Goal: Information Seeking & Learning: Compare options

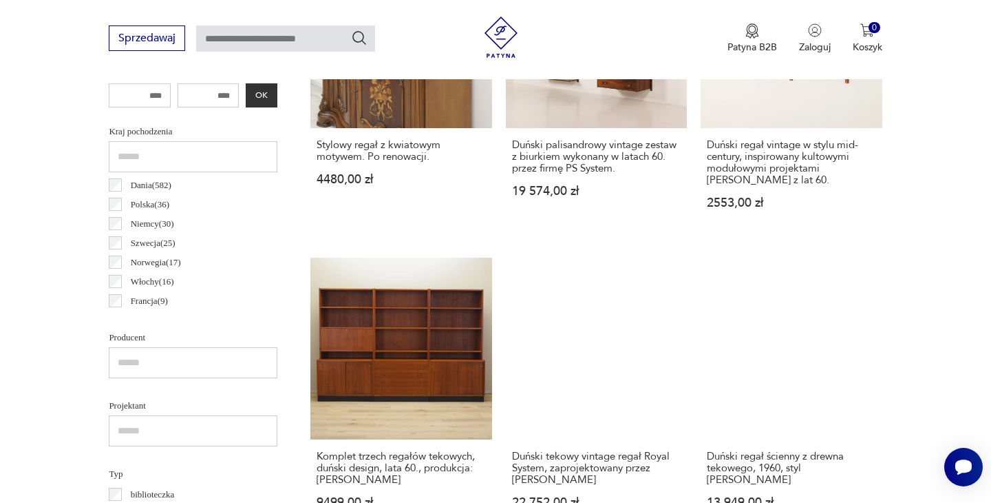
scroll to position [681, 0]
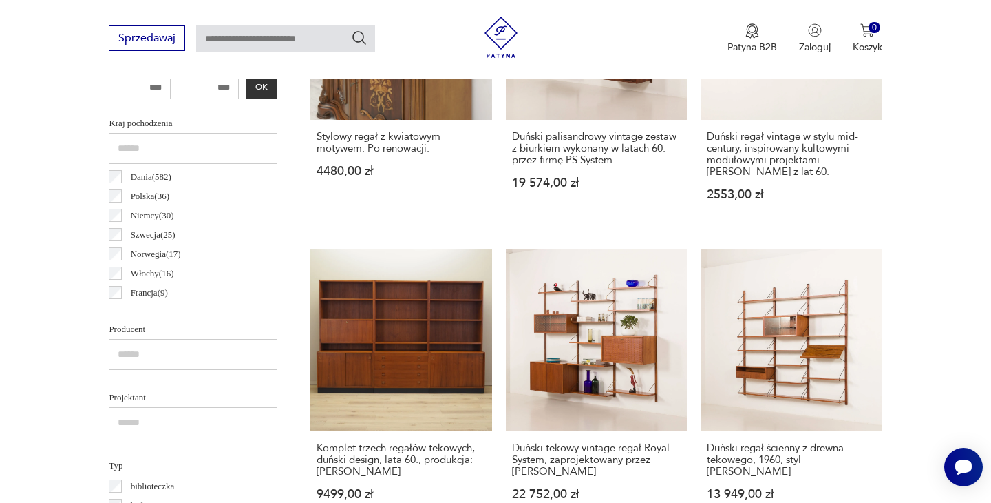
click at [122, 191] on label "Polska ( 36 )" at bounding box center [146, 196] width 48 height 19
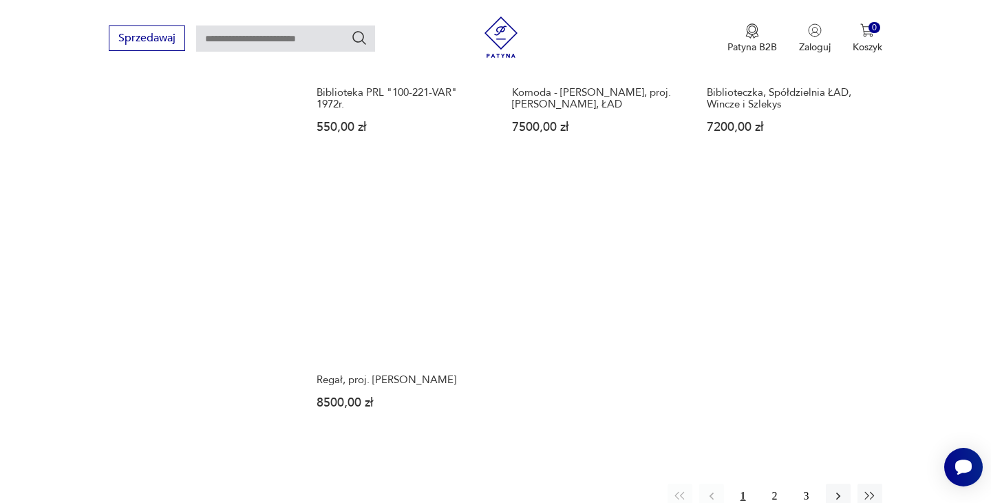
scroll to position [2019, 0]
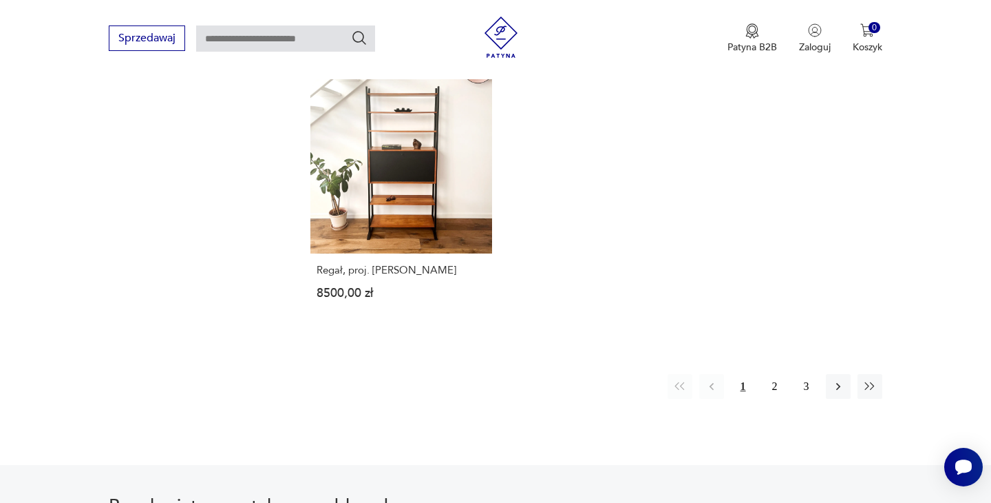
click at [428, 293] on div "Regał, proj. Rajmund Teofil Hałas 8500,00 zł" at bounding box center [400, 289] width 181 height 72
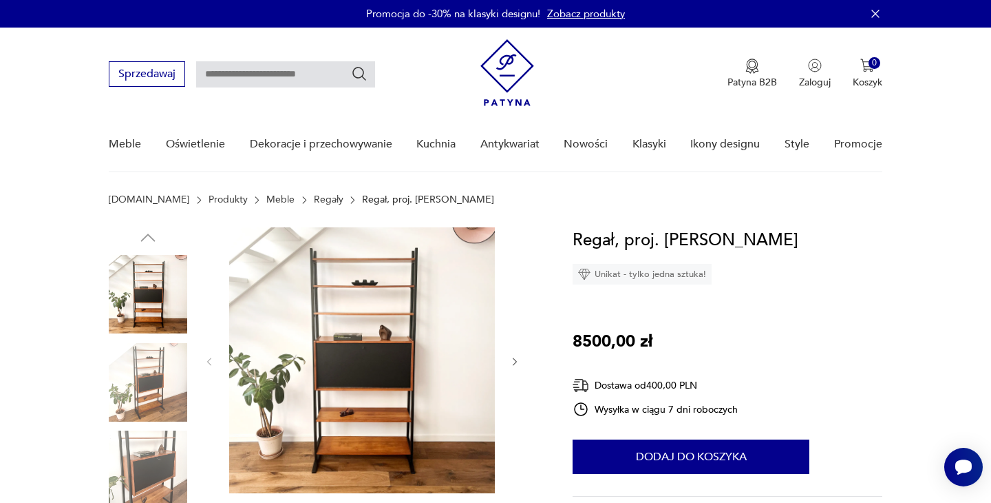
click at [428, 293] on img at bounding box center [362, 360] width 266 height 266
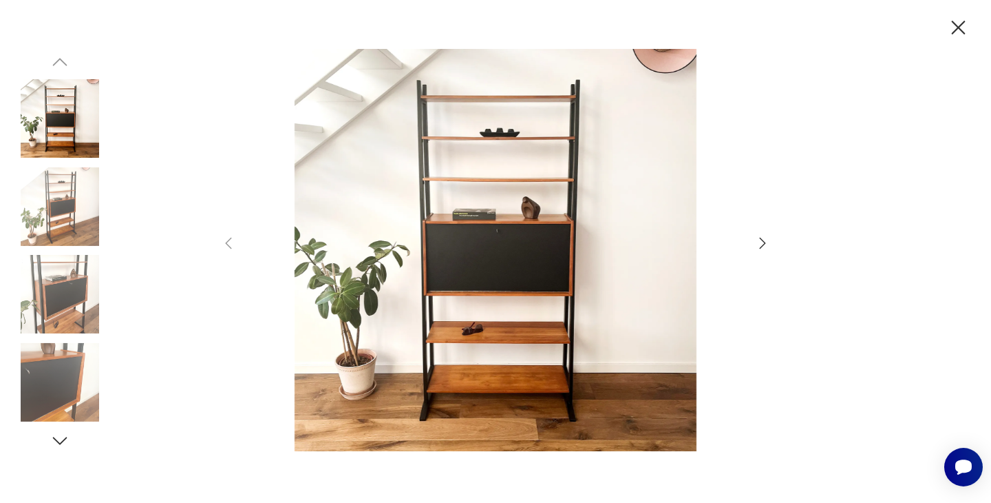
click at [757, 235] on icon "button" at bounding box center [763, 243] width 17 height 17
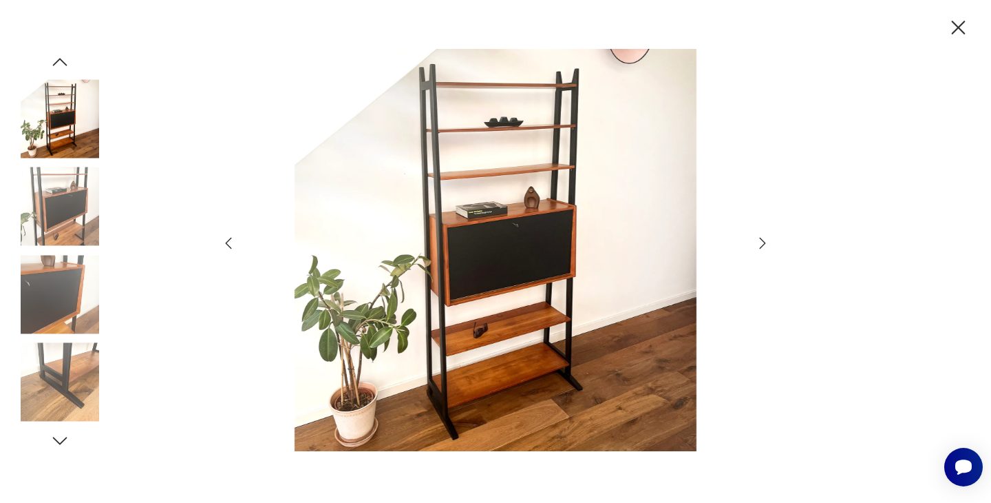
click at [757, 235] on icon "button" at bounding box center [763, 243] width 17 height 17
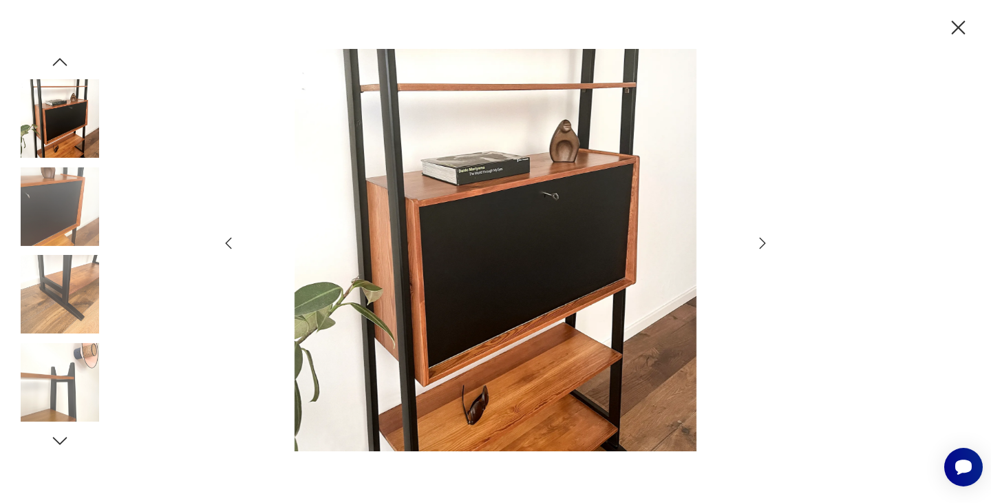
click at [757, 235] on icon "button" at bounding box center [763, 243] width 17 height 17
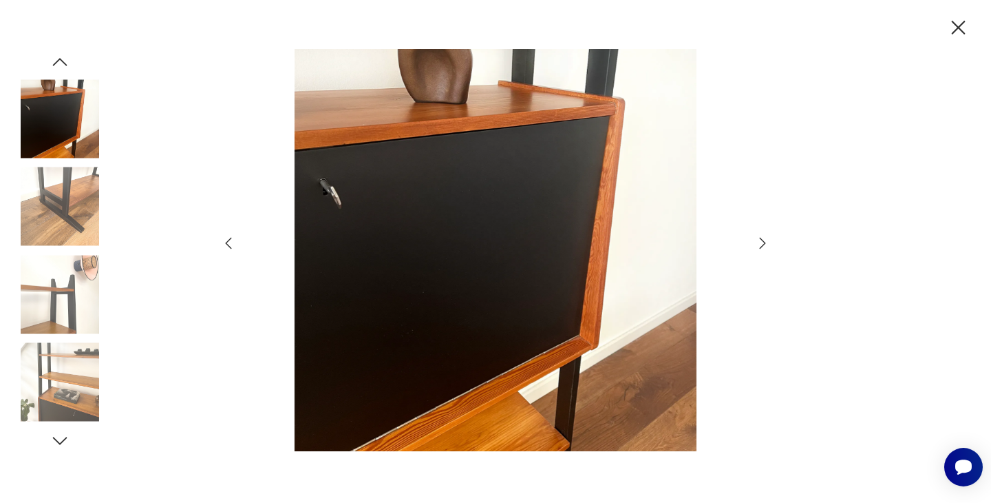
click at [757, 235] on icon "button" at bounding box center [763, 243] width 17 height 17
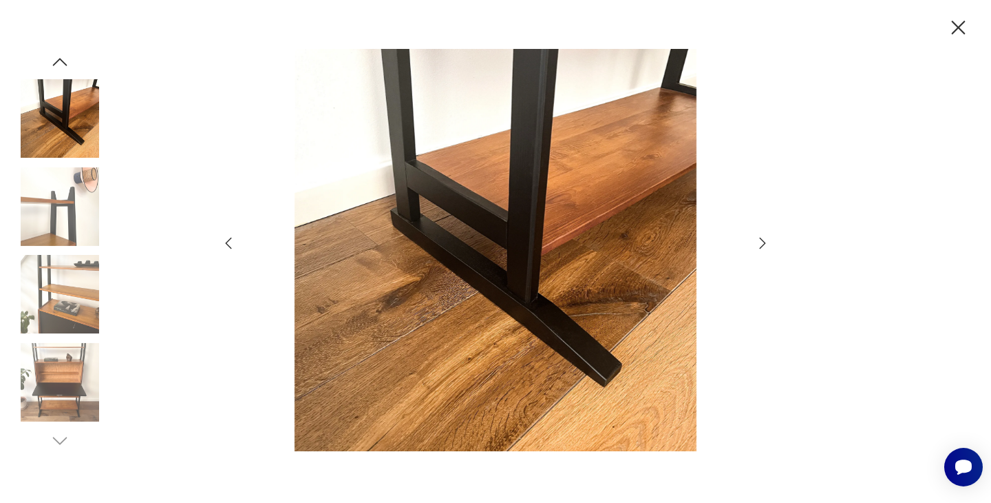
click at [757, 235] on icon "button" at bounding box center [763, 243] width 17 height 17
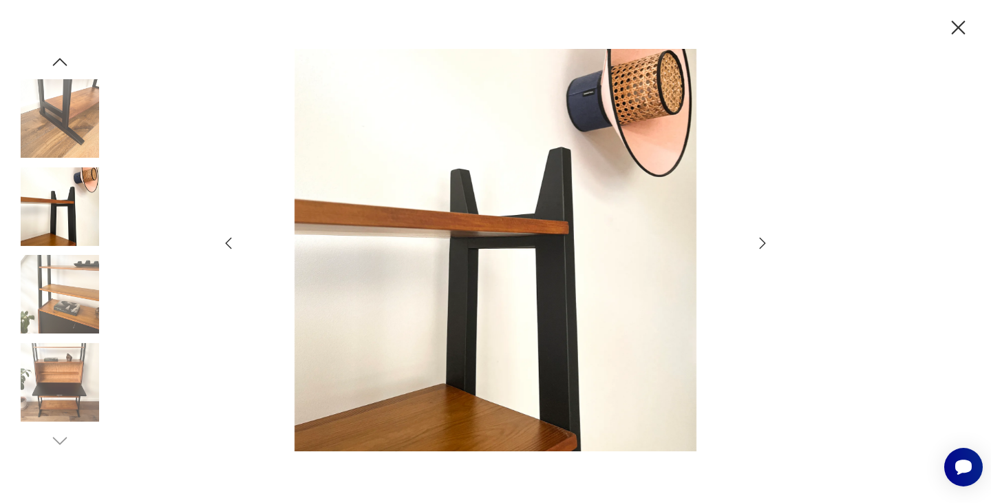
click at [757, 235] on icon "button" at bounding box center [763, 243] width 17 height 17
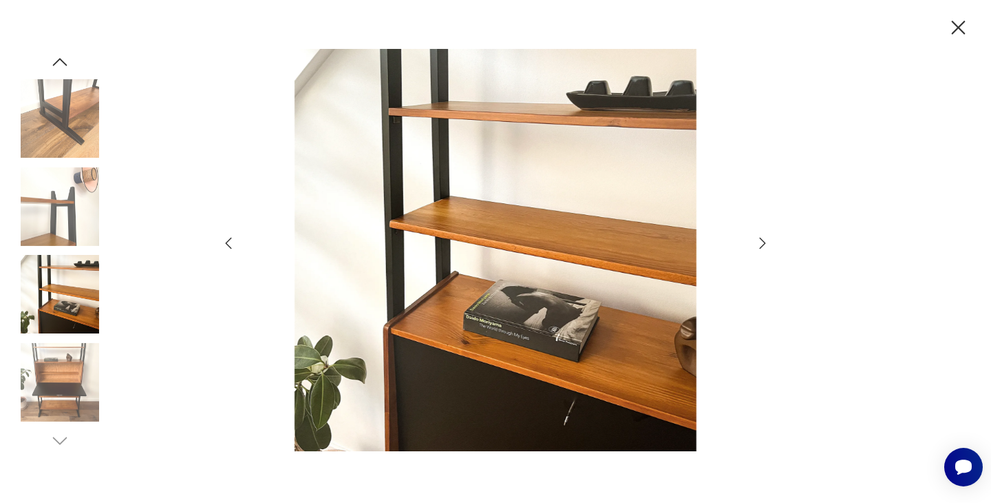
click at [757, 235] on icon "button" at bounding box center [763, 243] width 17 height 17
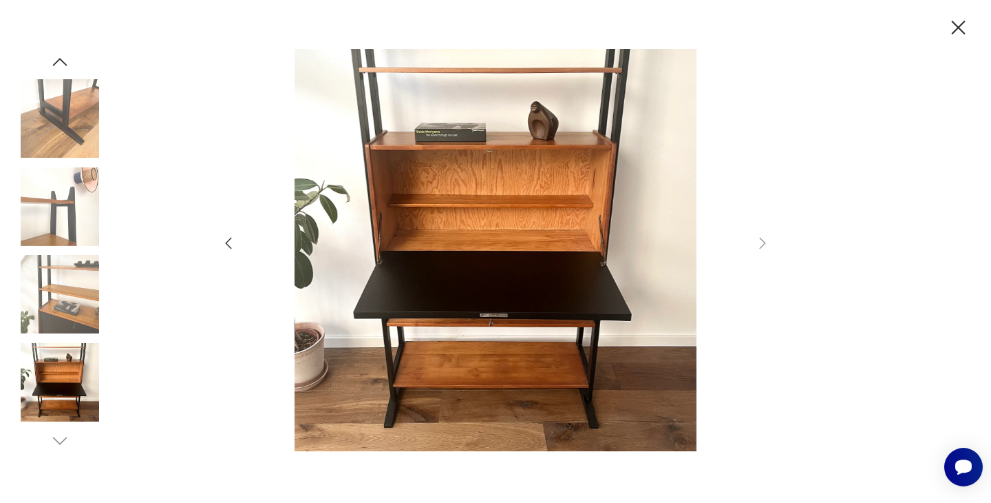
click at [955, 18] on icon "button" at bounding box center [959, 28] width 24 height 24
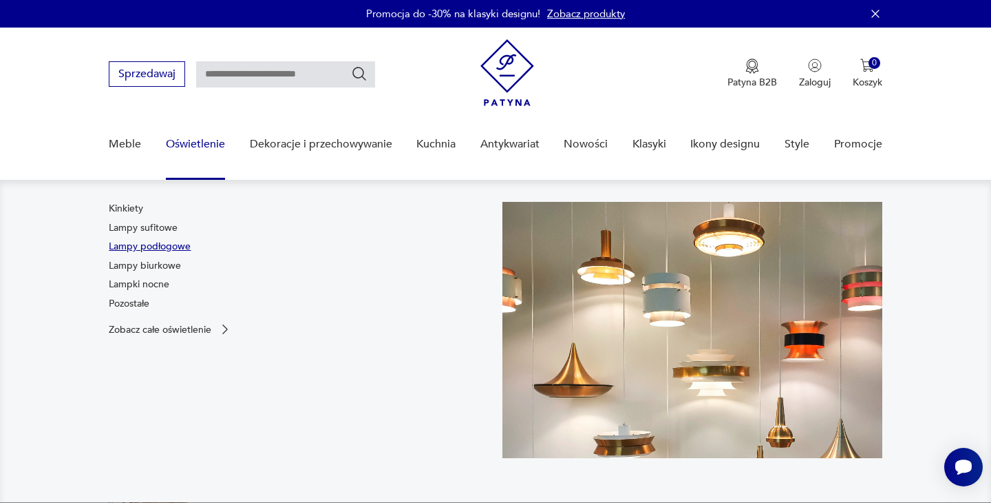
click at [130, 248] on link "Lampy podłogowe" at bounding box center [150, 247] width 82 height 14
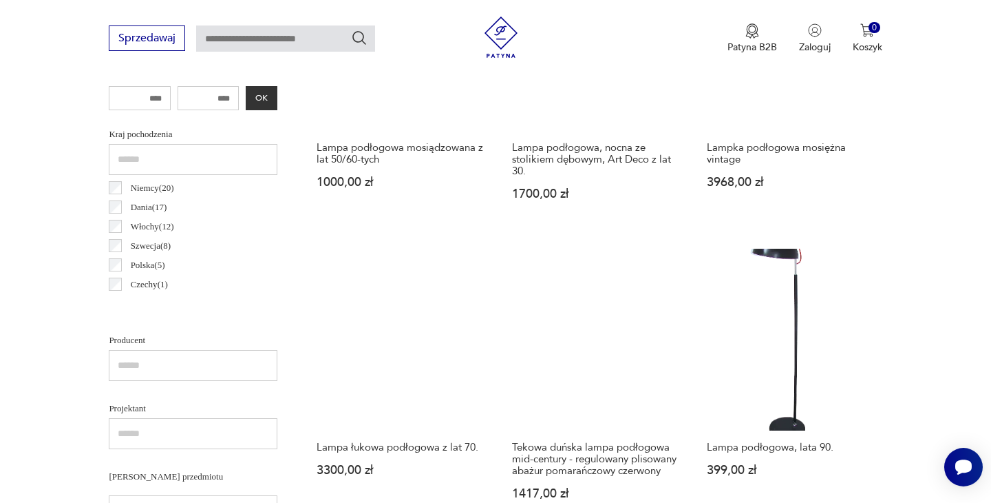
scroll to position [662, 0]
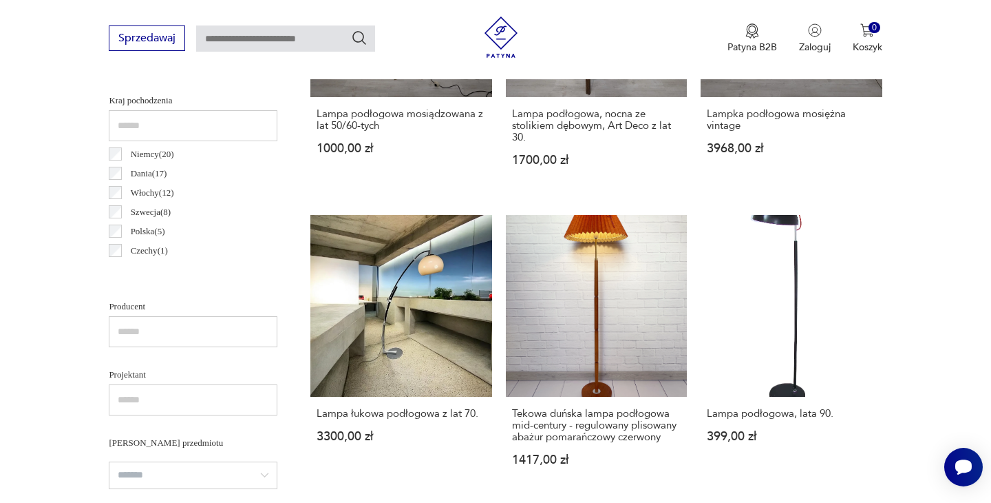
click at [132, 227] on p "Polska ( 5 )" at bounding box center [148, 231] width 34 height 15
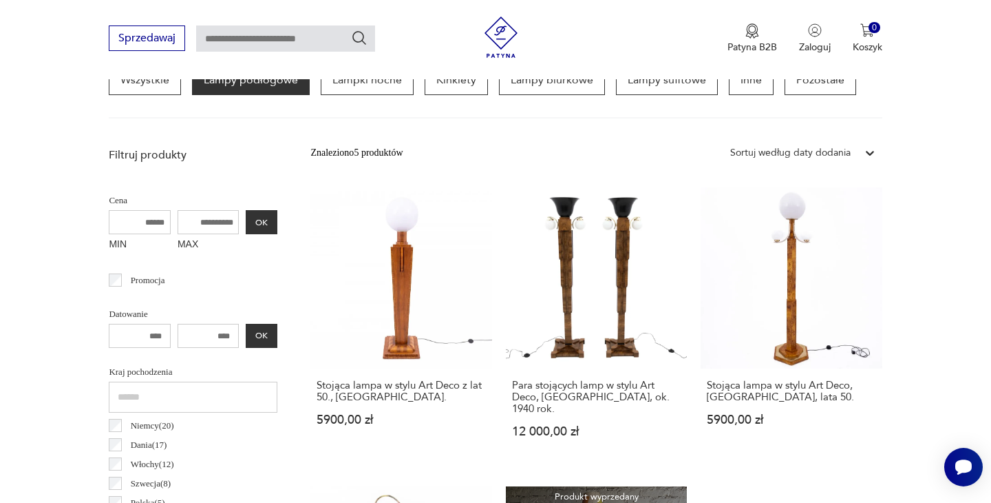
scroll to position [396, 0]
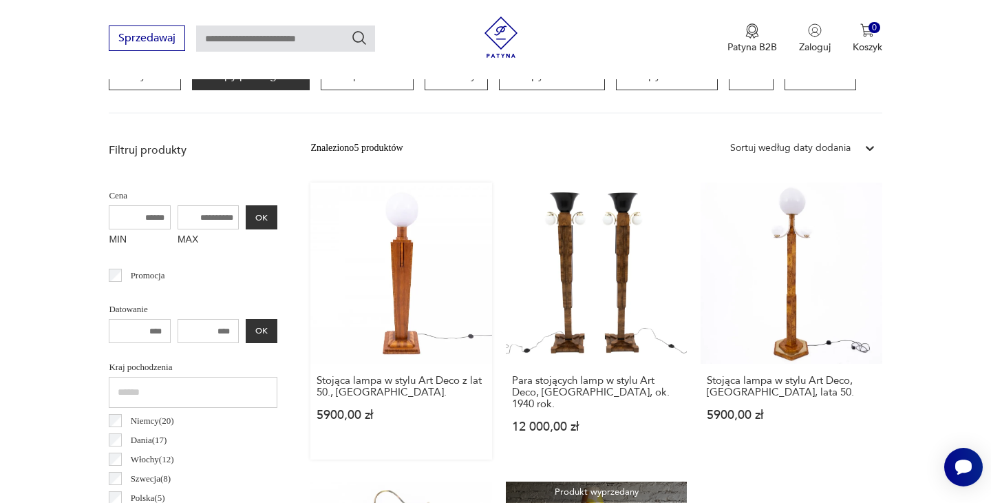
click at [434, 251] on link "Stojąca lampa w stylu Art Deco z lat 50., Polska. 5900,00 zł" at bounding box center [400, 320] width 181 height 277
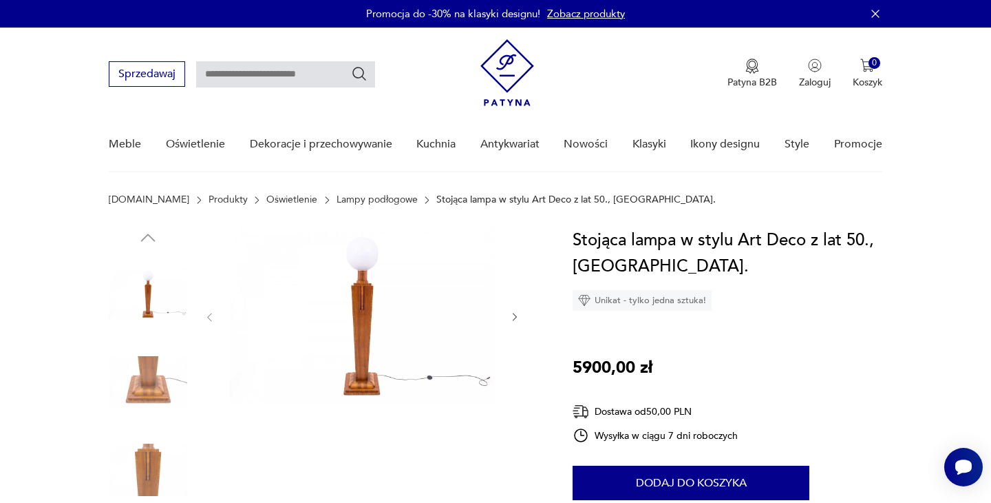
click at [390, 332] on img at bounding box center [362, 315] width 266 height 177
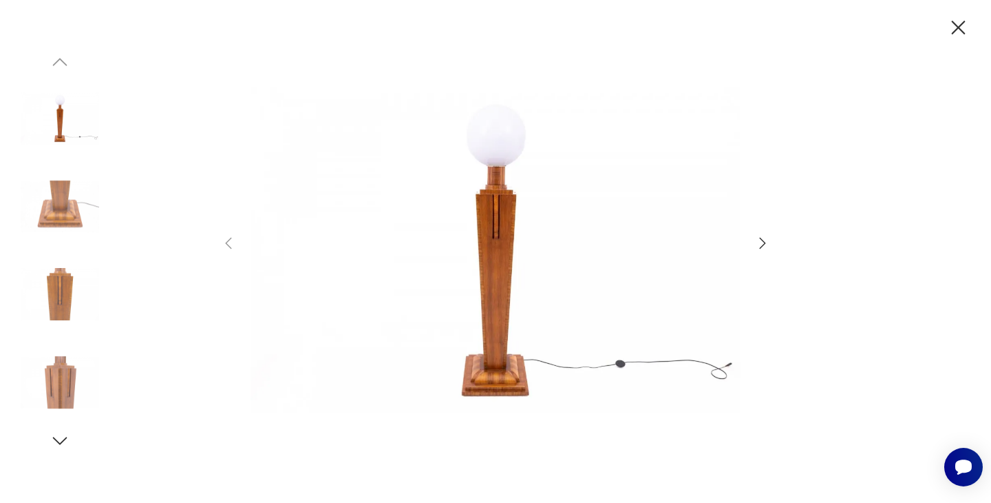
click at [763, 240] on icon "button" at bounding box center [763, 243] width 17 height 17
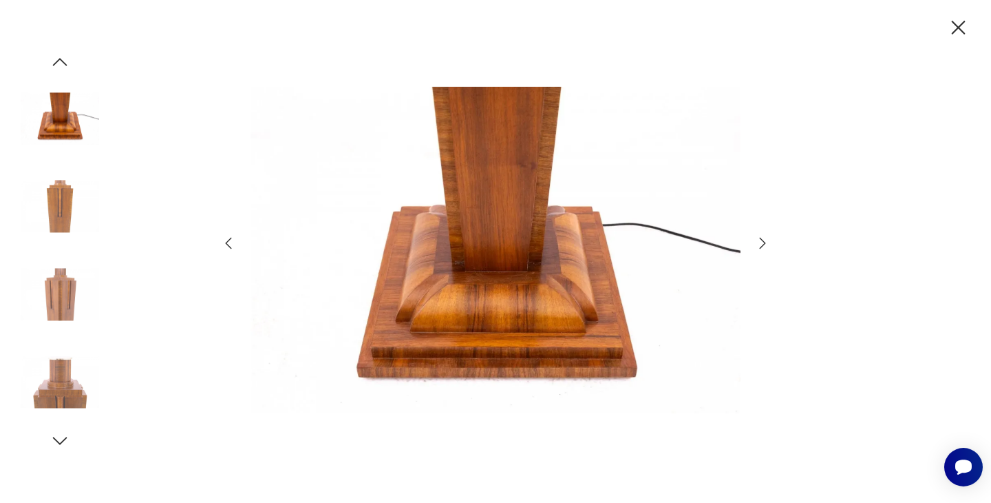
click at [763, 240] on icon "button" at bounding box center [763, 243] width 17 height 17
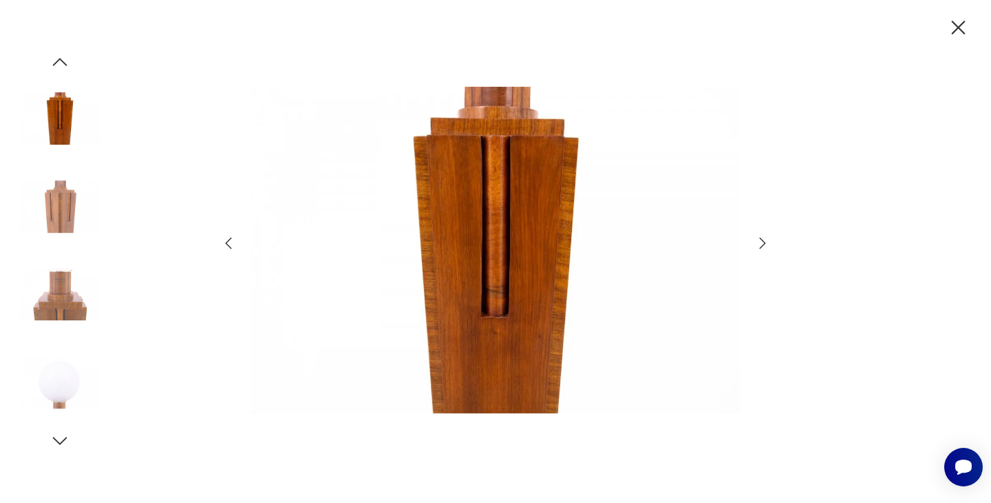
click at [763, 240] on icon "button" at bounding box center [763, 243] width 17 height 17
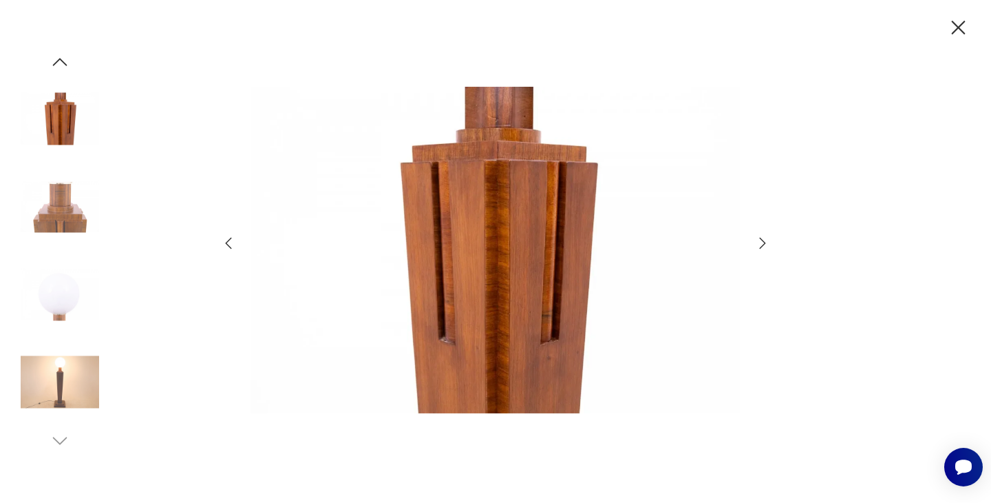
click at [763, 240] on icon "button" at bounding box center [763, 243] width 17 height 17
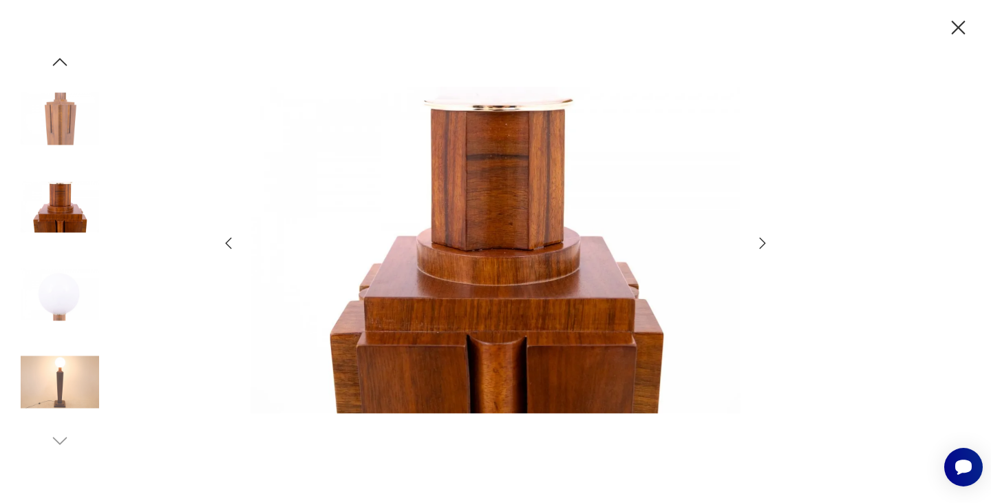
click at [763, 240] on icon "button" at bounding box center [763, 243] width 17 height 17
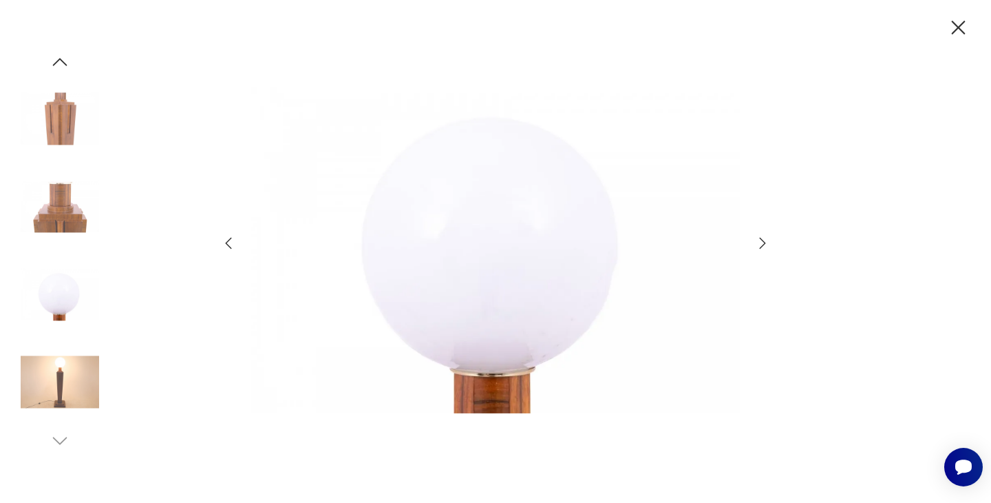
click at [945, 27] on div at bounding box center [495, 251] width 991 height 503
click at [955, 26] on icon "button" at bounding box center [959, 28] width 24 height 24
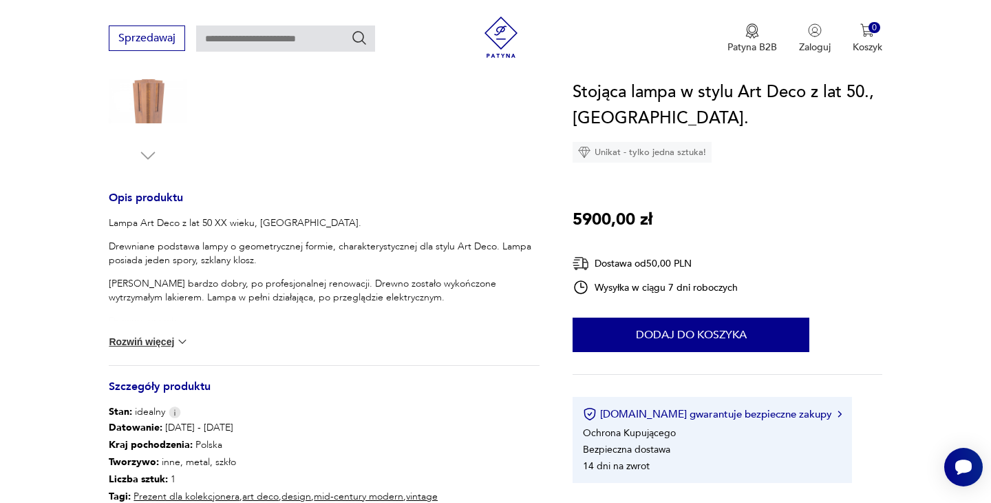
scroll to position [482, 0]
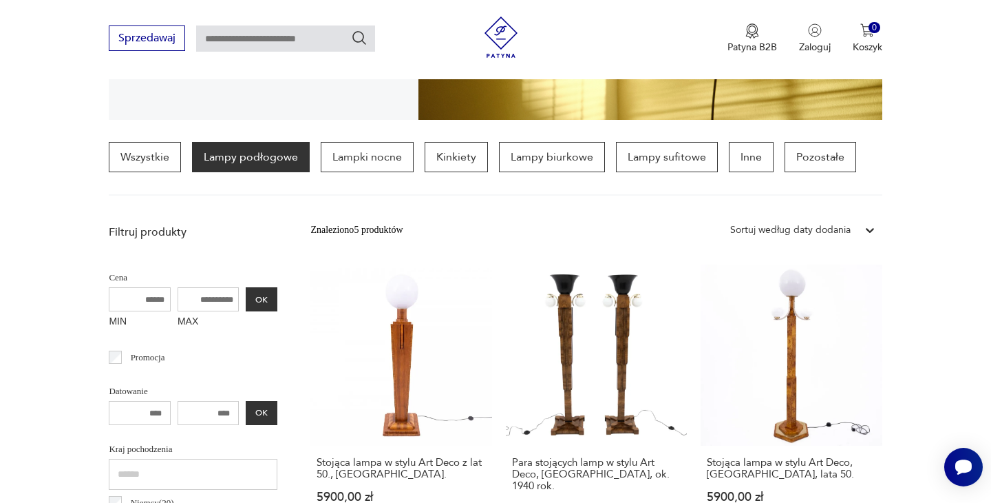
scroll to position [164, 0]
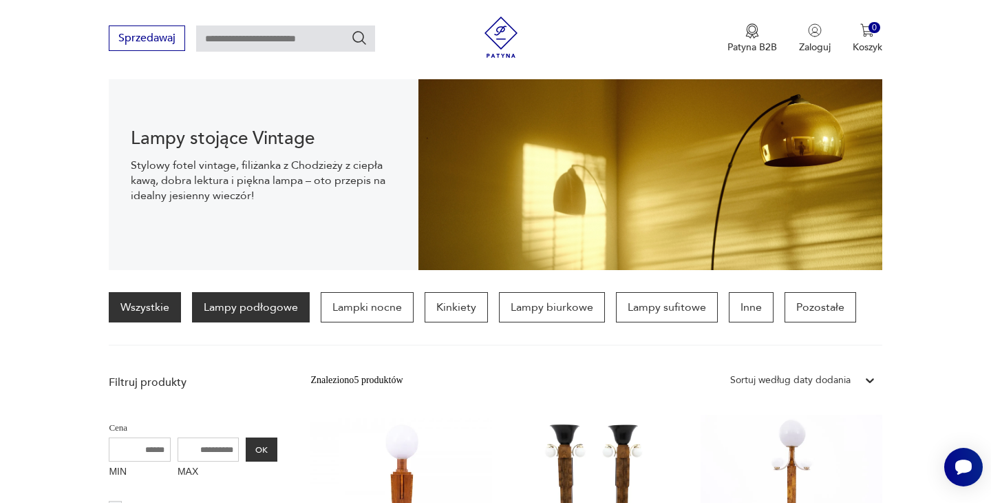
click at [168, 302] on link "Wszystkie" at bounding box center [145, 307] width 72 height 30
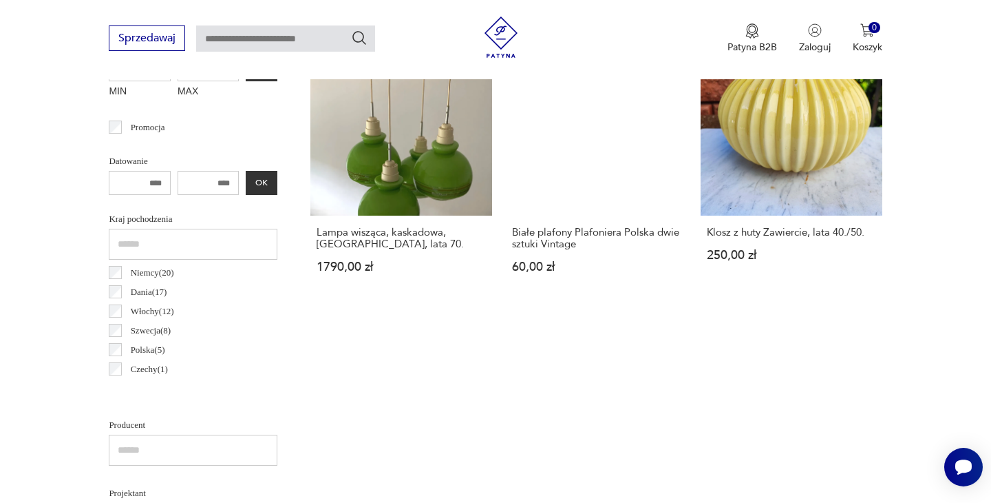
scroll to position [666, 0]
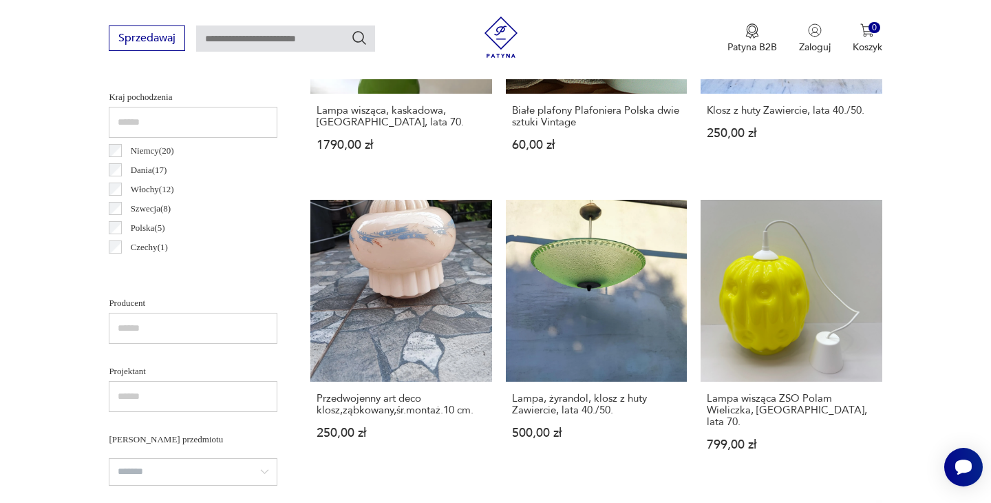
click at [151, 226] on p "Polska ( 5 )" at bounding box center [148, 227] width 34 height 15
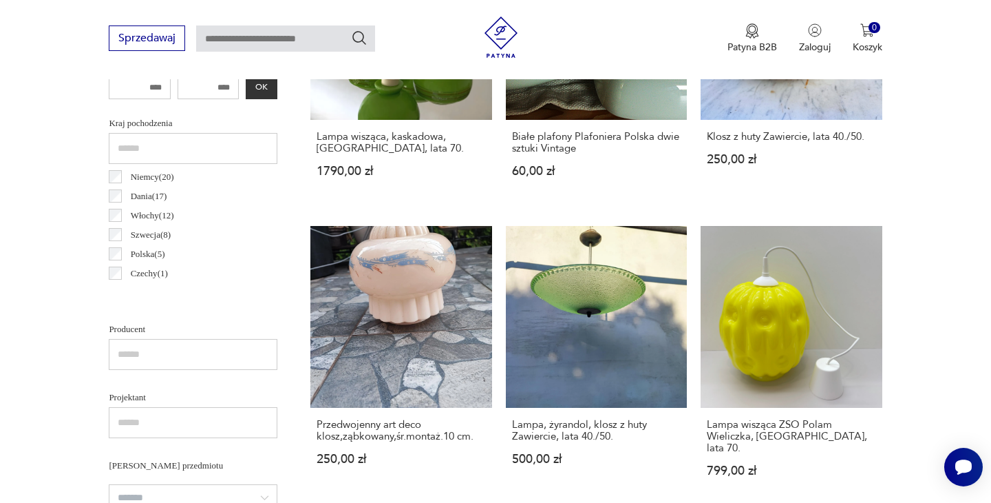
click at [151, 227] on p "Szwecja ( 8 )" at bounding box center [151, 234] width 41 height 15
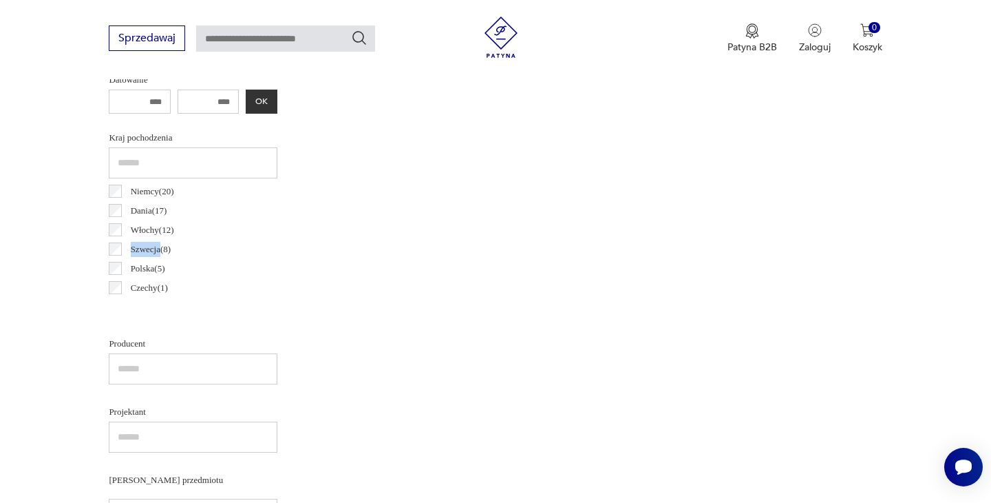
scroll to position [635, 0]
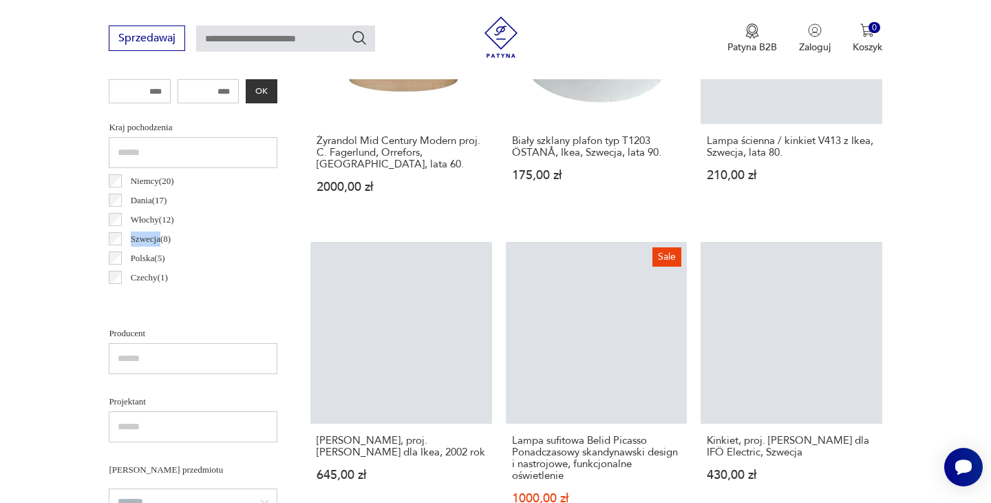
click at [143, 257] on p "Polska ( 5 )" at bounding box center [148, 258] width 34 height 15
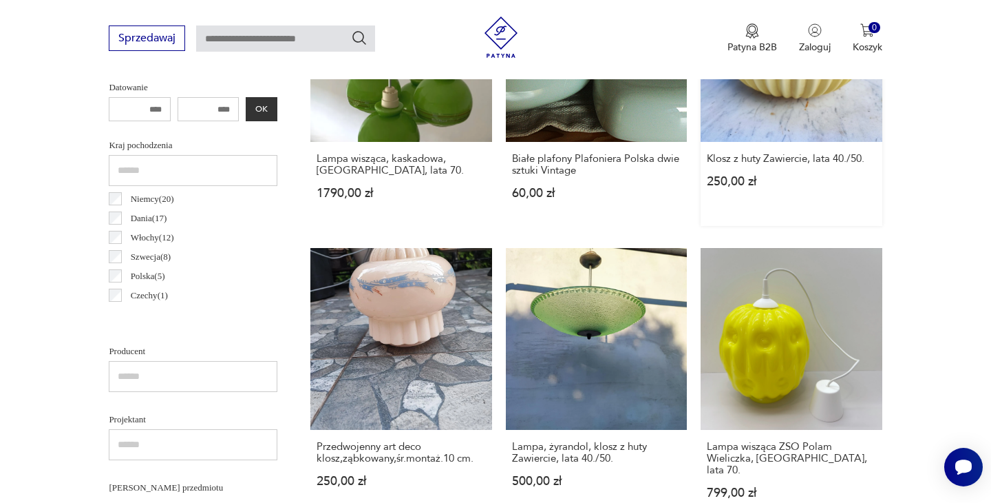
scroll to position [701, 0]
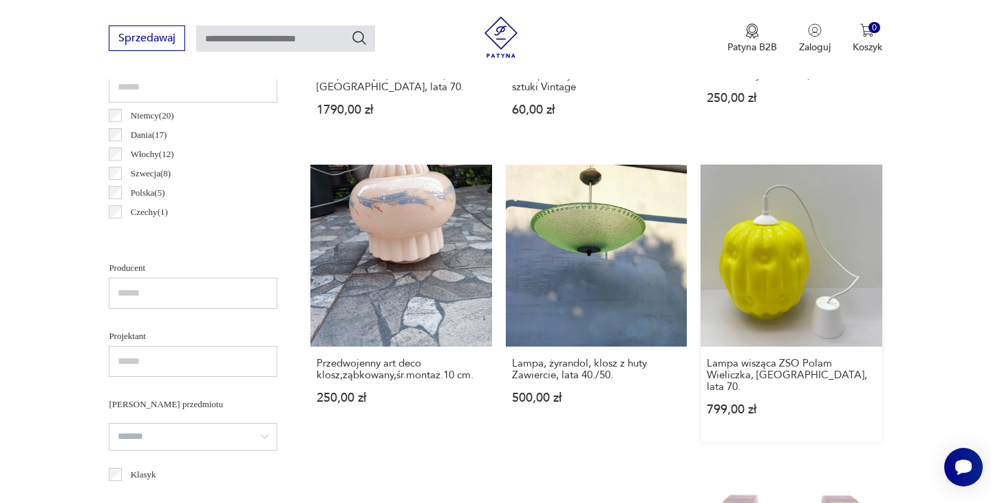
click at [707, 224] on link "Lampa wisząca ZSO Polam Wieliczka, Polska, lata 70. 799,00 zł" at bounding box center [791, 303] width 181 height 277
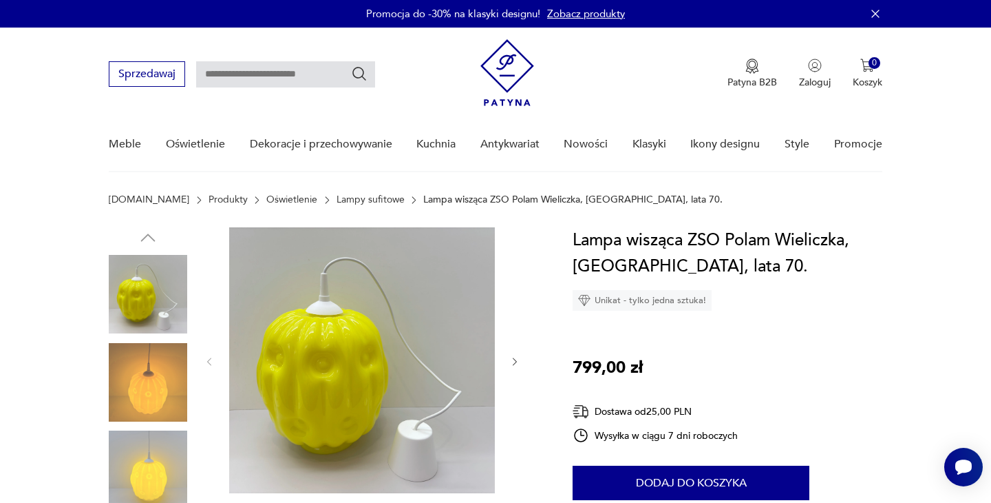
click at [343, 328] on img at bounding box center [362, 360] width 266 height 266
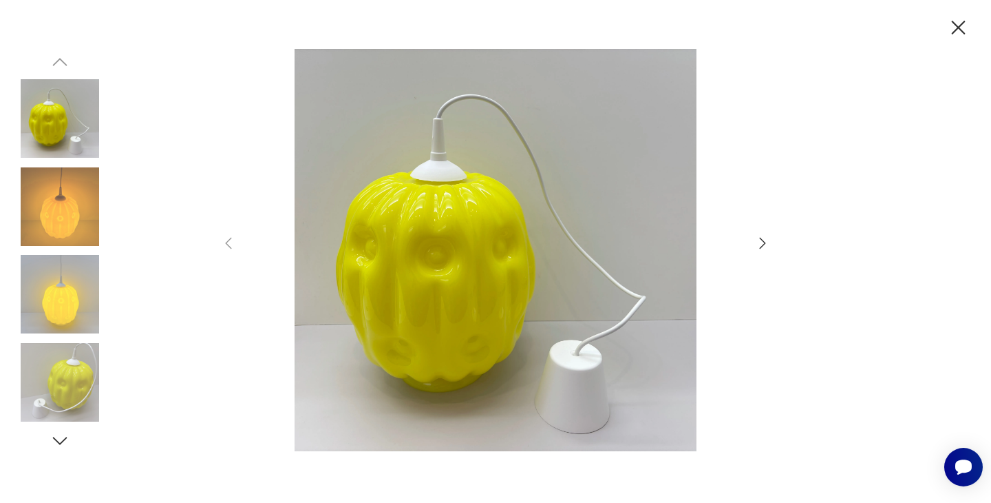
click at [85, 206] on img at bounding box center [60, 206] width 78 height 78
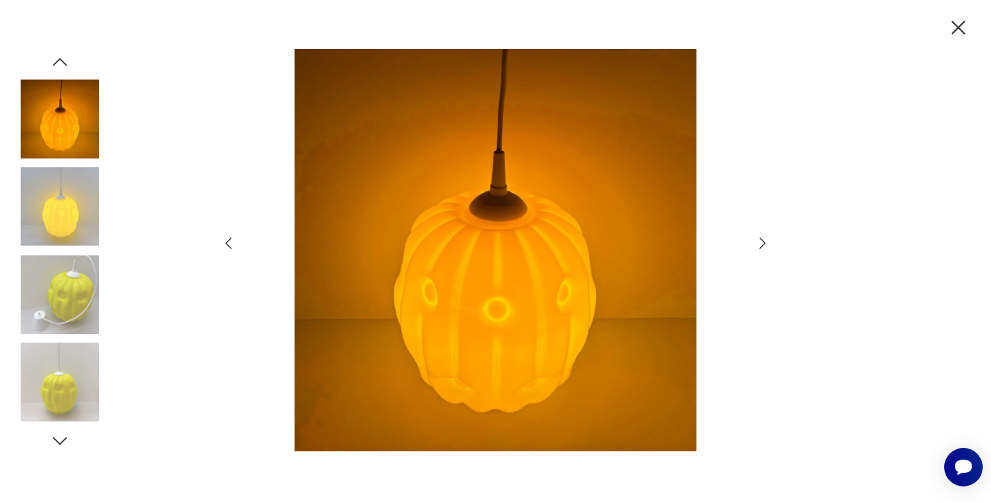
click at [74, 223] on img at bounding box center [60, 206] width 78 height 78
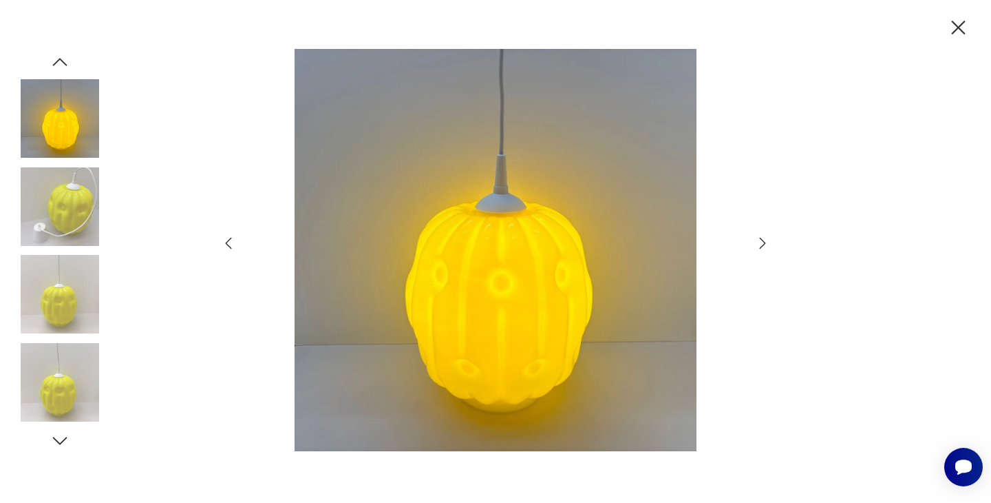
click at [74, 252] on div at bounding box center [60, 251] width 78 height 344
click at [67, 287] on img at bounding box center [60, 294] width 78 height 78
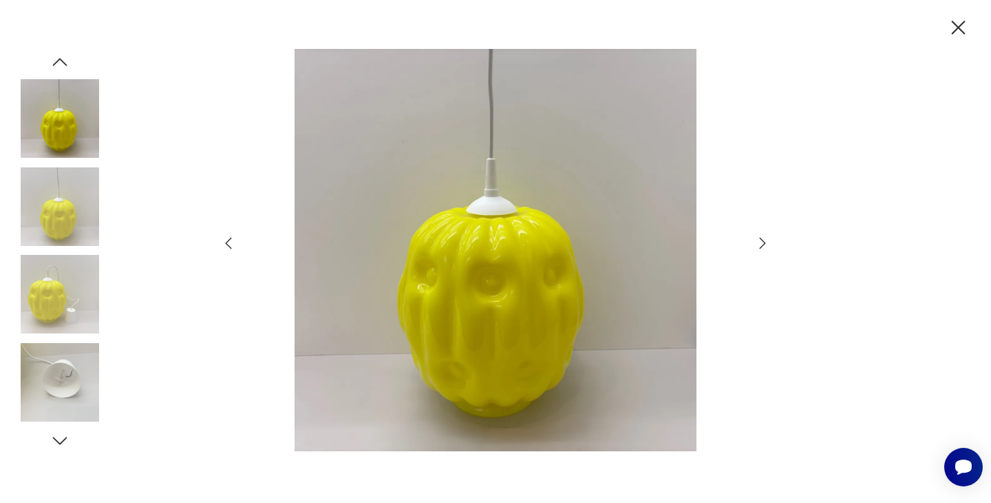
click at [63, 302] on img at bounding box center [60, 294] width 78 height 78
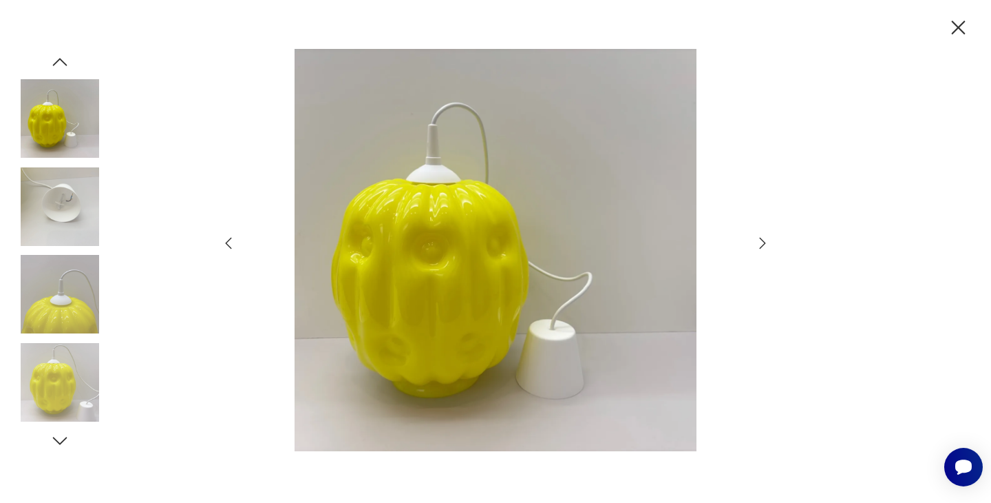
click at [951, 27] on icon "button" at bounding box center [959, 28] width 24 height 24
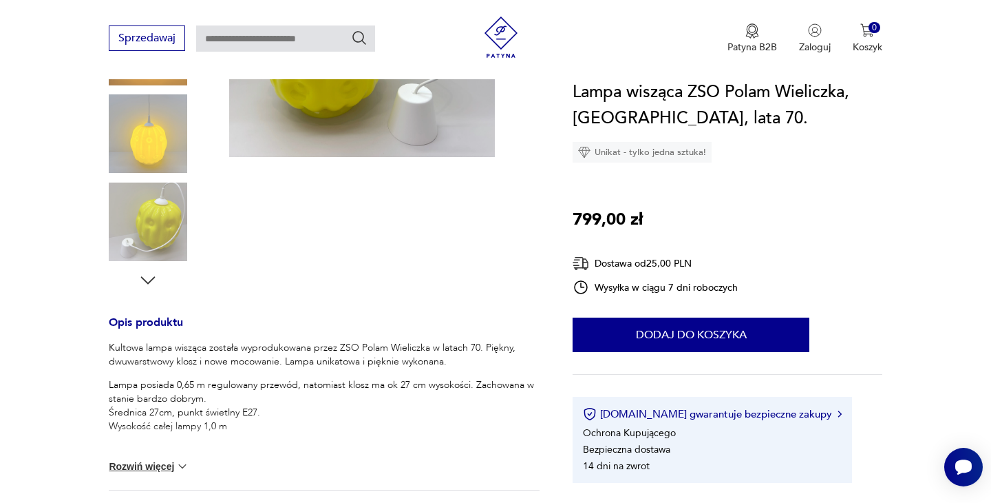
scroll to position [436, 0]
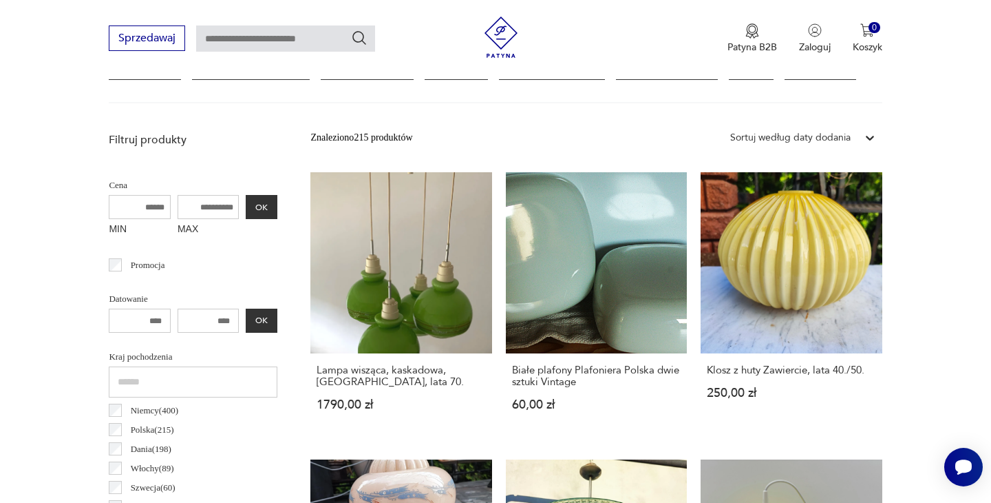
scroll to position [408, 0]
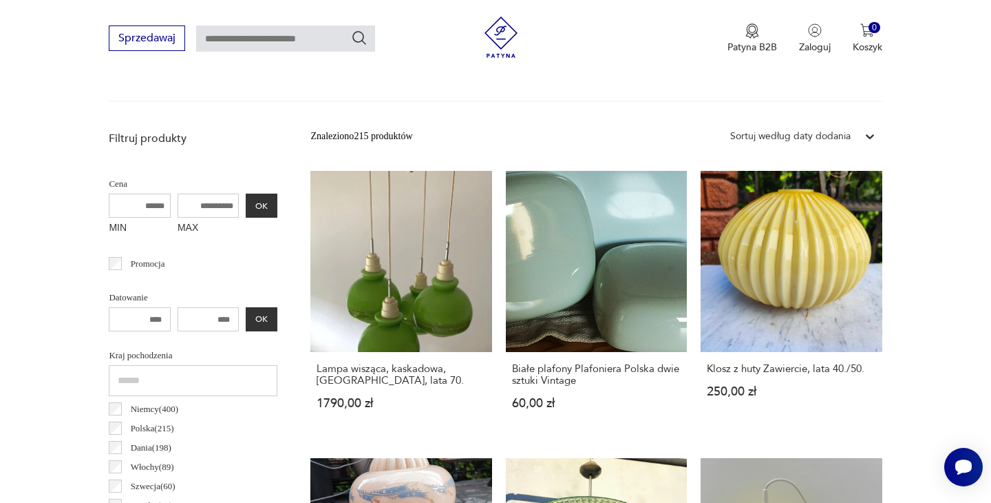
click at [842, 131] on div "Sortuj według daty dodania" at bounding box center [790, 136] width 120 height 15
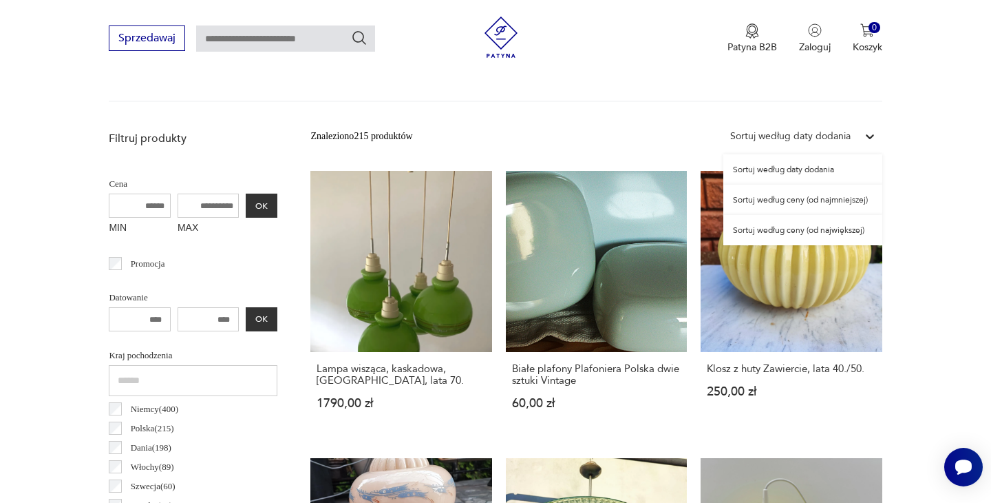
click at [816, 228] on div "Sortuj według ceny (od największej)" at bounding box center [803, 230] width 159 height 30
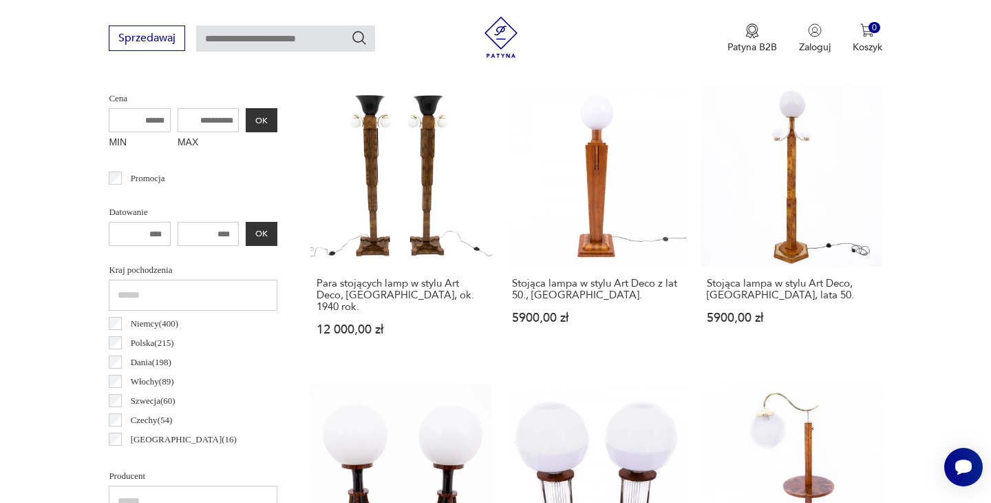
scroll to position [452, 0]
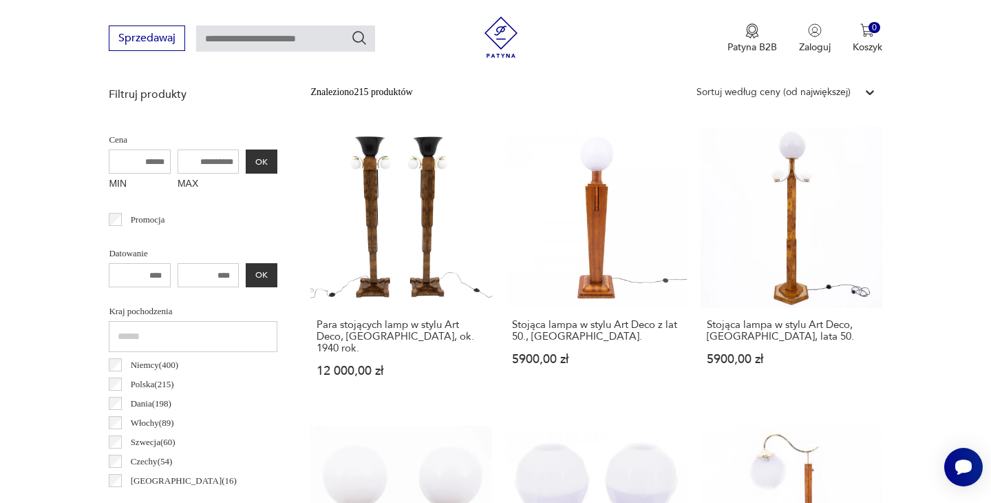
click at [493, 33] on img at bounding box center [501, 37] width 41 height 41
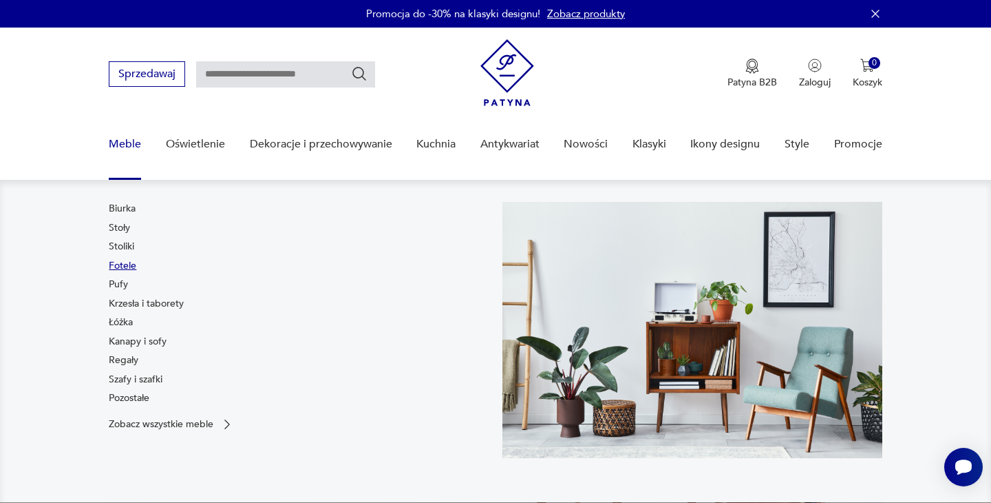
click at [122, 266] on link "Fotele" at bounding box center [123, 266] width 28 height 14
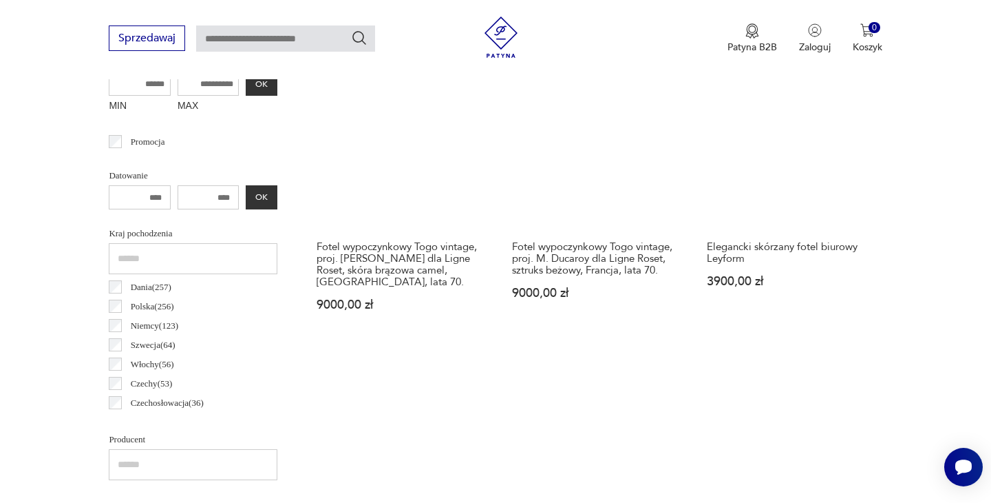
scroll to position [606, 0]
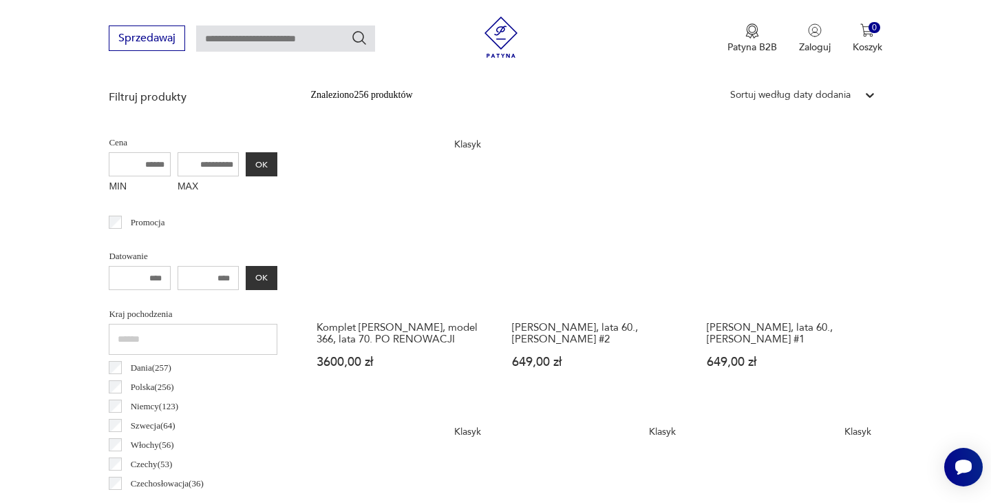
scroll to position [499, 0]
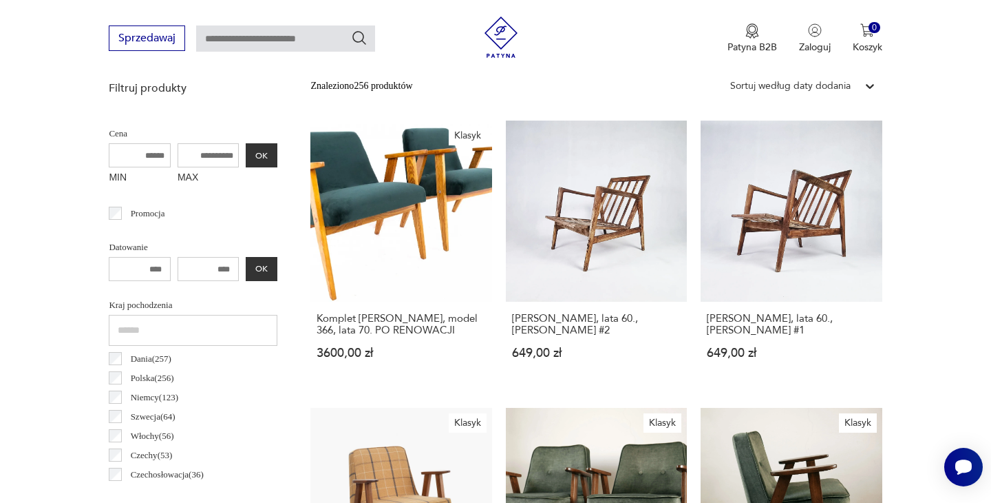
click at [816, 86] on div "Sortuj według daty dodania" at bounding box center [790, 85] width 120 height 15
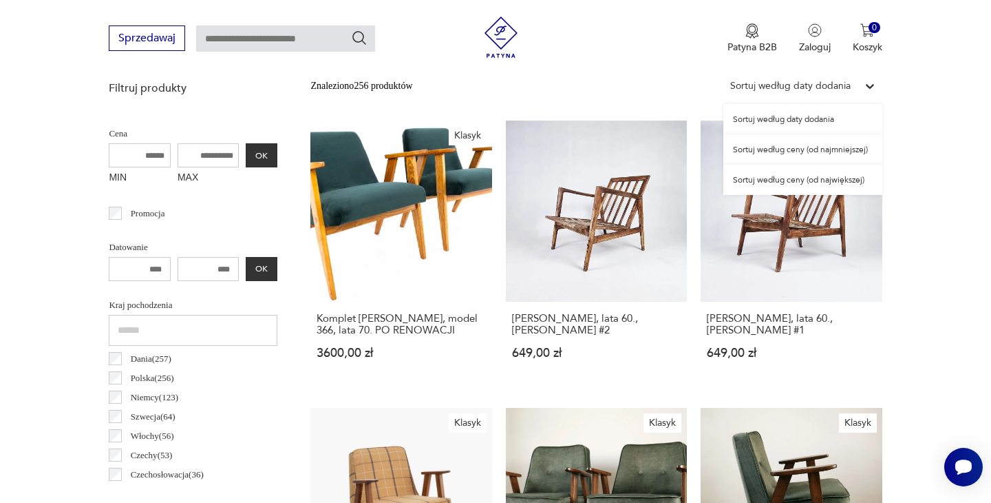
click at [783, 178] on div "Sortuj według ceny (od największej)" at bounding box center [803, 180] width 159 height 30
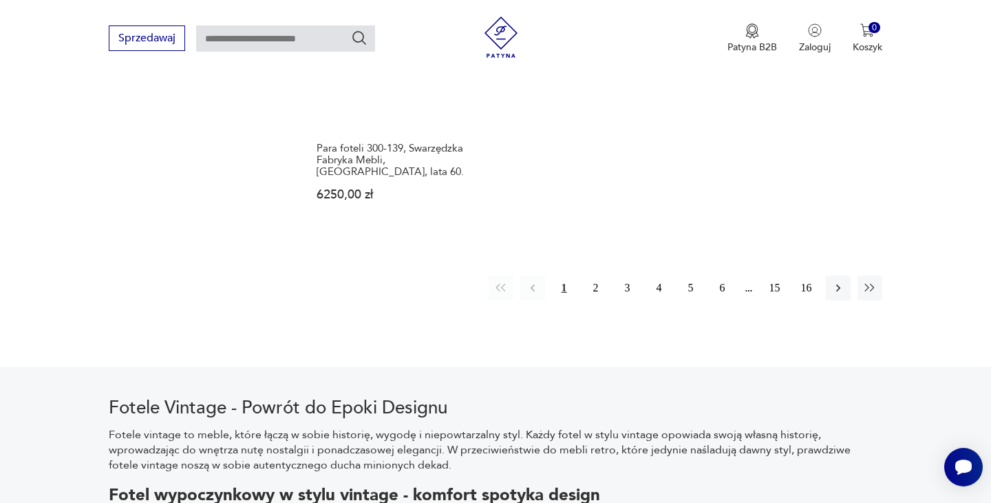
scroll to position [2162, 0]
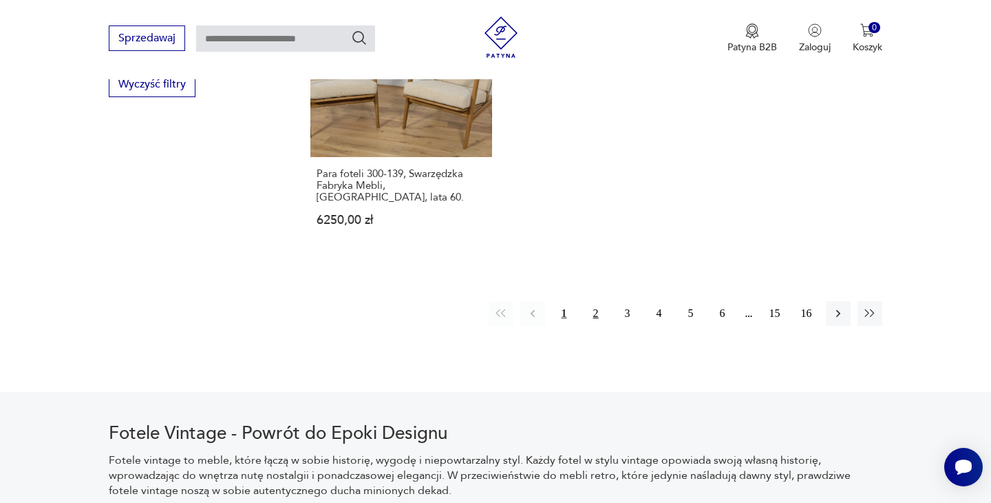
click at [601, 301] on button "2" at bounding box center [596, 313] width 25 height 25
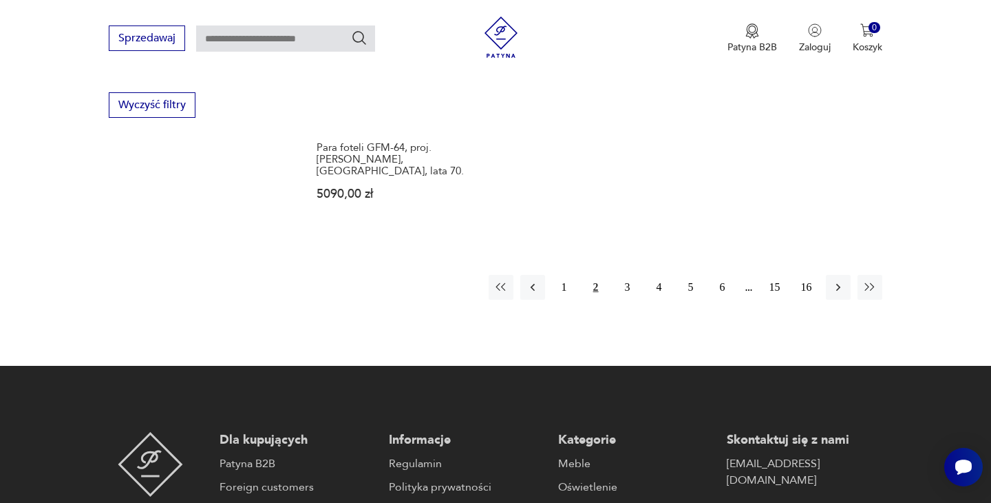
scroll to position [1976, 0]
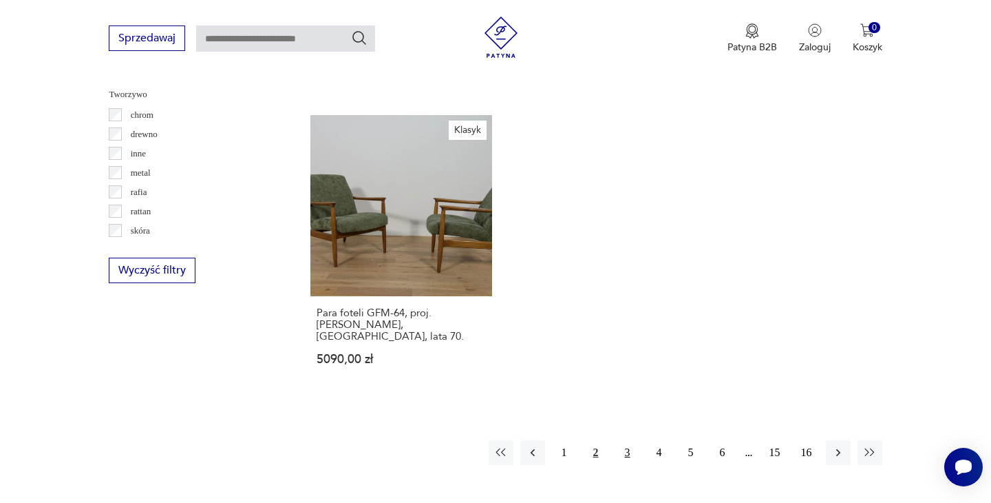
click at [631, 440] on button "3" at bounding box center [627, 452] width 25 height 25
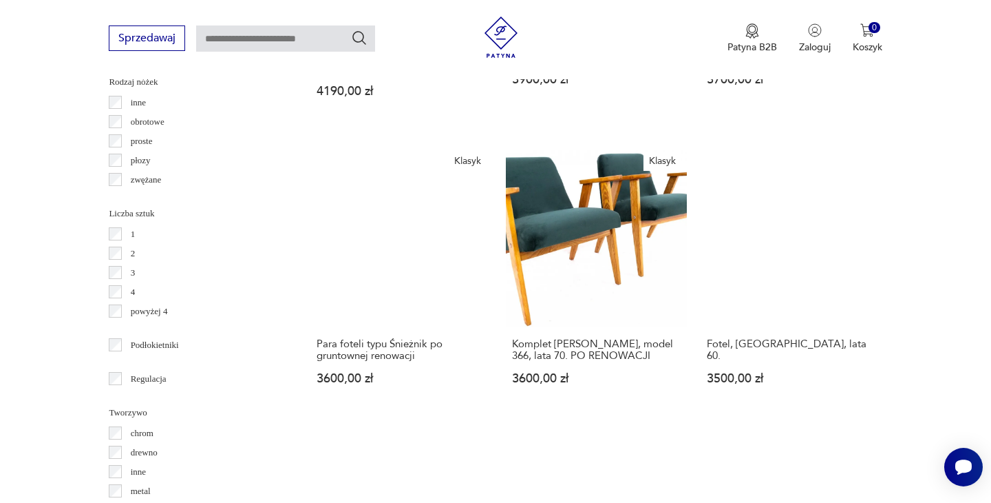
scroll to position [1645, 0]
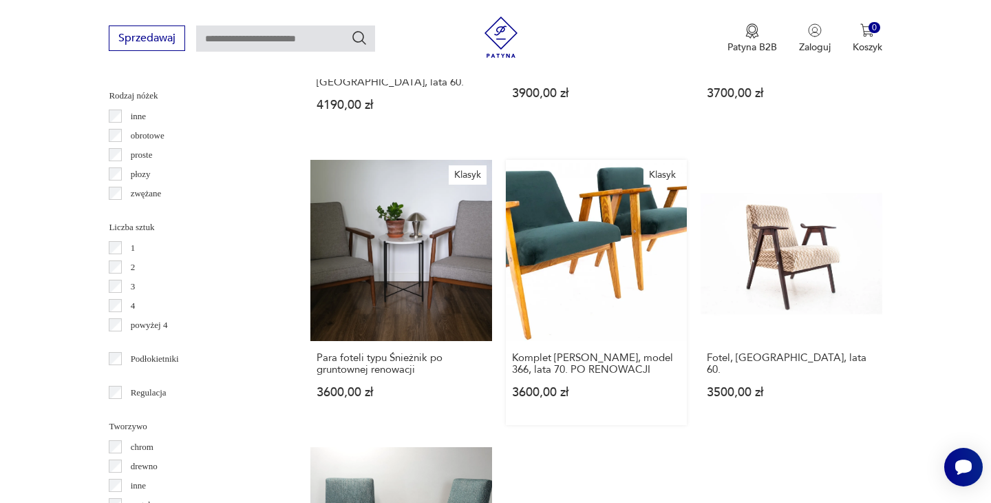
click at [633, 219] on link "Klasyk Komplet foteli Chierowskiego, model 366, lata 70. PO RENOWACJI 3600,00 zł" at bounding box center [596, 292] width 181 height 265
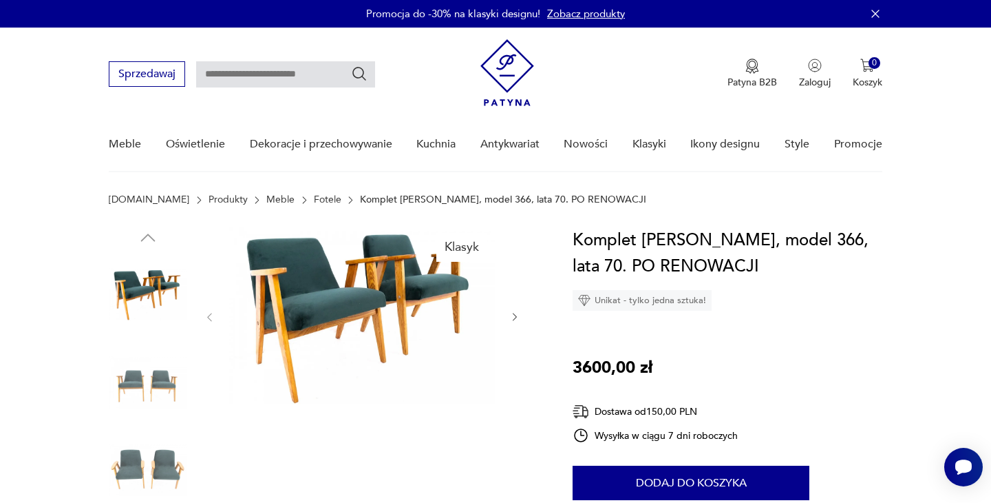
click at [428, 309] on img at bounding box center [362, 315] width 266 height 177
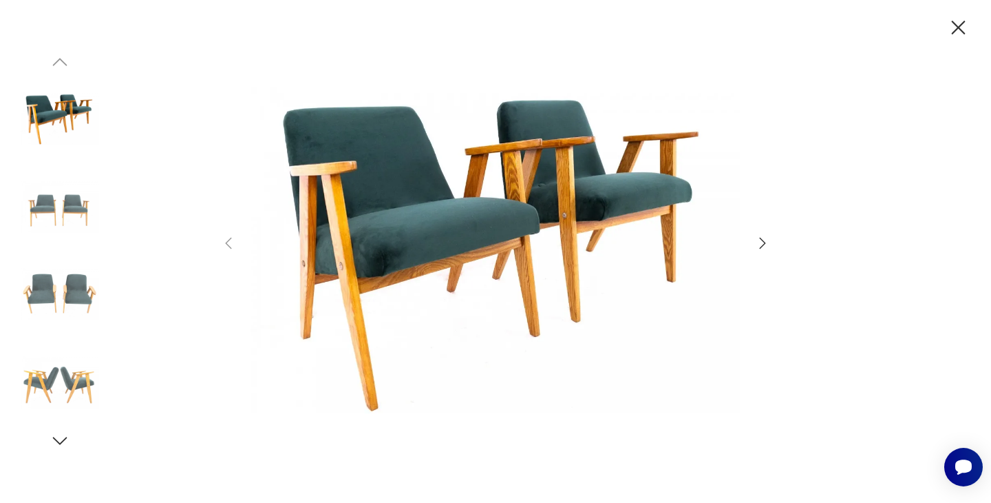
click at [759, 237] on icon "button" at bounding box center [763, 243] width 17 height 17
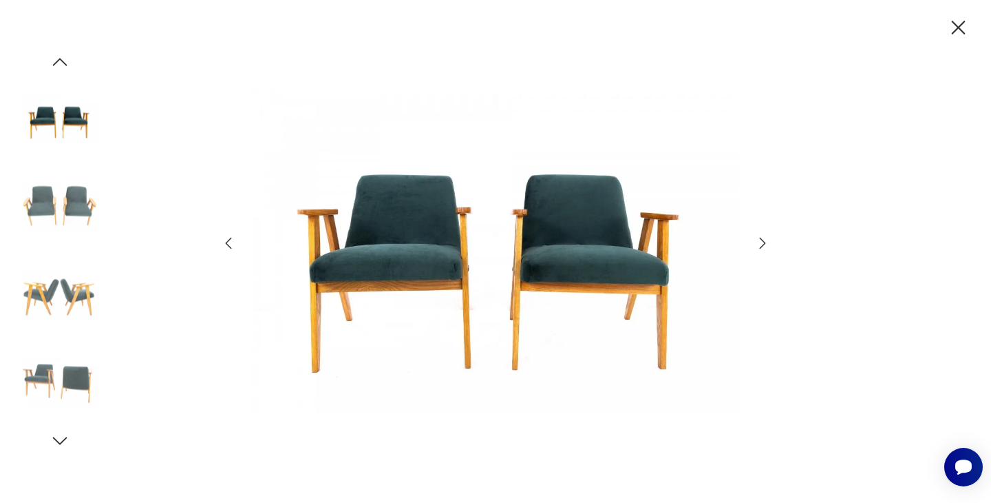
click at [759, 237] on icon "button" at bounding box center [763, 243] width 17 height 17
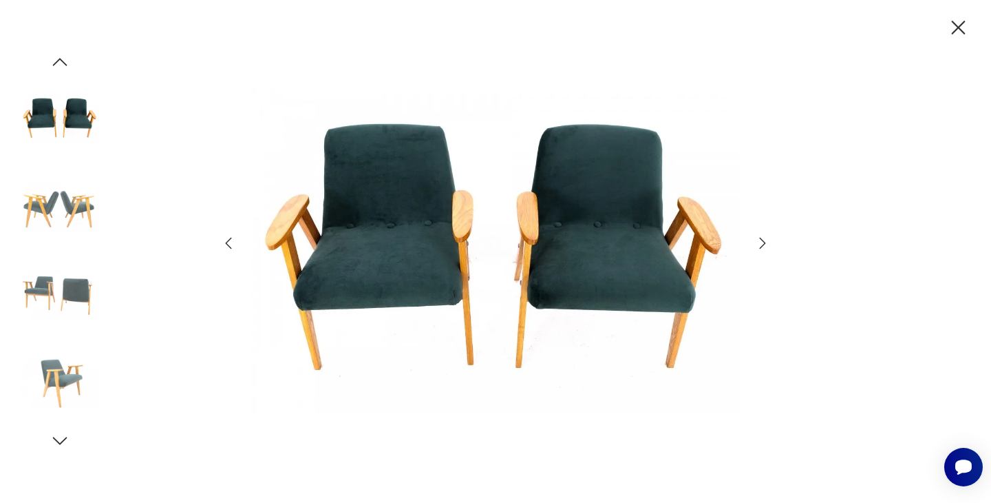
click at [759, 237] on icon "button" at bounding box center [763, 243] width 17 height 17
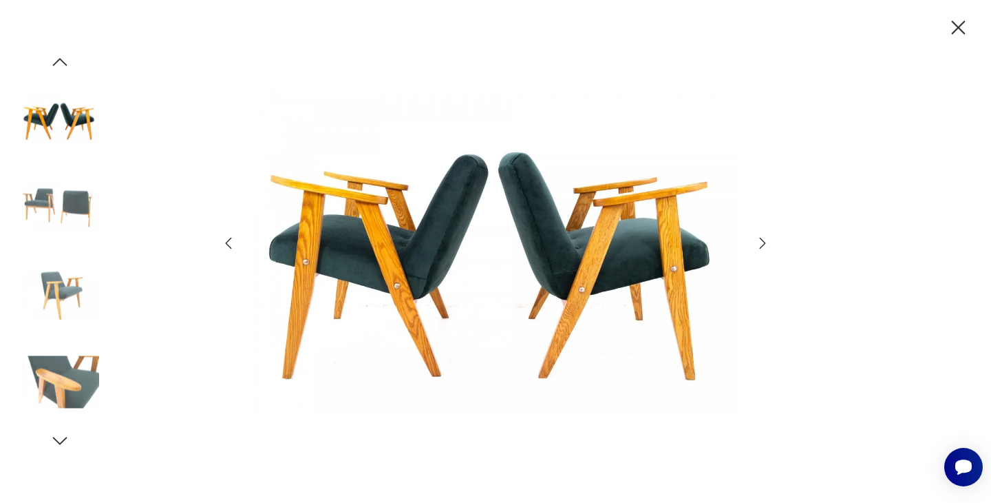
click at [759, 237] on icon "button" at bounding box center [763, 243] width 17 height 17
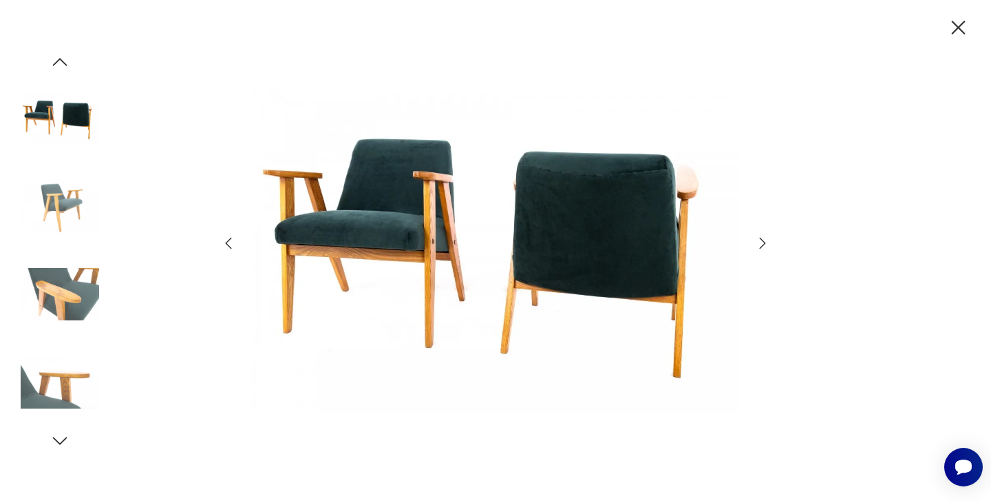
click at [759, 237] on icon "button" at bounding box center [763, 243] width 17 height 17
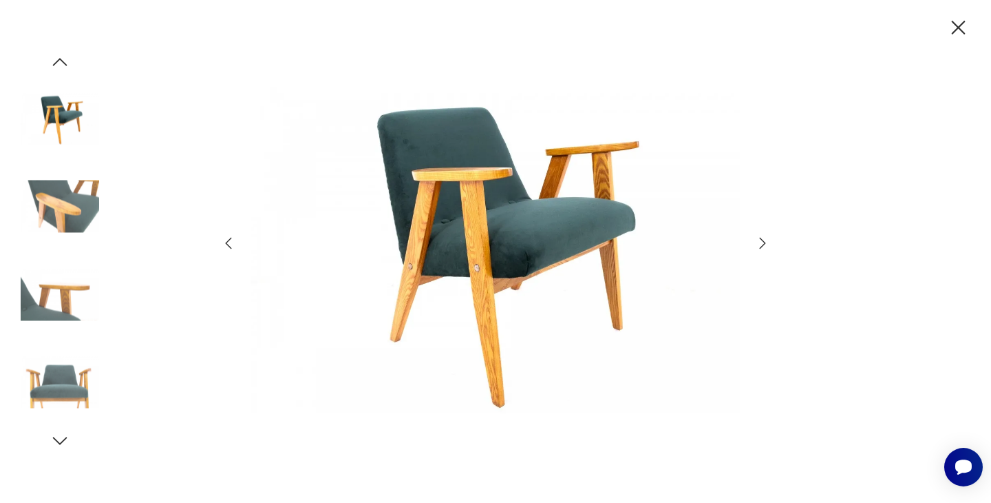
click at [759, 237] on icon "button" at bounding box center [763, 243] width 17 height 17
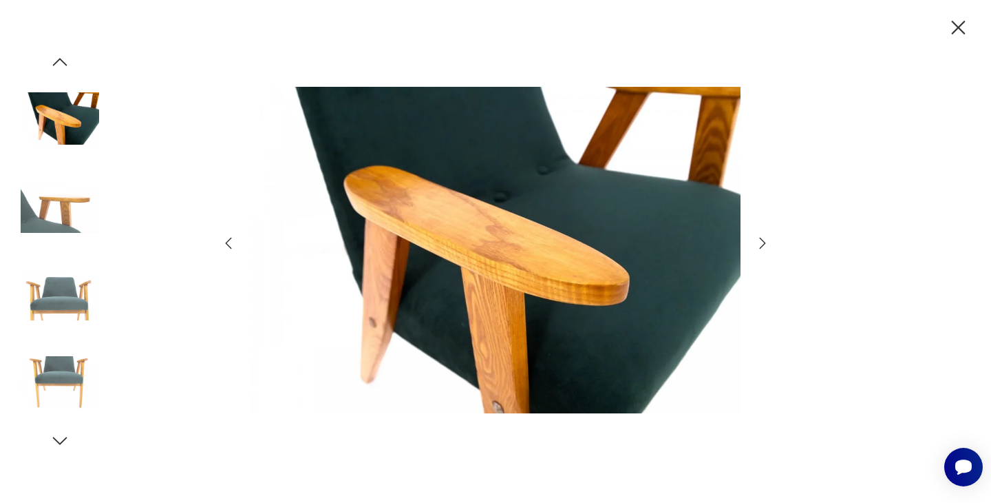
click at [961, 25] on icon "button" at bounding box center [959, 28] width 24 height 24
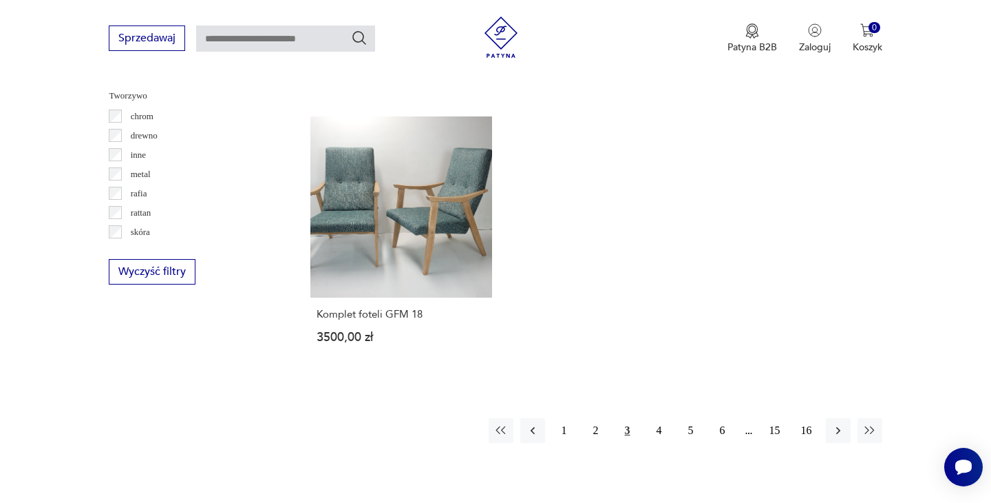
scroll to position [1978, 0]
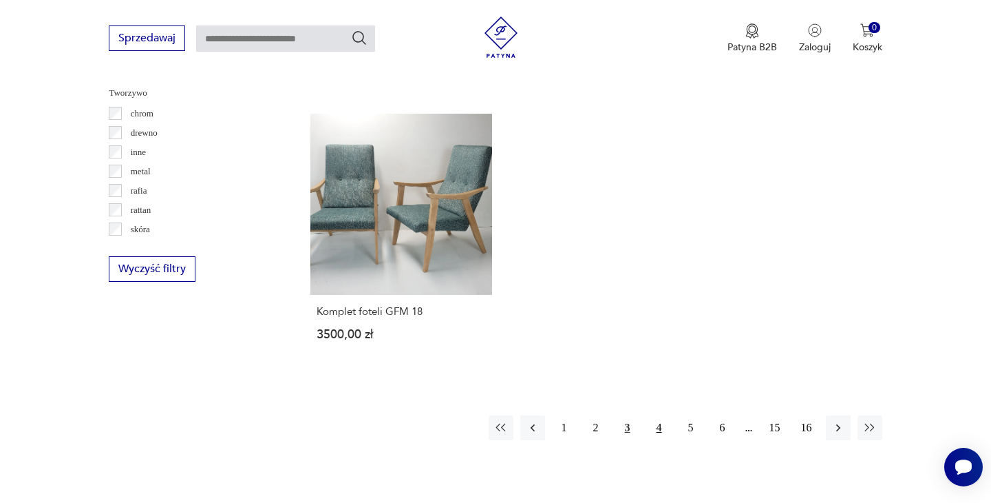
click at [666, 415] on button "4" at bounding box center [659, 427] width 25 height 25
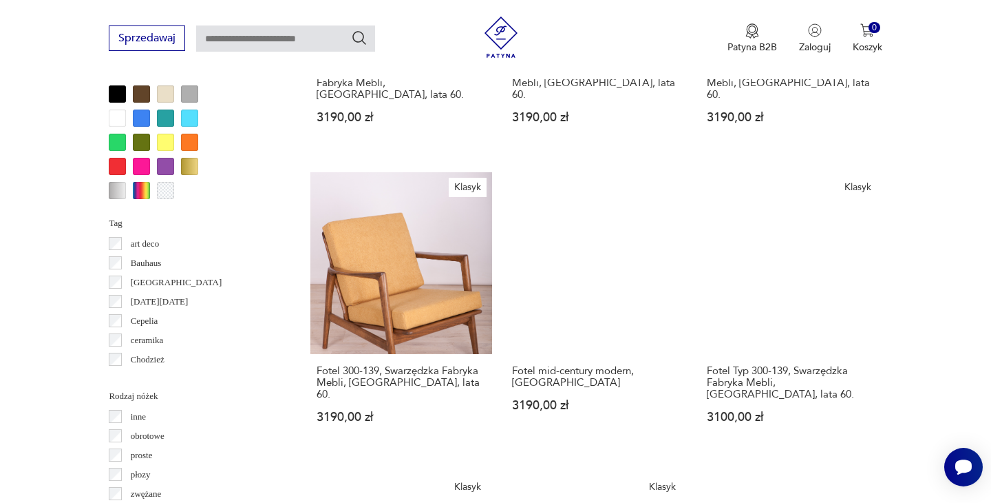
scroll to position [1353, 0]
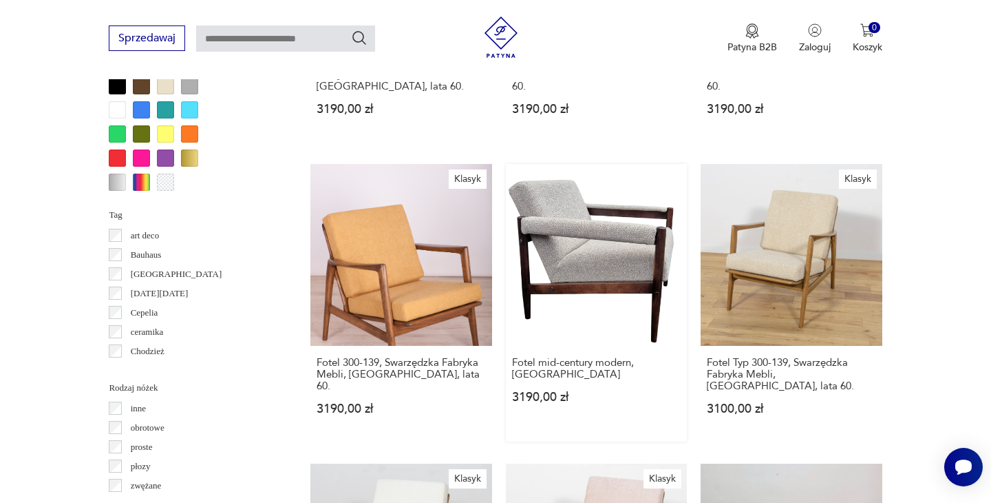
click at [646, 238] on link "Fotel mid-century modern, Polska 3190,00 zł" at bounding box center [596, 302] width 181 height 277
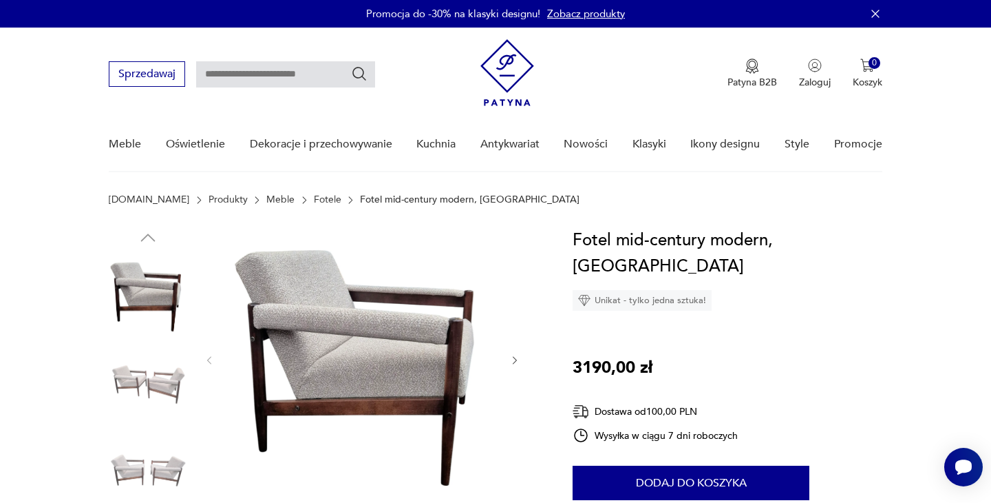
click at [446, 335] on img at bounding box center [362, 358] width 266 height 263
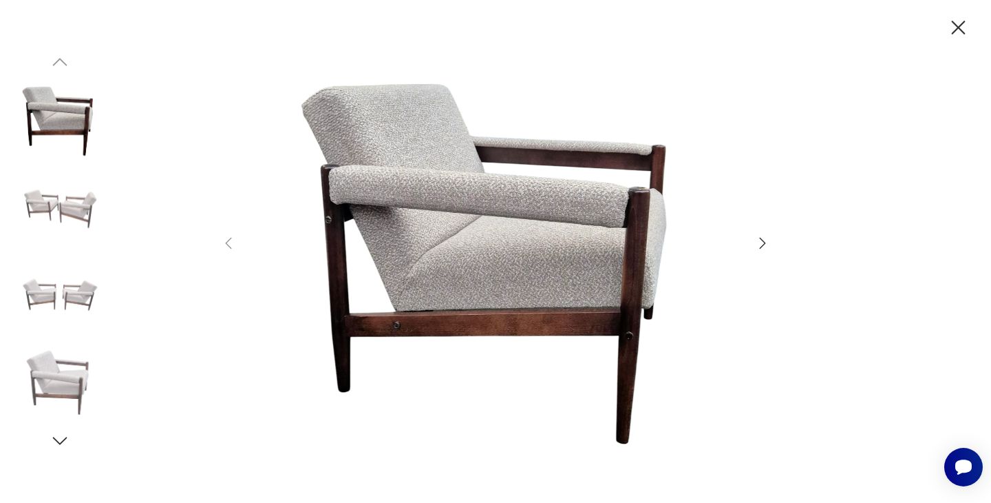
click at [774, 246] on div at bounding box center [495, 251] width 991 height 503
click at [761, 242] on icon "button" at bounding box center [763, 243] width 17 height 17
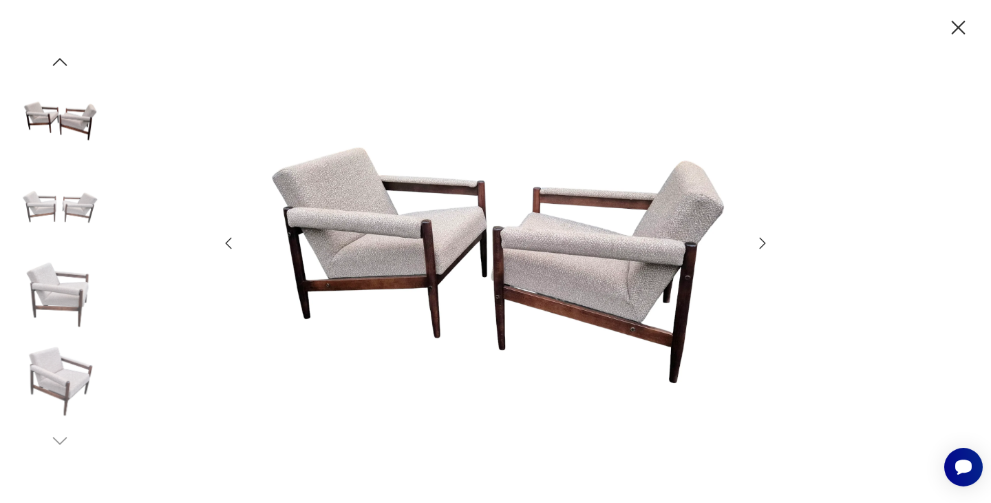
click at [761, 242] on icon "button" at bounding box center [763, 243] width 17 height 17
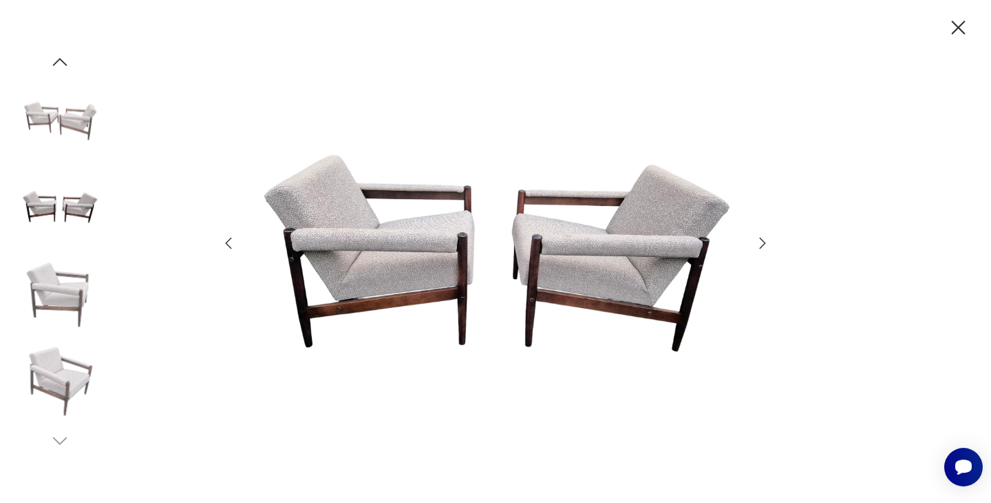
click at [761, 242] on icon "button" at bounding box center [763, 243] width 17 height 17
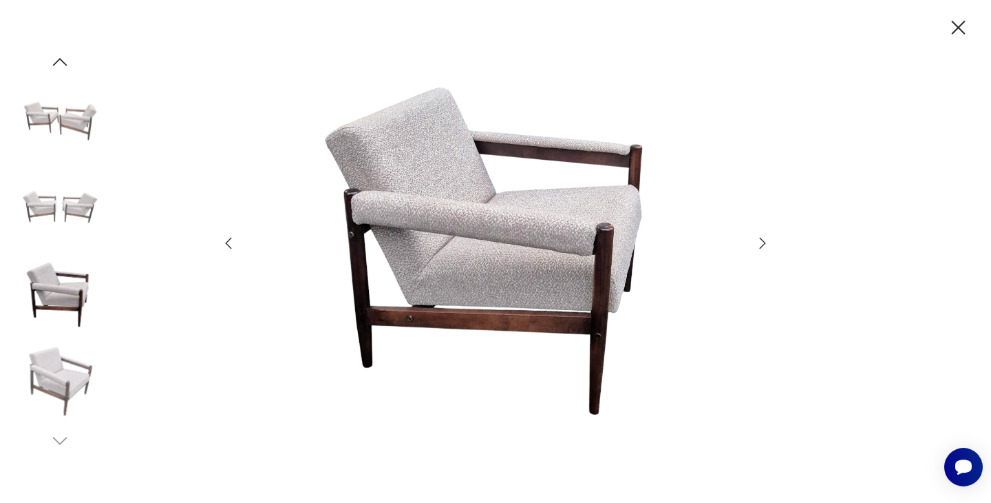
click at [761, 242] on icon "button" at bounding box center [763, 243] width 17 height 17
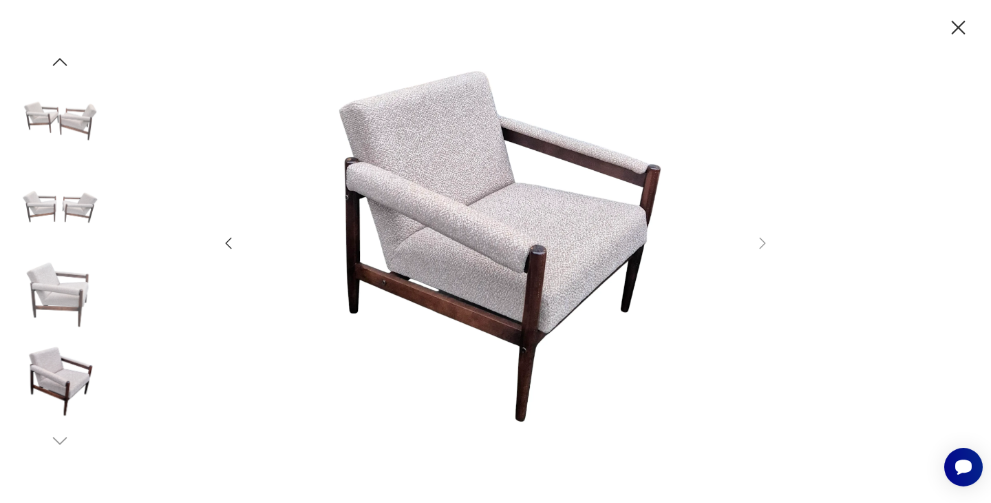
click at [963, 25] on icon "button" at bounding box center [959, 28] width 24 height 24
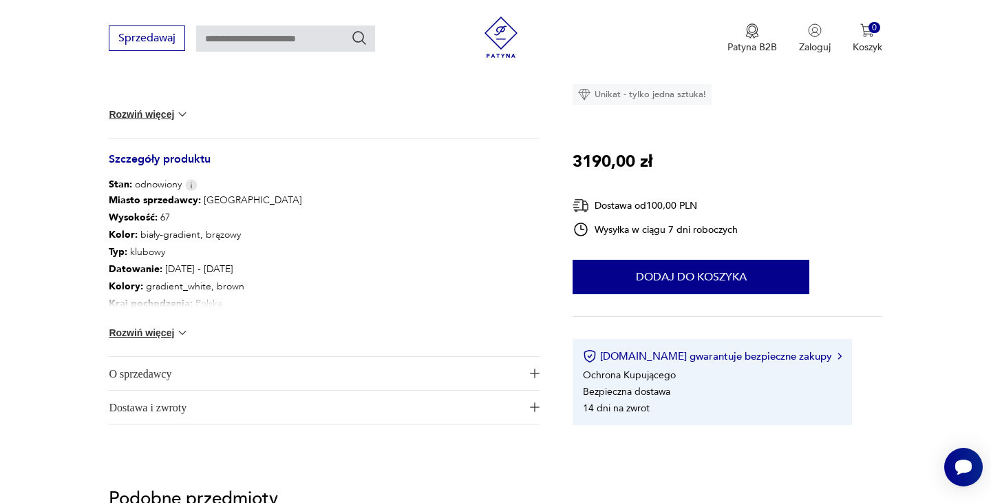
scroll to position [703, 0]
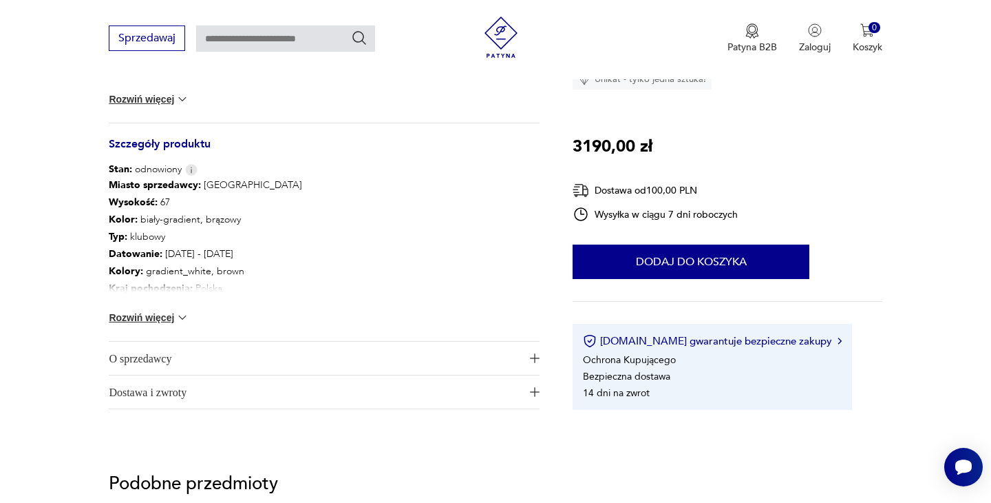
click at [143, 319] on button "Rozwiń więcej" at bounding box center [149, 317] width 80 height 14
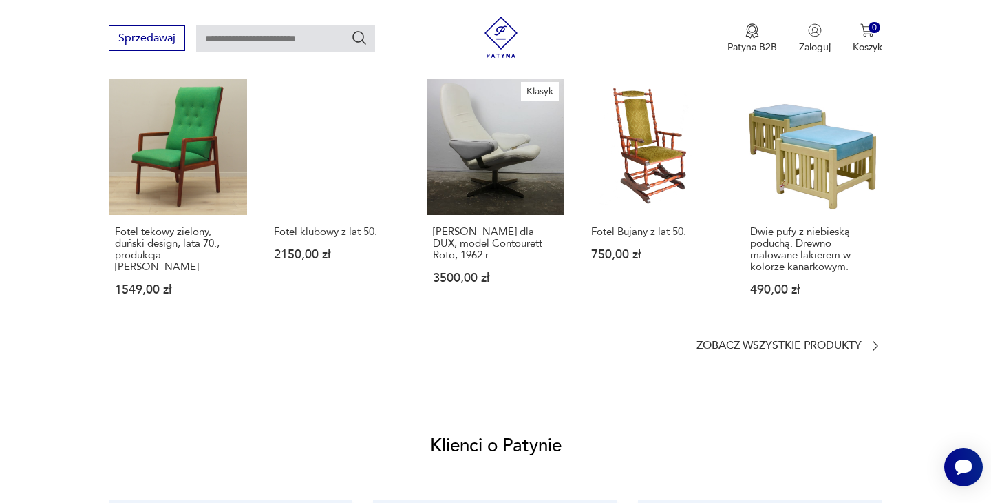
scroll to position [1287, 0]
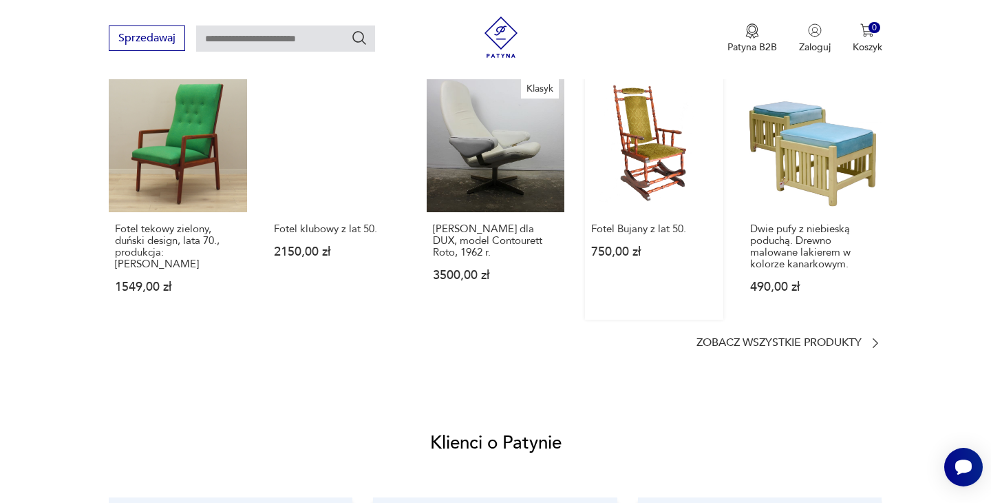
click at [677, 183] on link "Fotel Bujany z lat 50. 750,00 zł" at bounding box center [654, 197] width 138 height 246
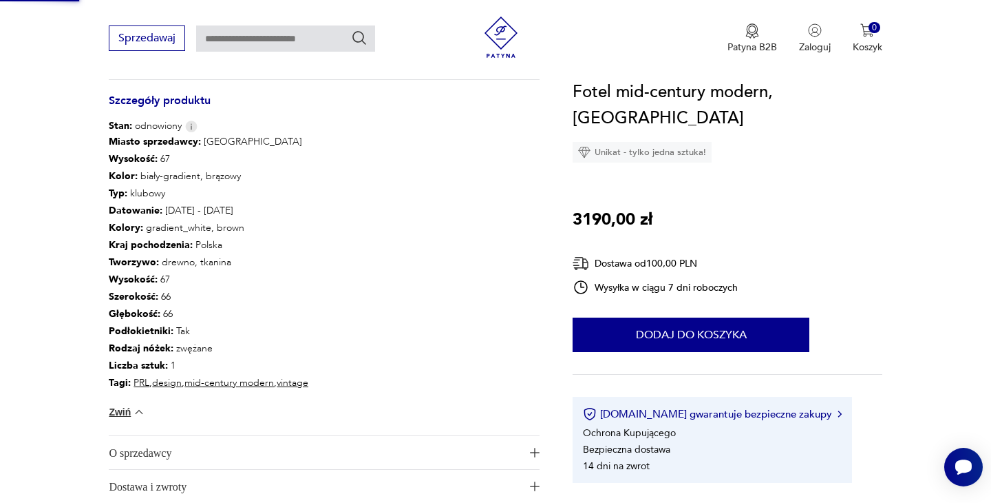
scroll to position [434, 0]
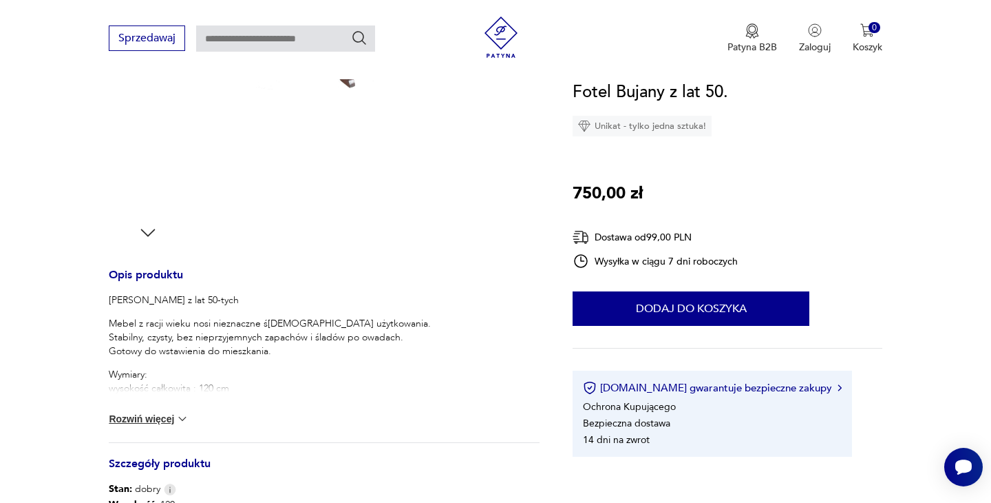
scroll to position [584, 0]
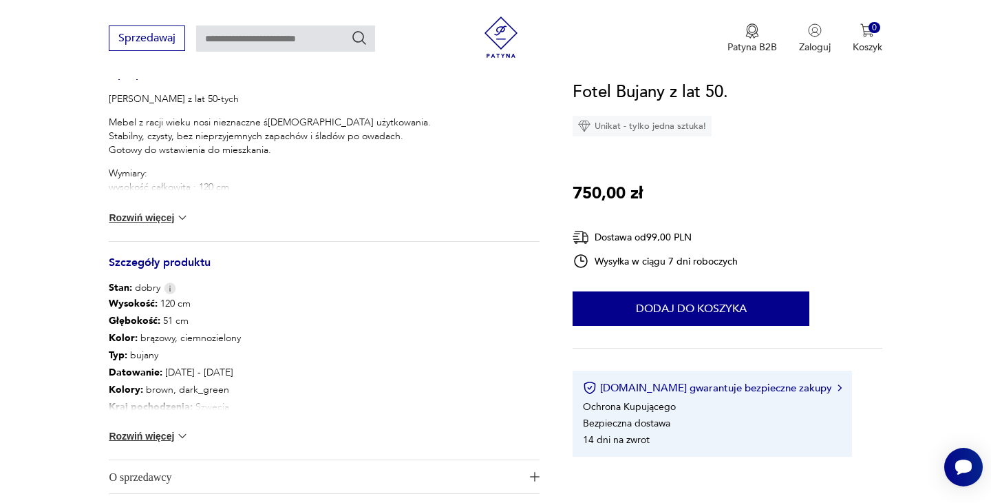
click at [136, 217] on button "Rozwiń więcej" at bounding box center [149, 218] width 80 height 14
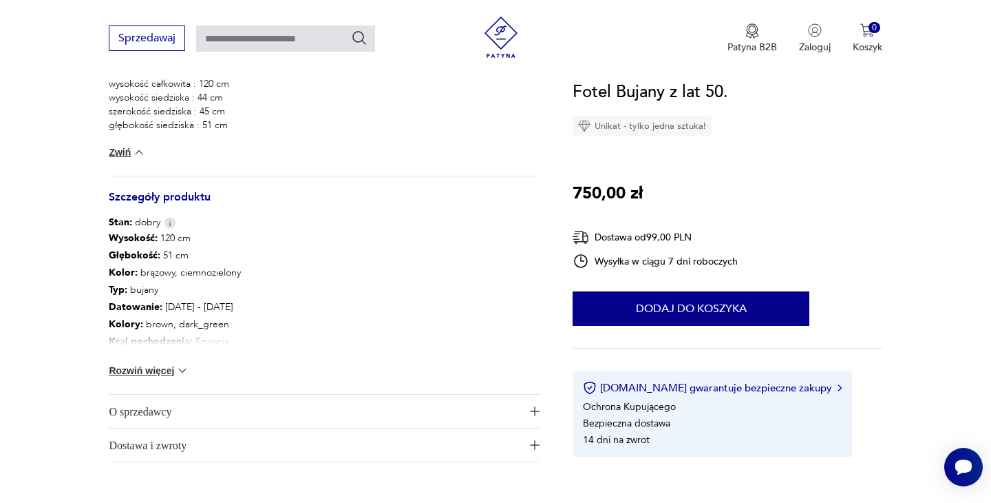
scroll to position [695, 0]
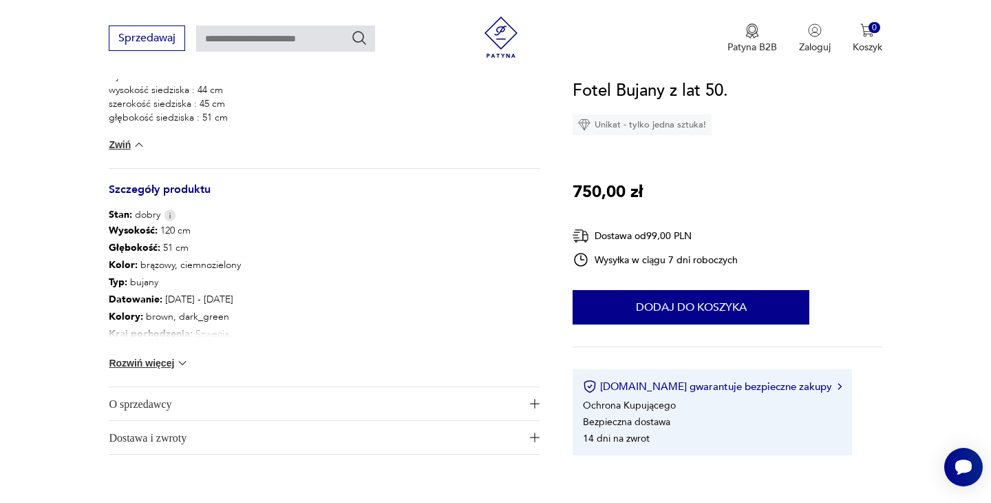
click at [147, 358] on button "Rozwiń więcej" at bounding box center [149, 363] width 80 height 14
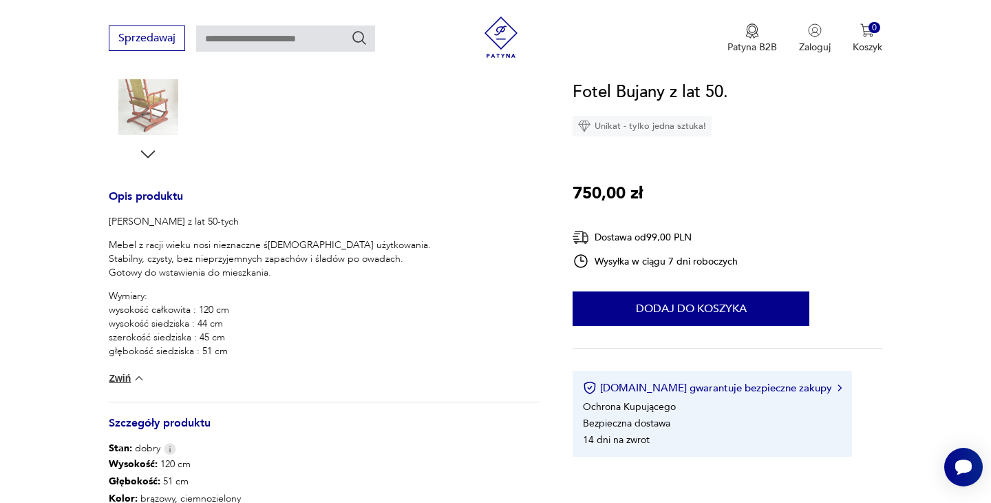
scroll to position [0, 0]
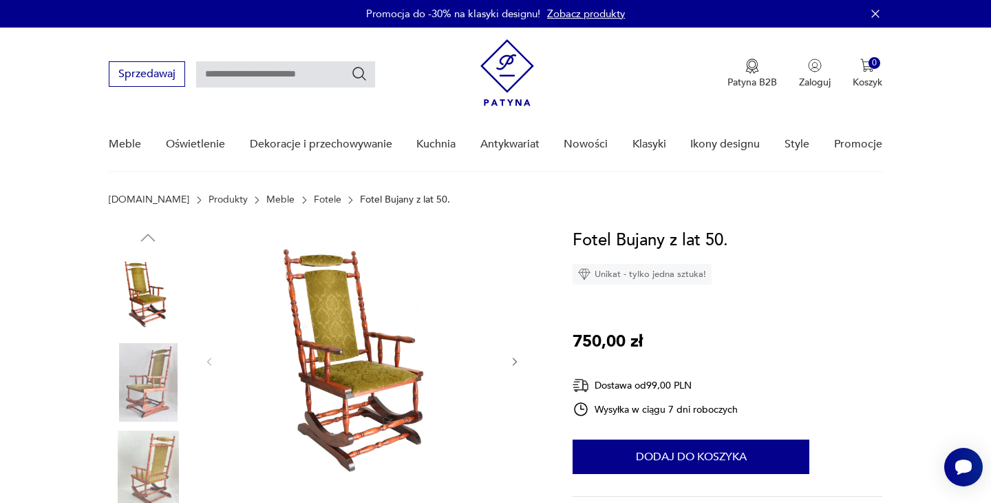
click at [220, 76] on input "text" at bounding box center [285, 74] width 179 height 26
type input "*****"
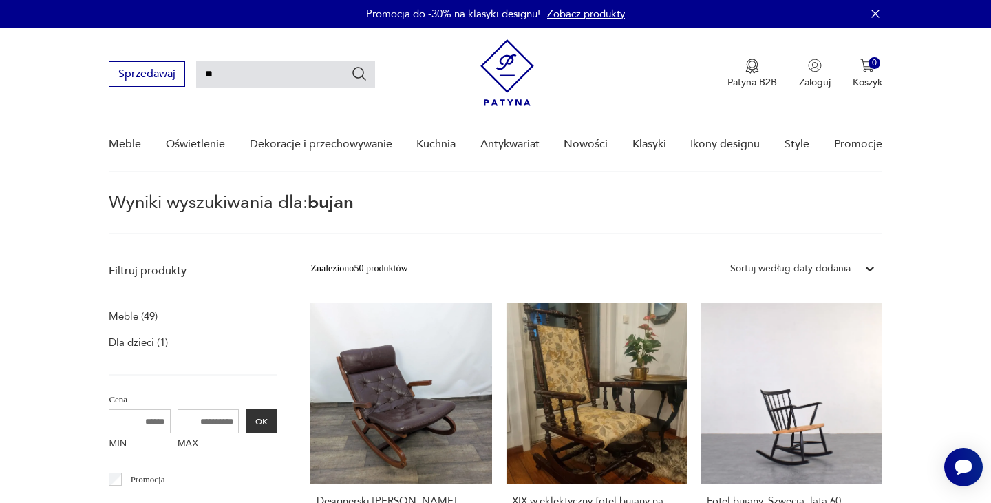
type input "*"
type input "**********"
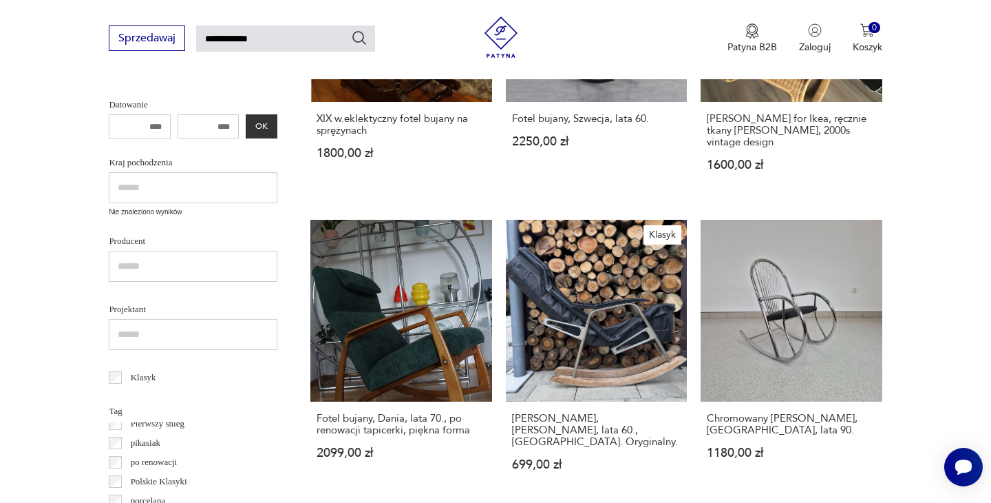
scroll to position [341, 0]
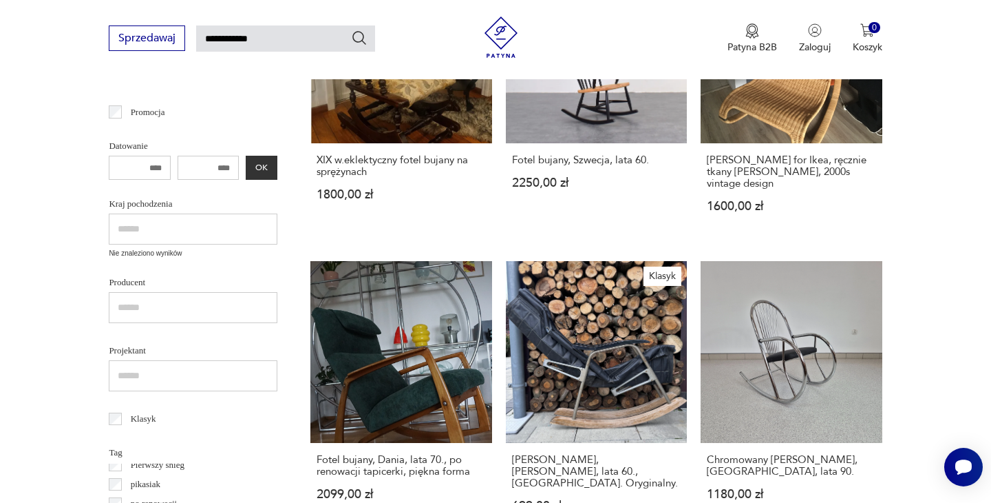
click at [148, 223] on input "text" at bounding box center [193, 228] width 169 height 31
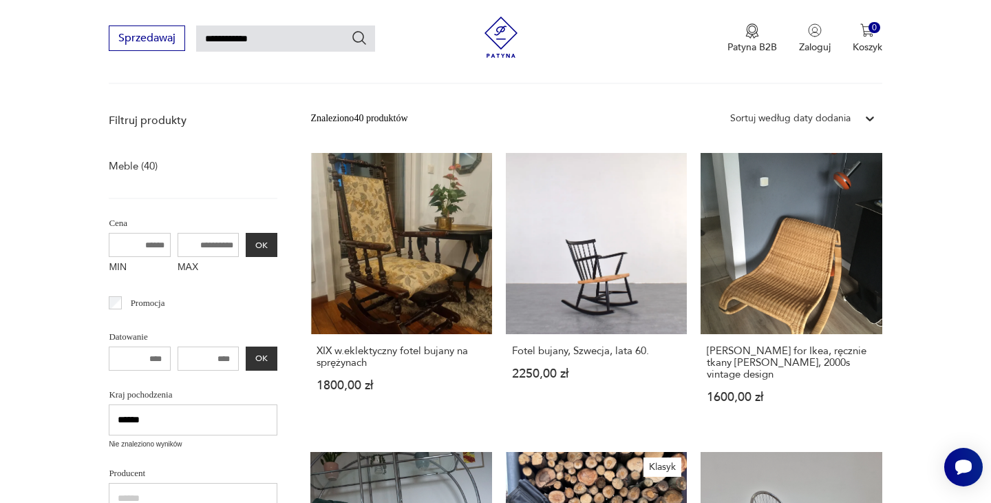
scroll to position [272, 0]
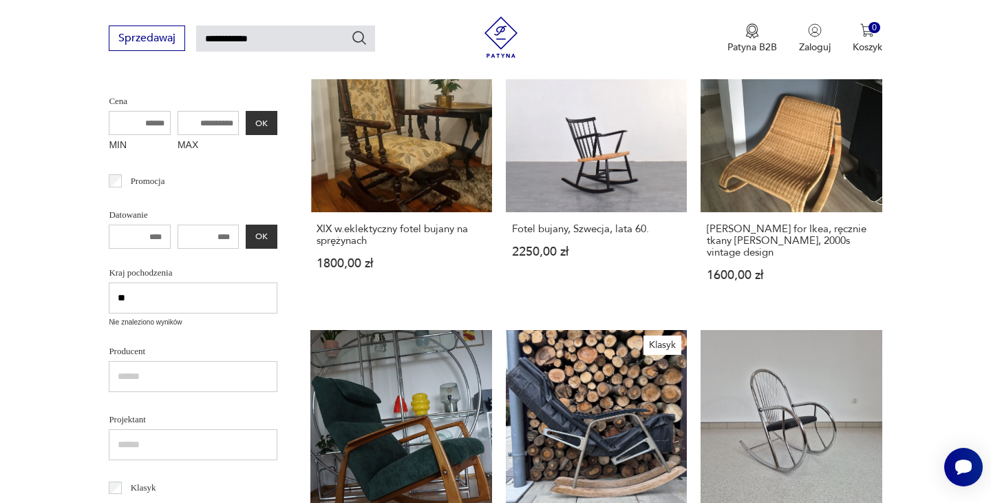
type input "*"
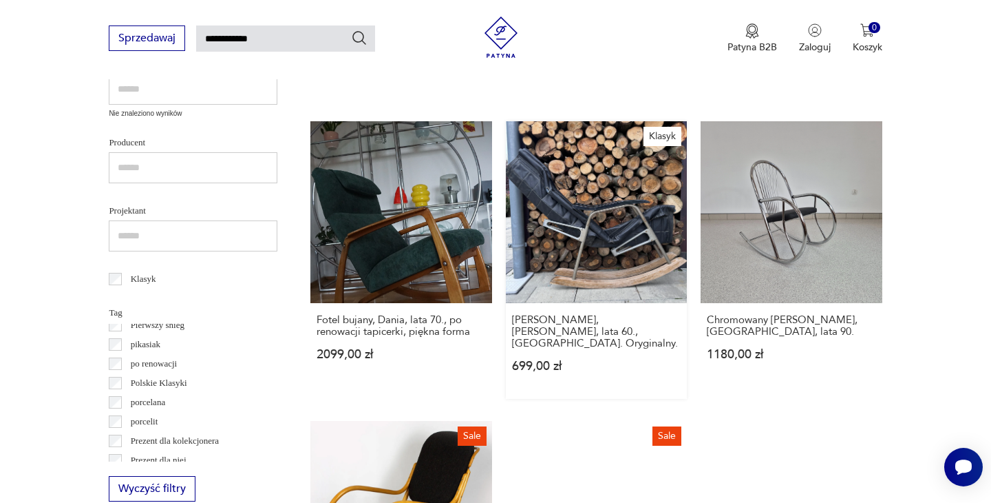
scroll to position [476, 0]
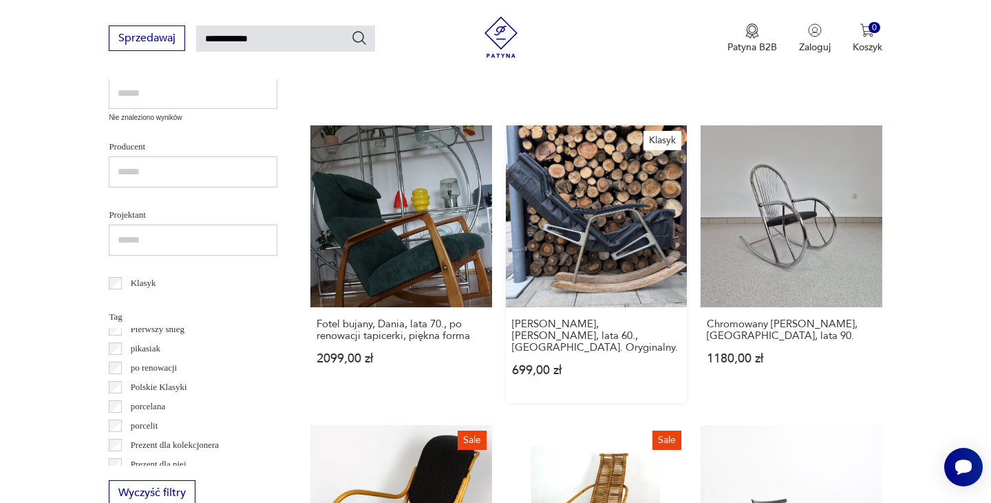
click at [582, 209] on link "Klasyk Fotel bujany, Takeshi Nii, lata 60., Japonia. Oryginalny. 699,00 zł" at bounding box center [596, 263] width 181 height 277
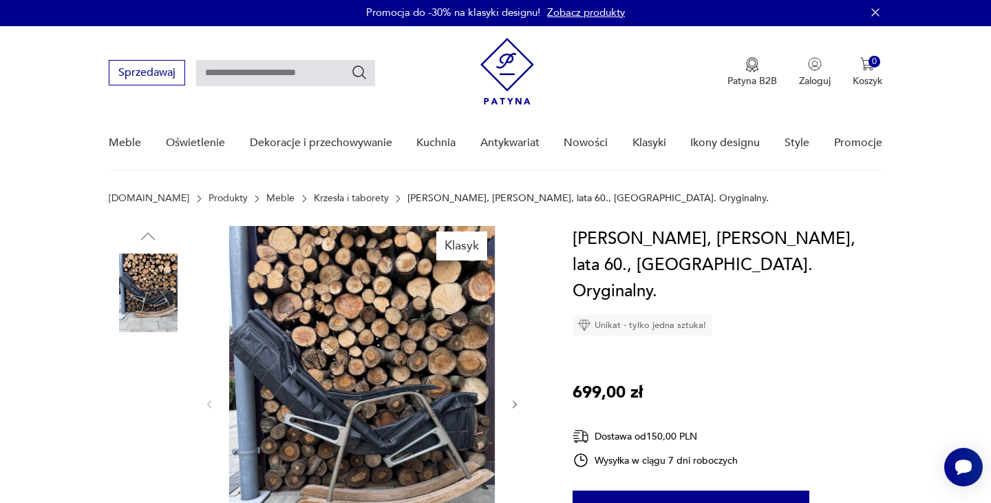
scroll to position [89, 0]
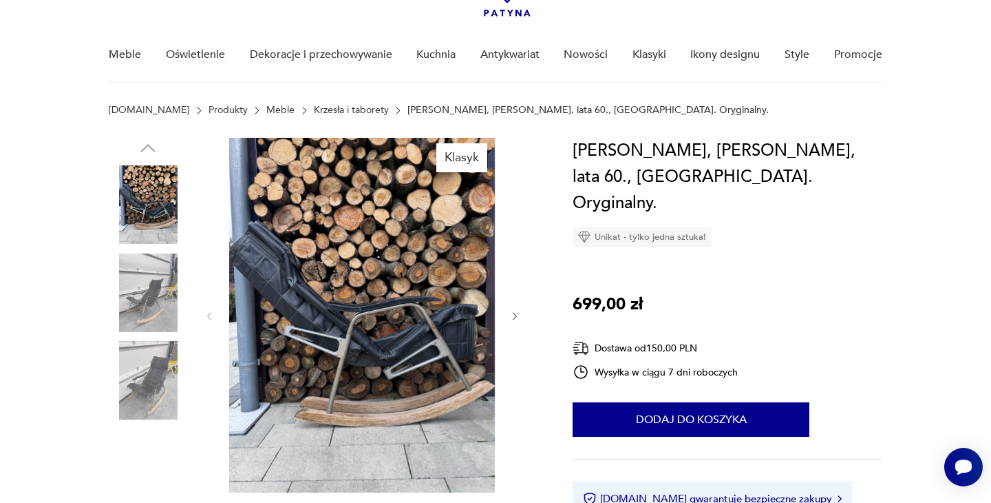
click at [397, 261] on img at bounding box center [362, 315] width 266 height 355
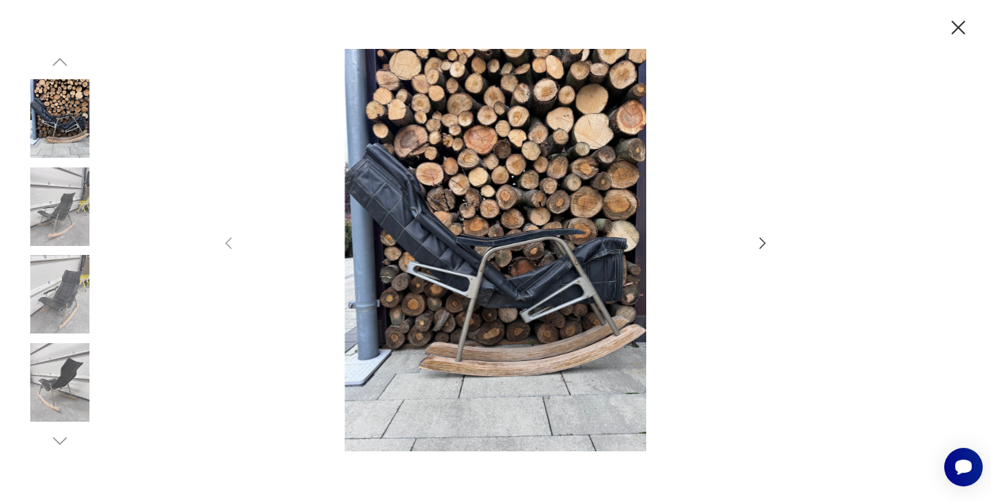
click at [763, 244] on icon "button" at bounding box center [763, 243] width 6 height 11
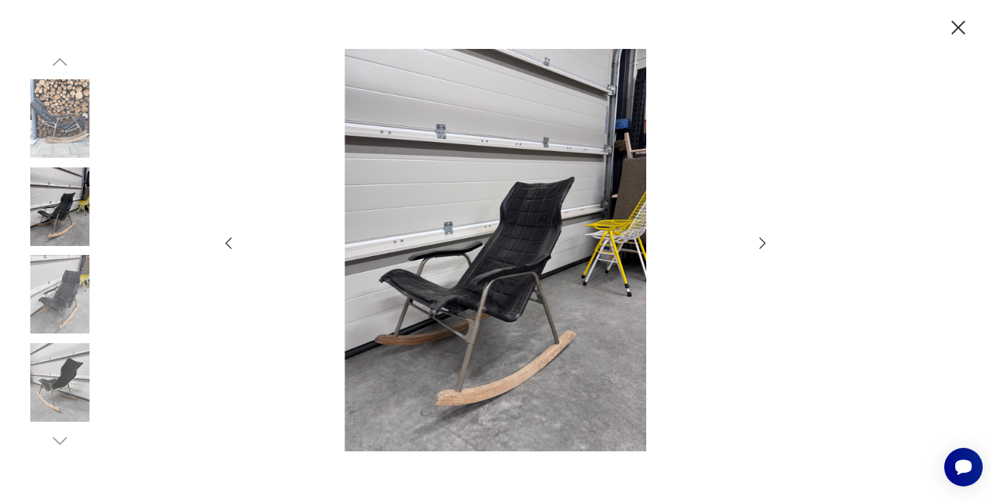
click at [766, 242] on icon "button" at bounding box center [763, 243] width 17 height 17
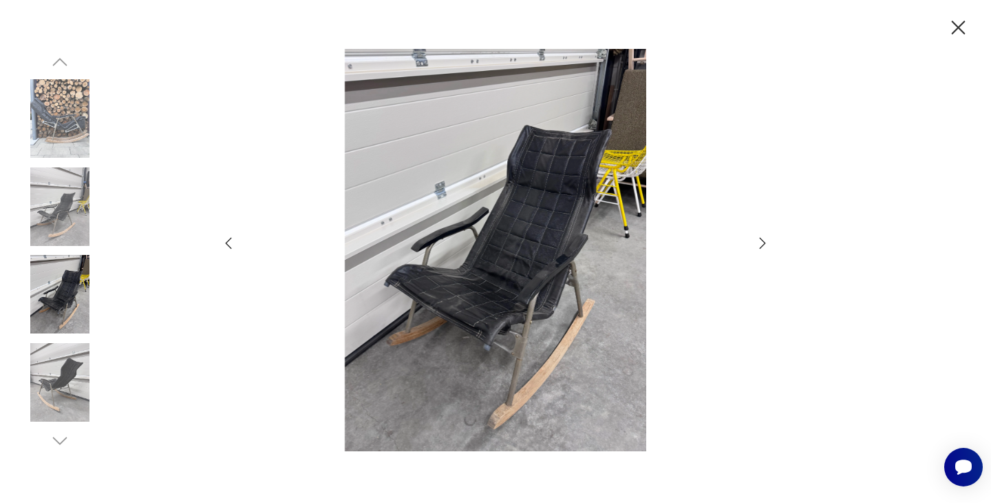
click at [766, 242] on icon "button" at bounding box center [763, 243] width 17 height 17
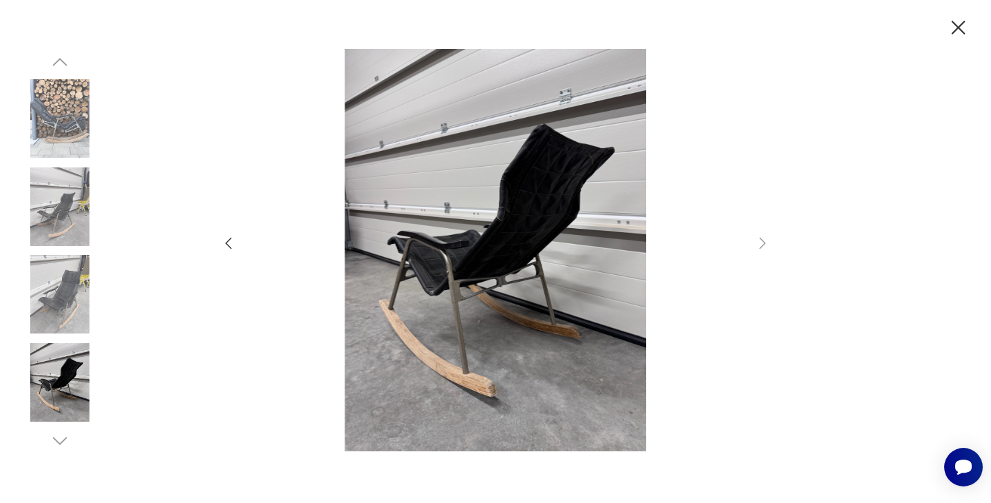
click at [955, 29] on icon "button" at bounding box center [959, 28] width 24 height 24
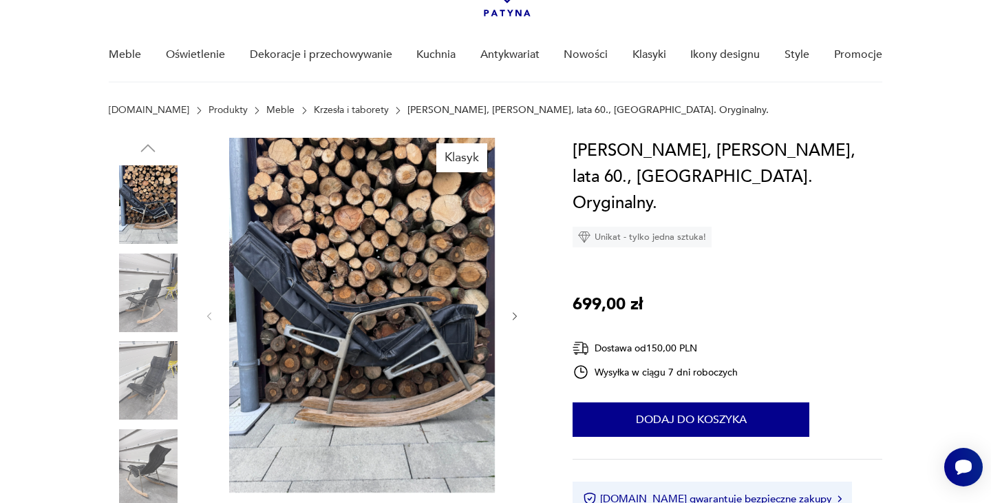
type input "**********"
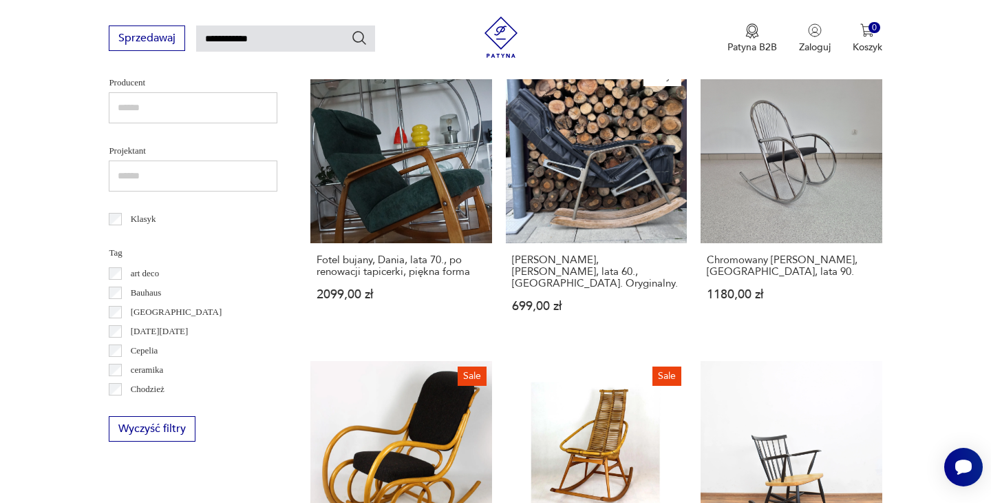
scroll to position [586, 0]
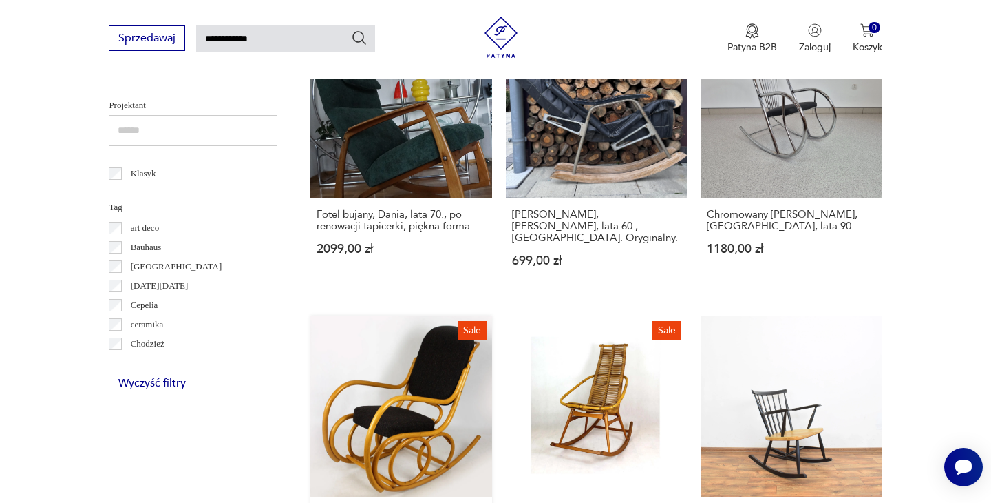
click at [460, 374] on link "Sale Odnowiony fotel bujany z giętego drewna bukowego, Ton (Thonet), Czechy, la…" at bounding box center [400, 461] width 181 height 293
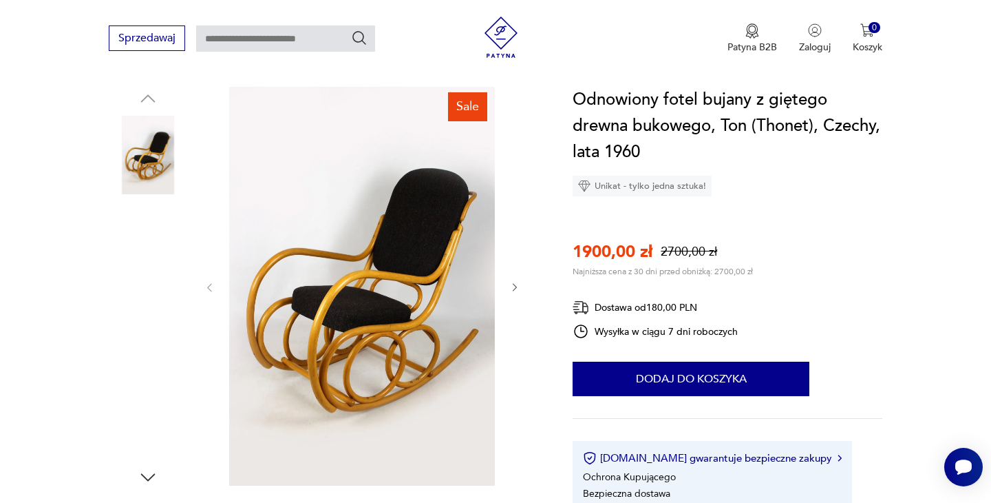
scroll to position [158, 0]
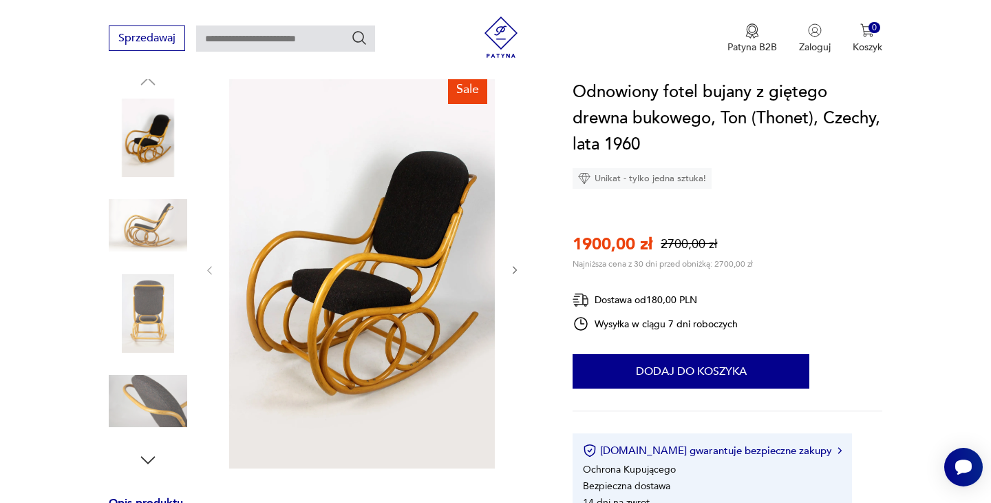
click at [423, 262] on img at bounding box center [362, 269] width 266 height 399
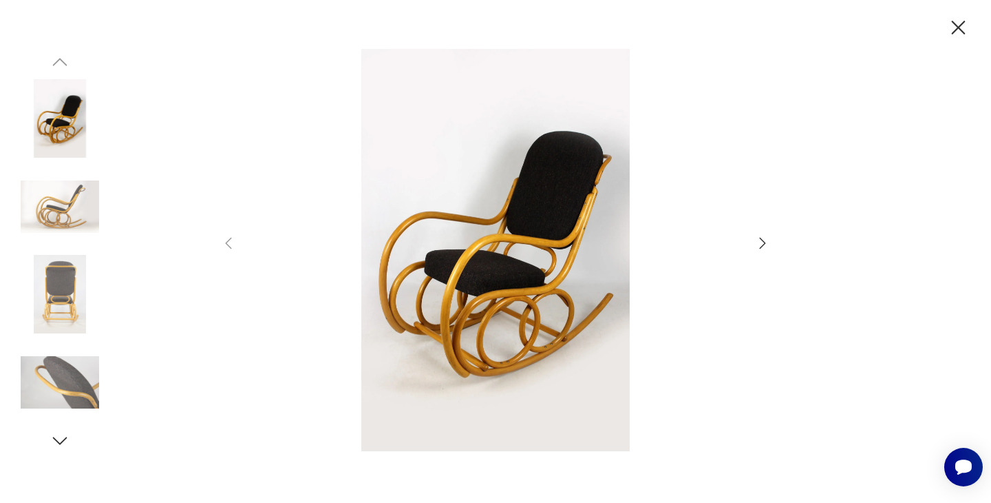
click at [763, 239] on icon "button" at bounding box center [763, 243] width 17 height 17
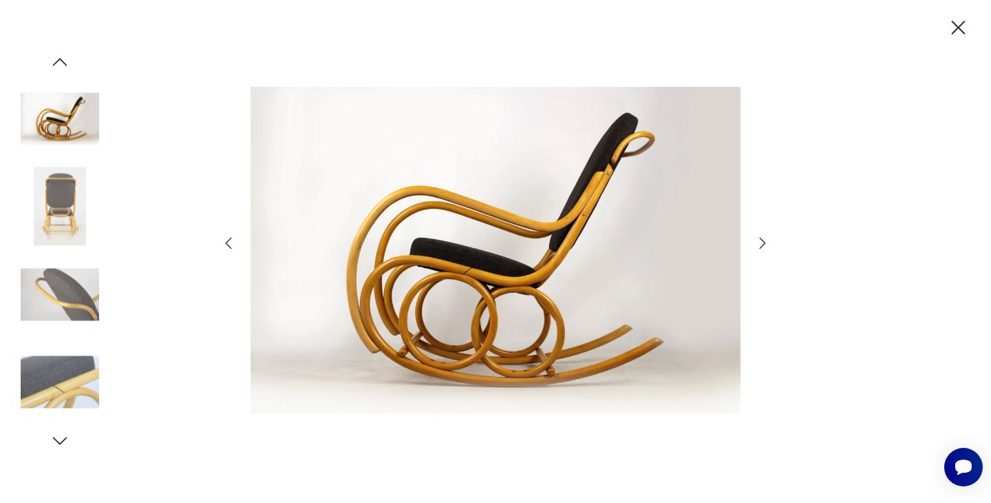
click at [763, 239] on icon "button" at bounding box center [763, 243] width 17 height 17
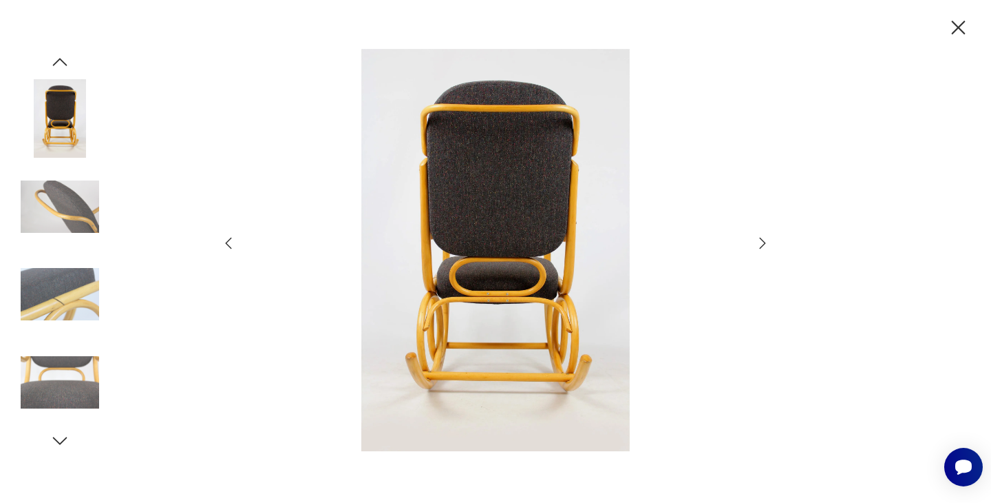
click at [763, 239] on icon "button" at bounding box center [763, 243] width 17 height 17
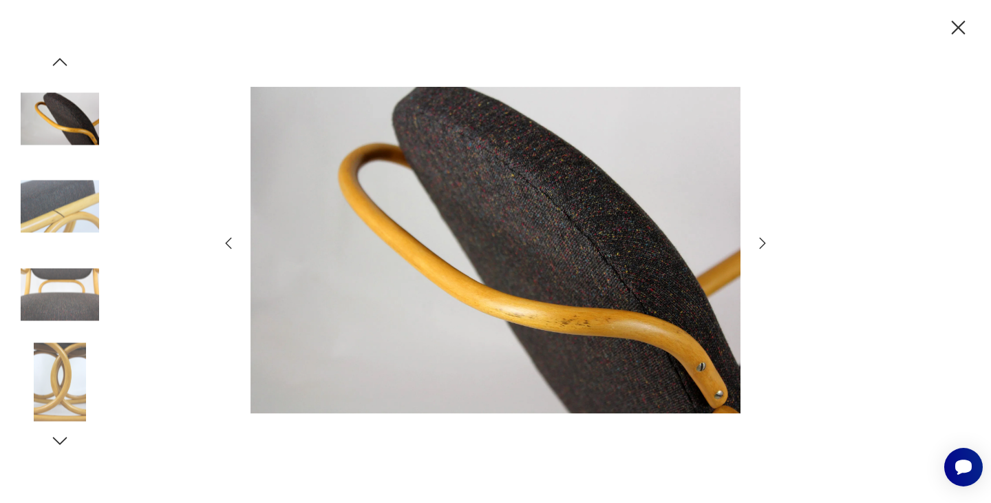
click at [763, 239] on icon "button" at bounding box center [763, 243] width 17 height 17
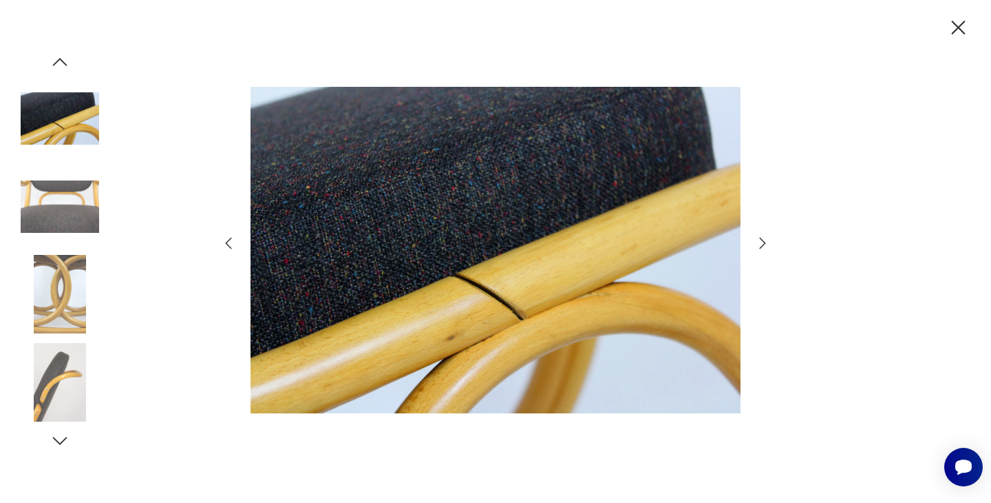
click at [763, 239] on icon "button" at bounding box center [763, 243] width 17 height 17
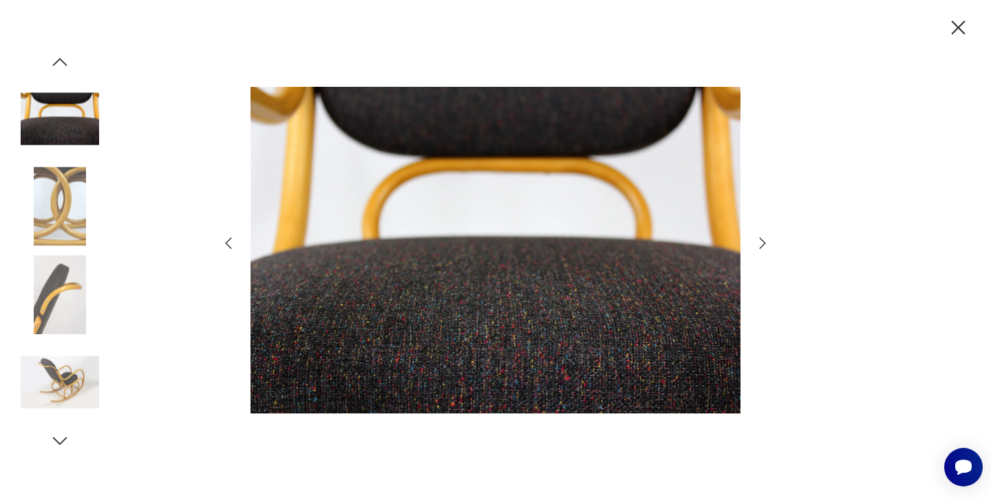
click at [763, 239] on icon "button" at bounding box center [763, 243] width 17 height 17
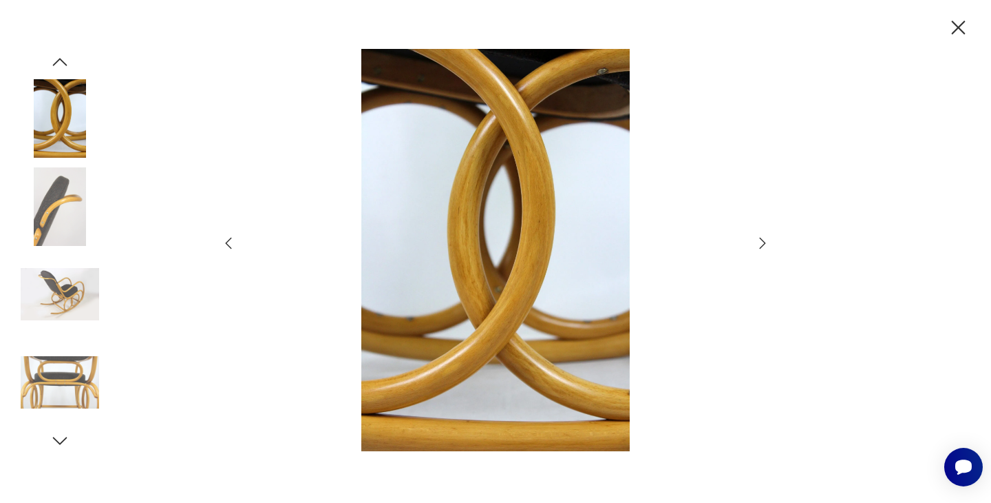
click at [763, 239] on icon "button" at bounding box center [763, 243] width 17 height 17
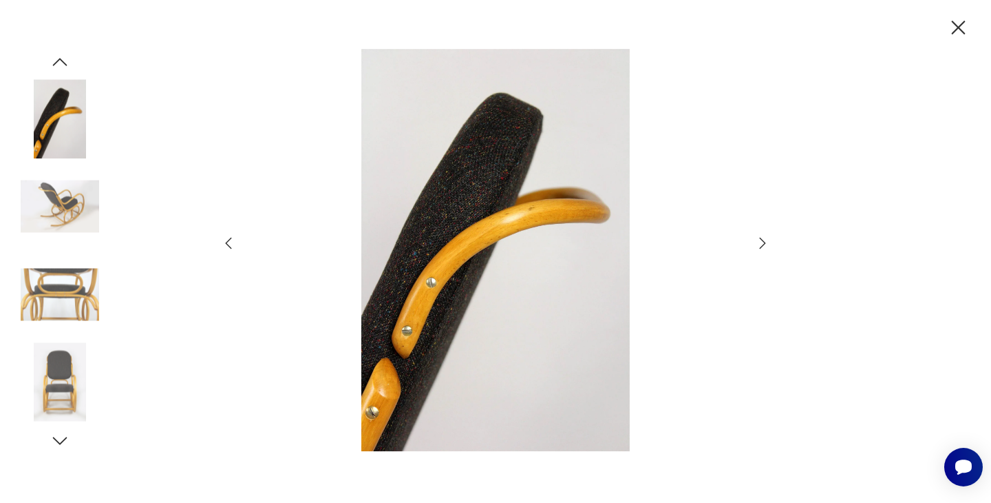
click at [763, 239] on icon "button" at bounding box center [763, 243] width 17 height 17
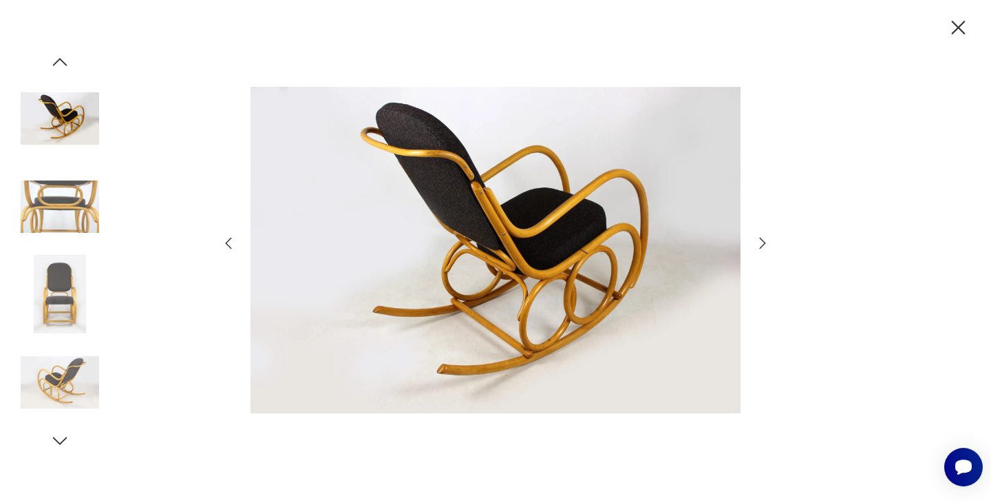
click at [763, 239] on icon "button" at bounding box center [763, 243] width 17 height 17
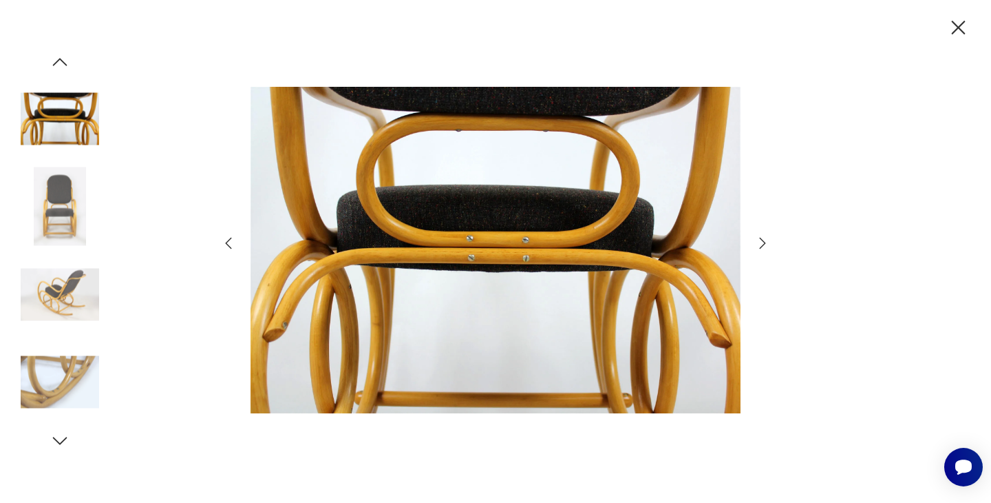
click at [763, 239] on icon "button" at bounding box center [763, 243] width 17 height 17
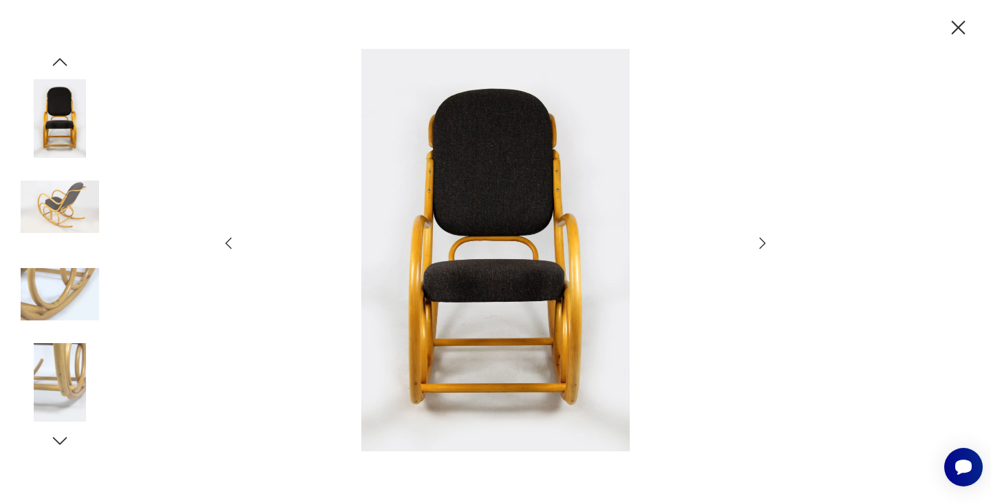
click at [763, 239] on icon "button" at bounding box center [763, 243] width 17 height 17
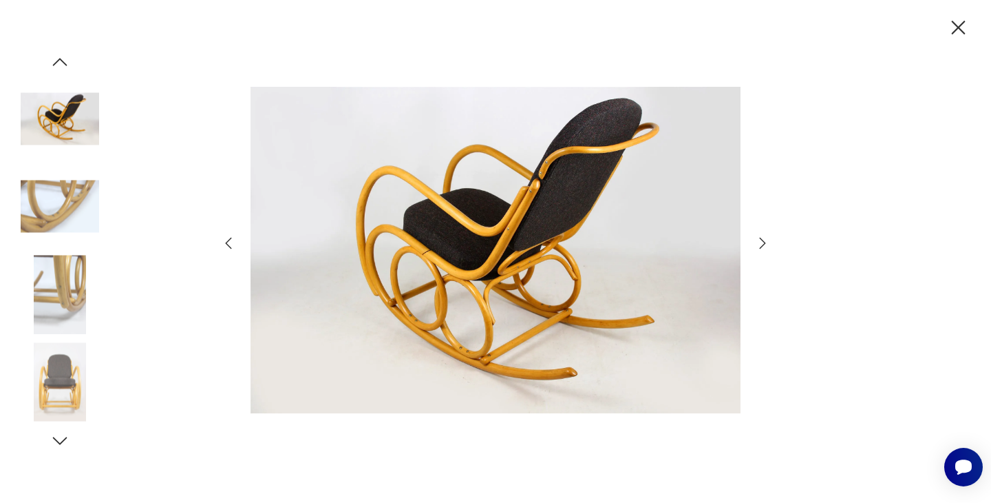
click at [763, 239] on icon "button" at bounding box center [763, 243] width 17 height 17
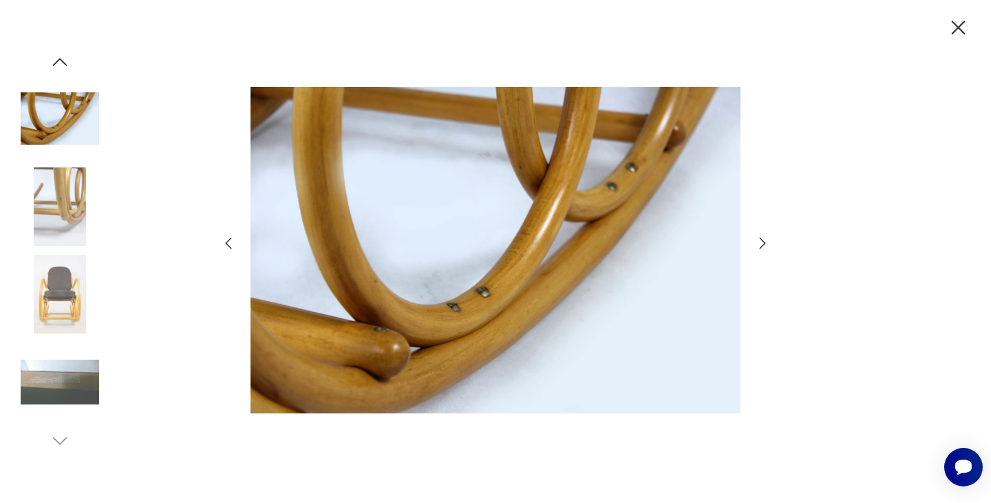
click at [763, 239] on icon "button" at bounding box center [763, 243] width 17 height 17
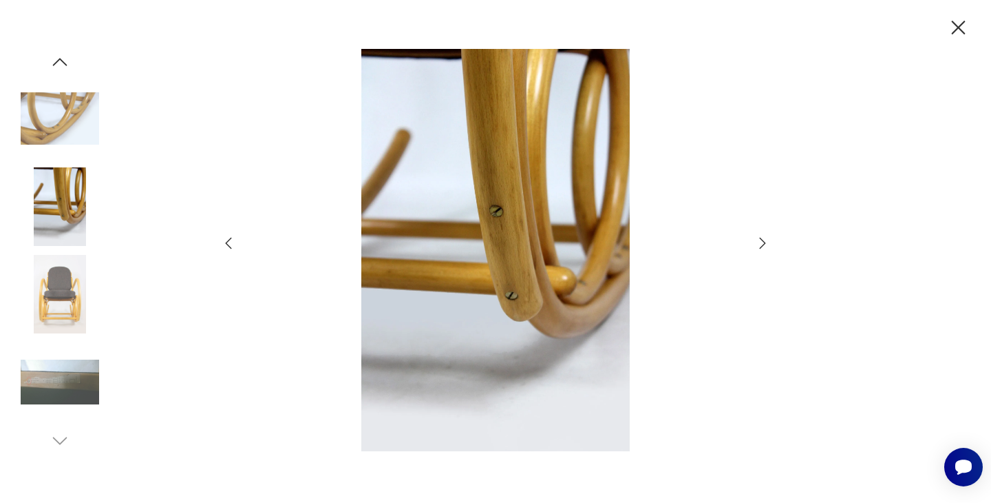
click at [763, 239] on icon "button" at bounding box center [763, 243] width 17 height 17
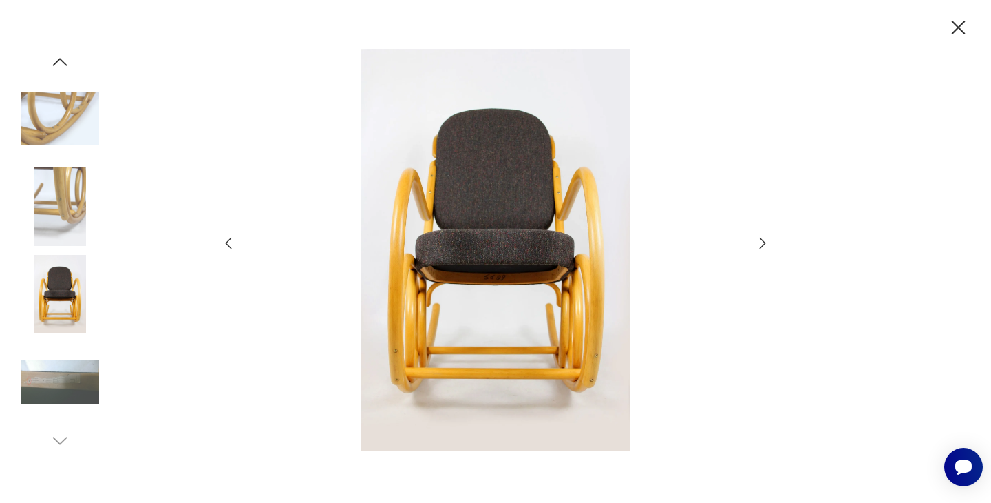
click at [763, 239] on icon "button" at bounding box center [763, 243] width 17 height 17
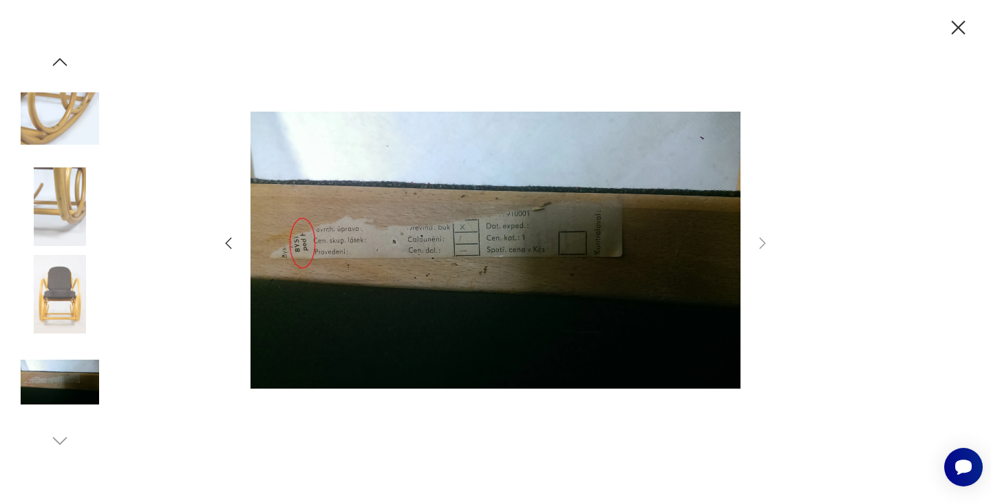
click at [955, 24] on icon "button" at bounding box center [959, 28] width 14 height 14
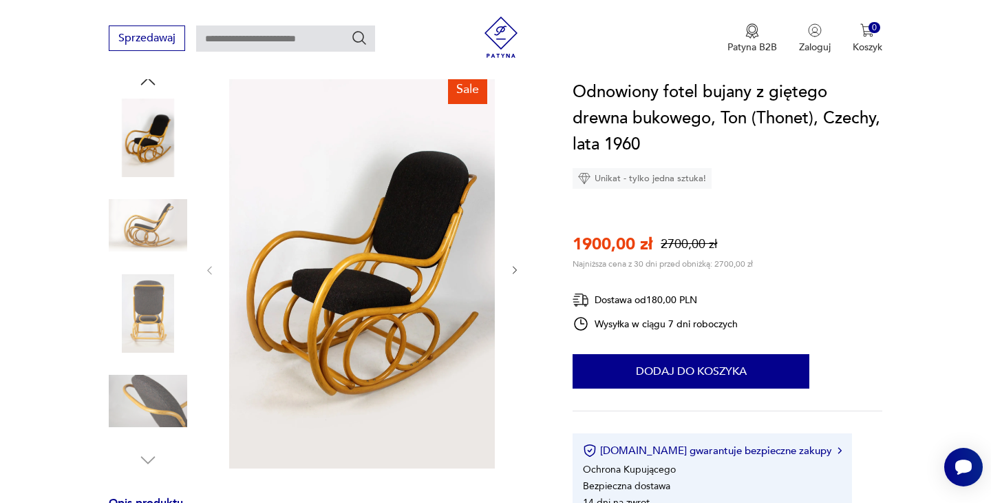
click at [481, 34] on img at bounding box center [501, 37] width 41 height 41
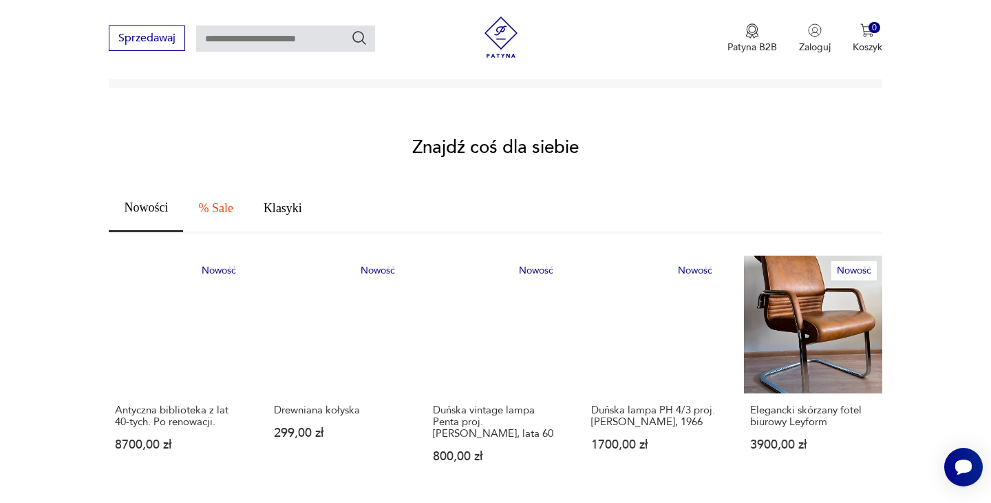
scroll to position [707, 0]
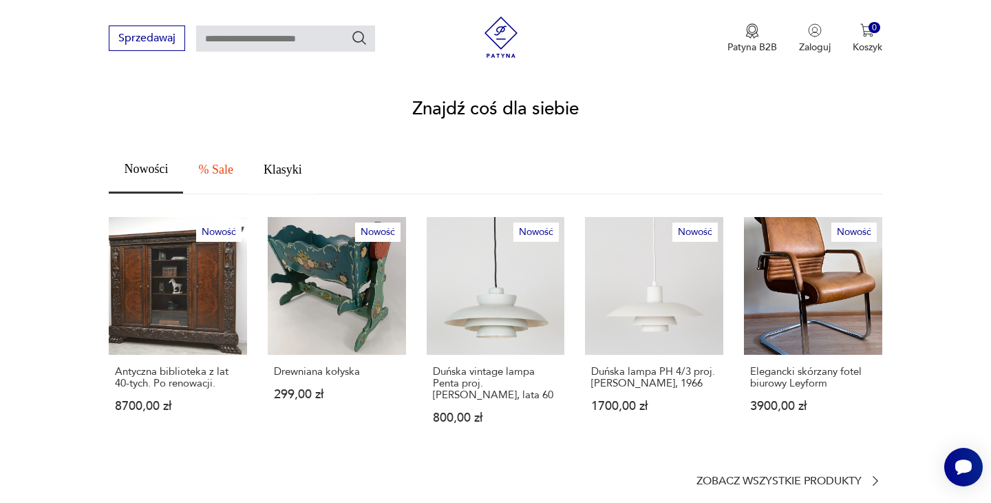
click at [299, 163] on span "Klasyki" at bounding box center [283, 169] width 39 height 12
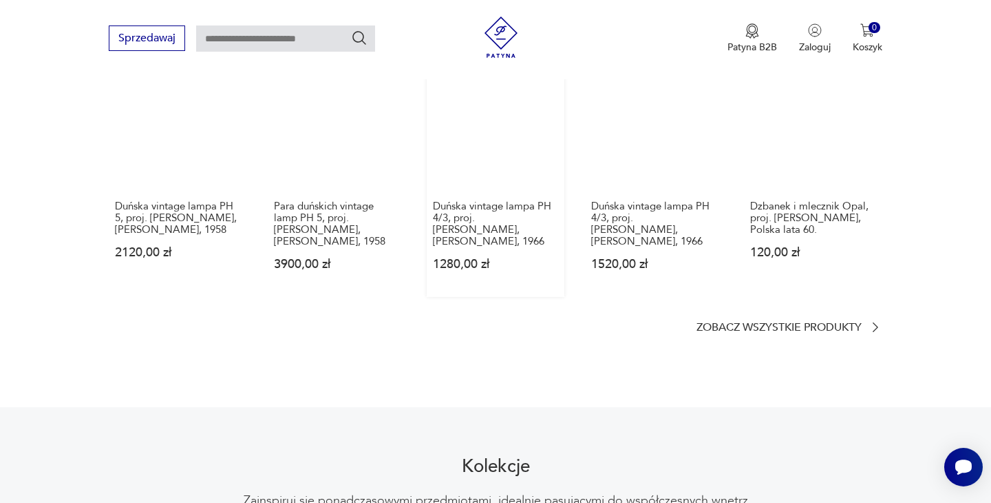
scroll to position [823, 0]
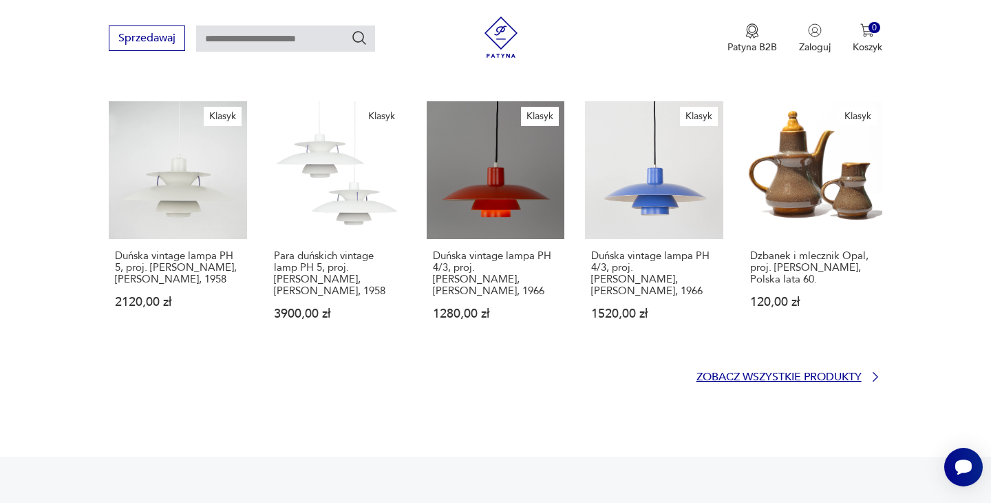
click at [733, 372] on p "Zobacz wszystkie produkty" at bounding box center [779, 376] width 165 height 9
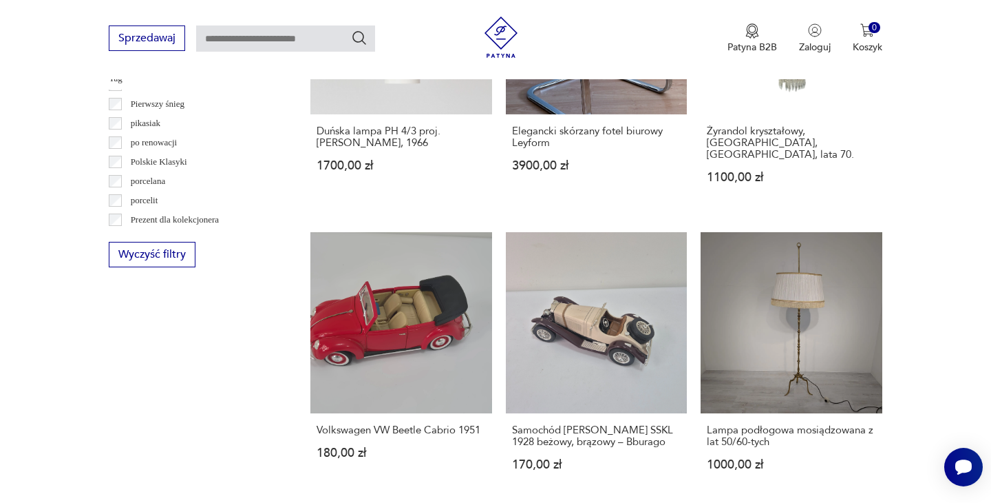
scroll to position [710, 0]
click at [153, 132] on label "Polskie Klasyki" at bounding box center [154, 140] width 65 height 19
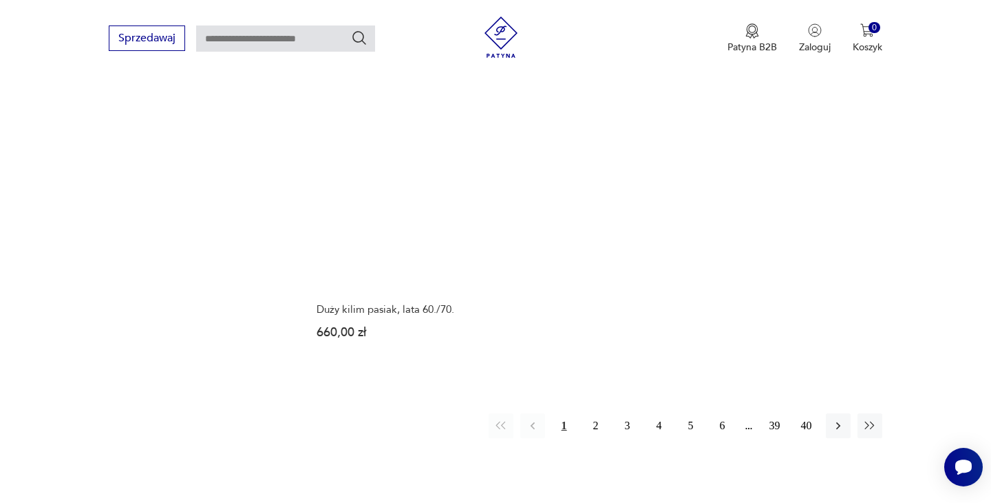
scroll to position [1736, 0]
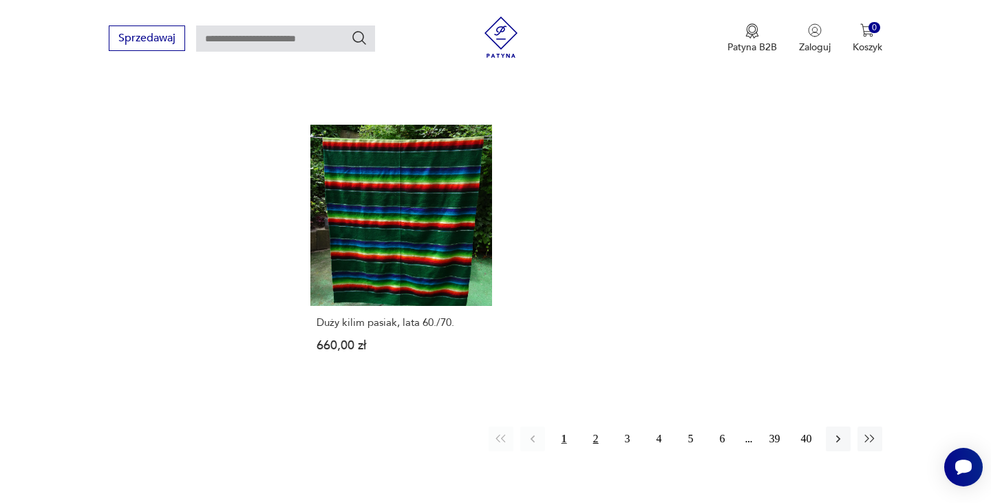
click at [598, 430] on button "2" at bounding box center [596, 438] width 25 height 25
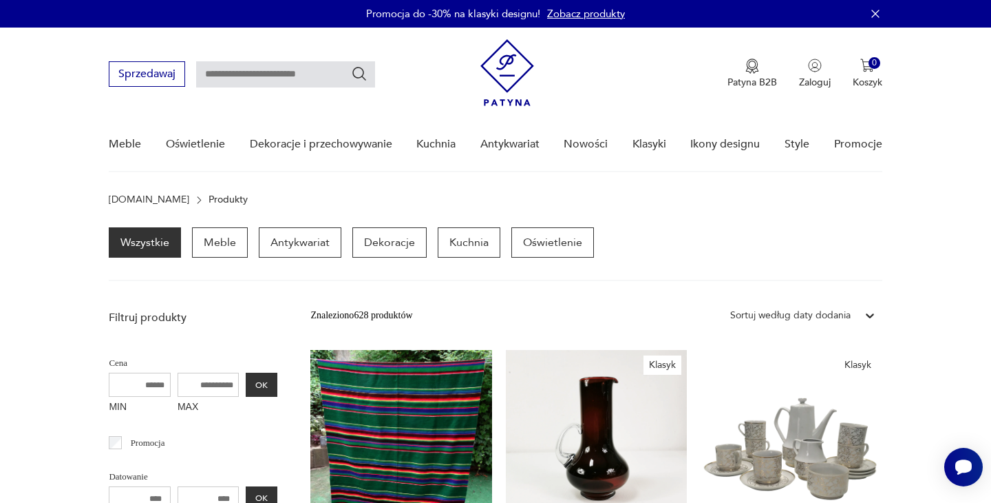
click at [786, 314] on div "Sortuj według daty dodania" at bounding box center [790, 315] width 120 height 15
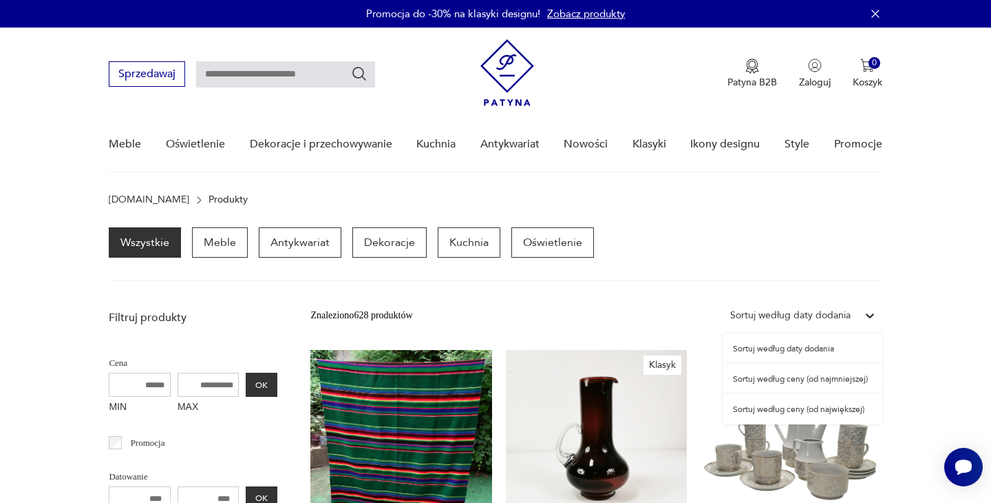
click at [772, 410] on div "Sortuj według ceny (od największej)" at bounding box center [803, 409] width 159 height 30
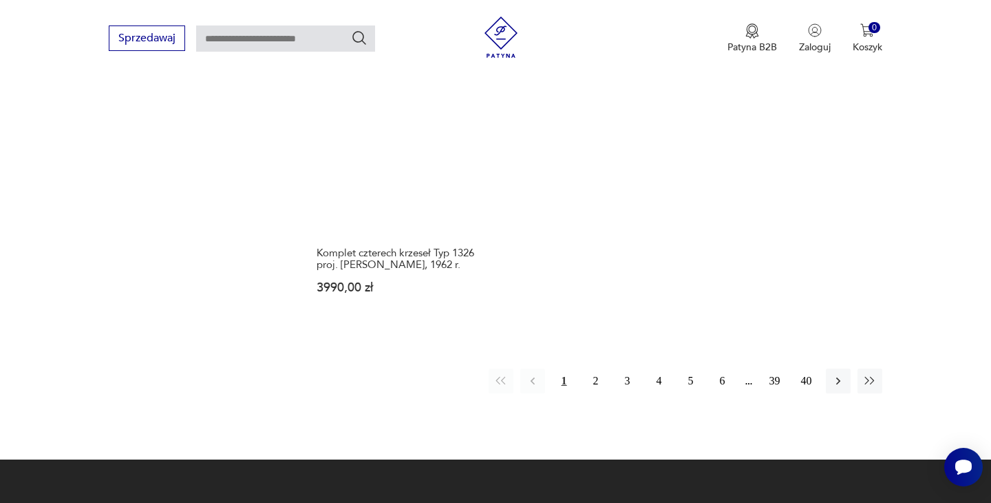
scroll to position [1824, 0]
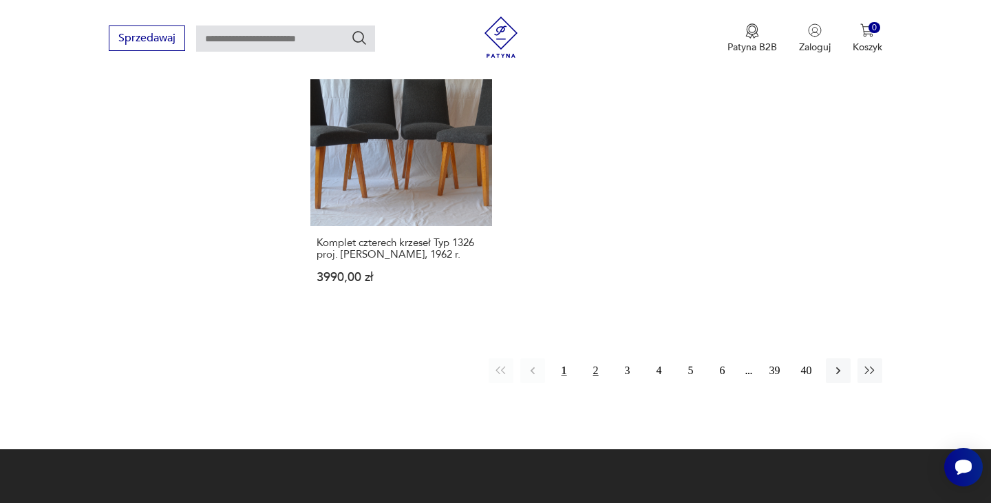
click at [595, 358] on button "2" at bounding box center [596, 370] width 25 height 25
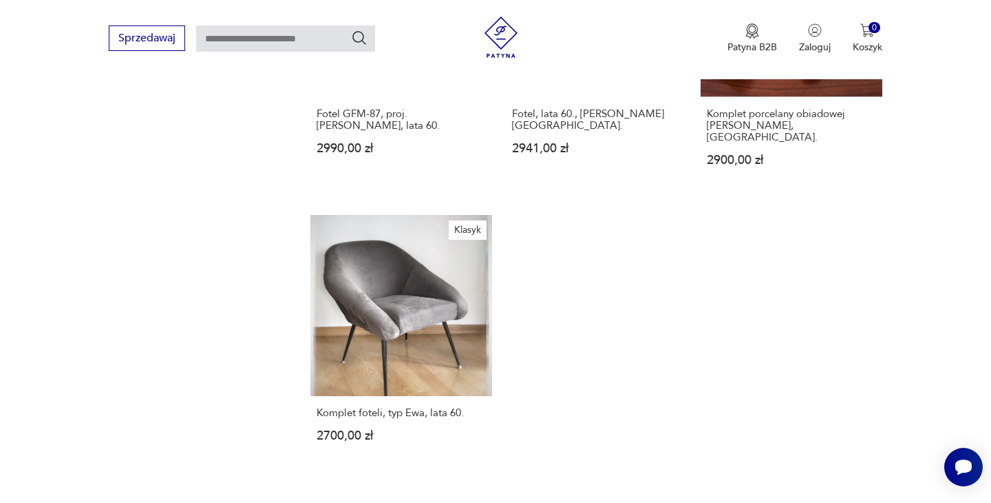
scroll to position [1666, 0]
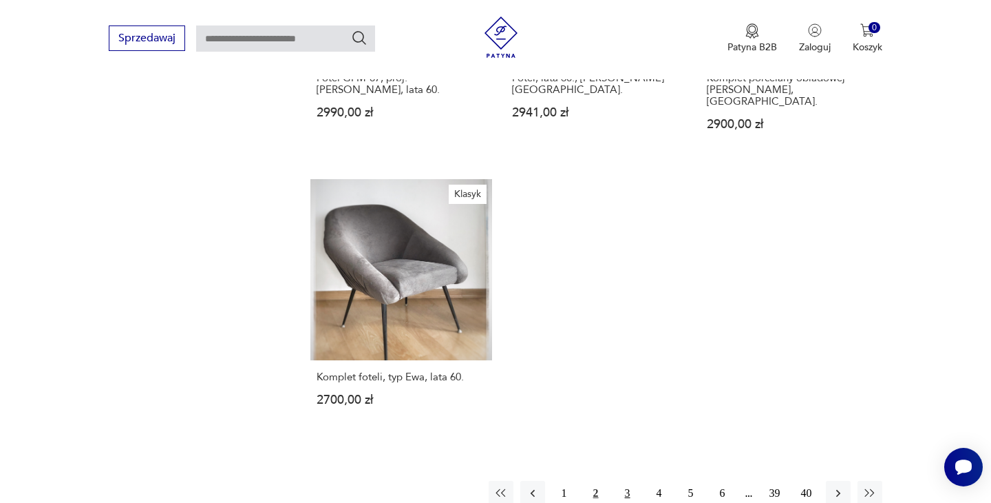
click at [633, 481] on button "3" at bounding box center [627, 493] width 25 height 25
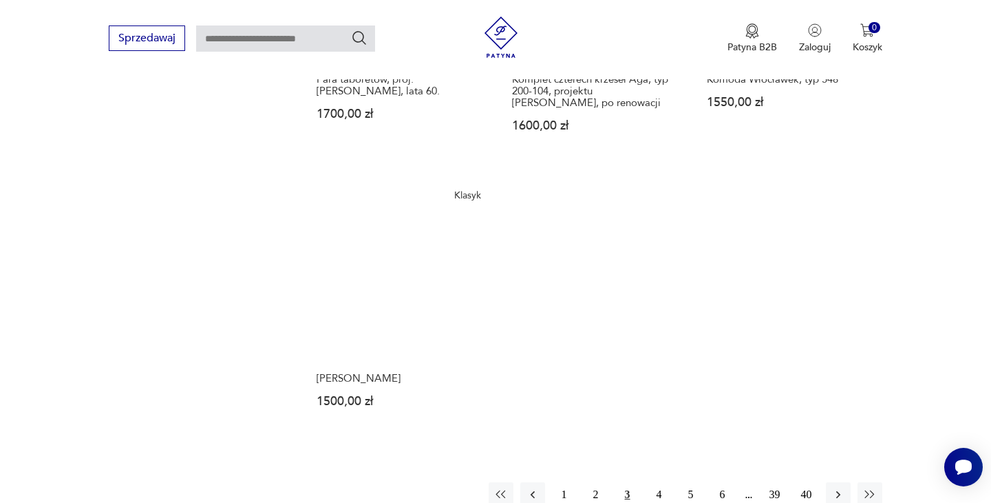
scroll to position [1777, 0]
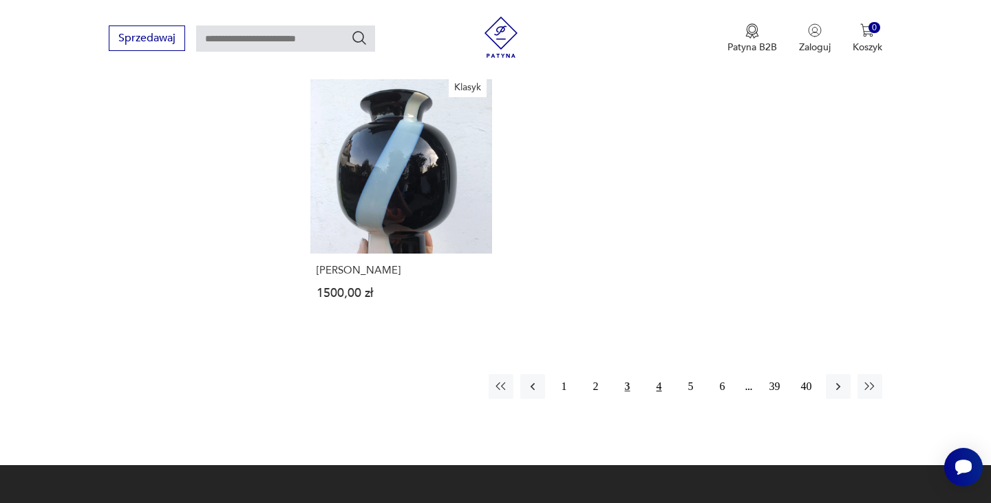
click at [661, 374] on button "4" at bounding box center [659, 386] width 25 height 25
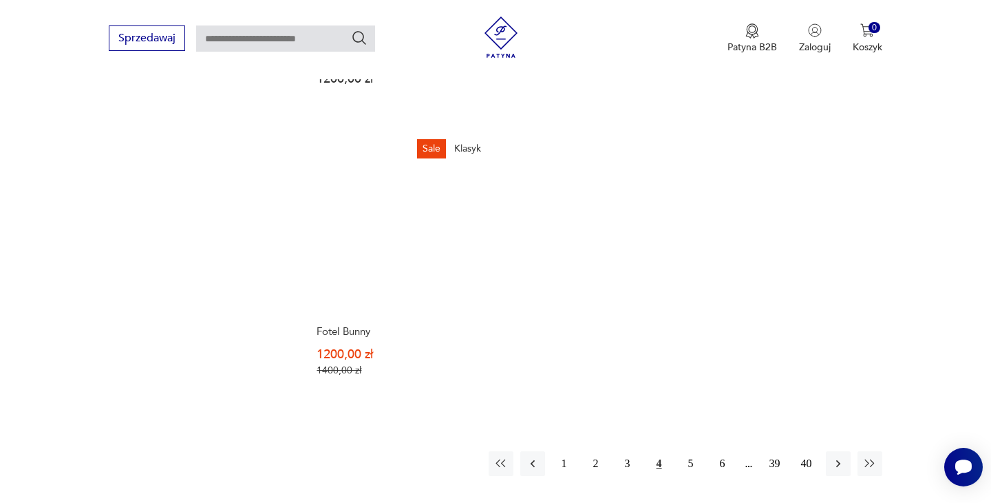
scroll to position [1786, 0]
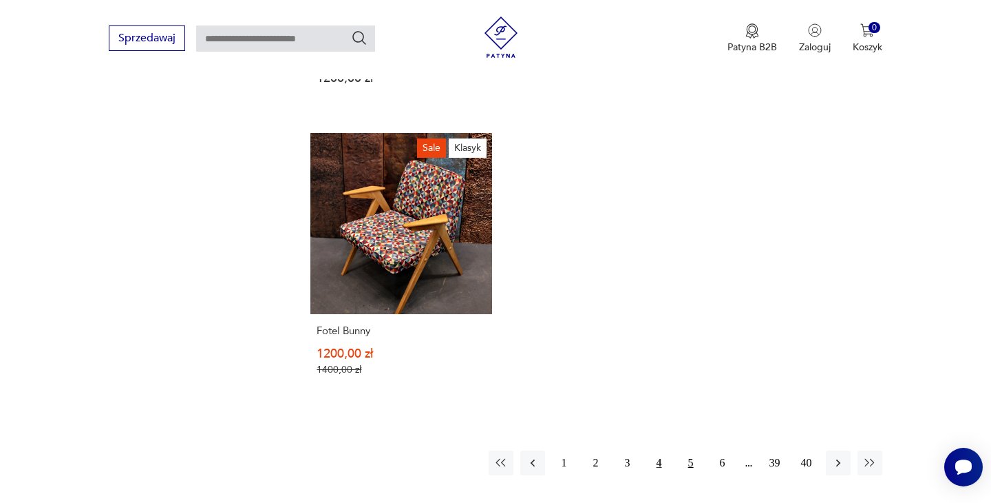
click at [691, 450] on button "5" at bounding box center [691, 462] width 25 height 25
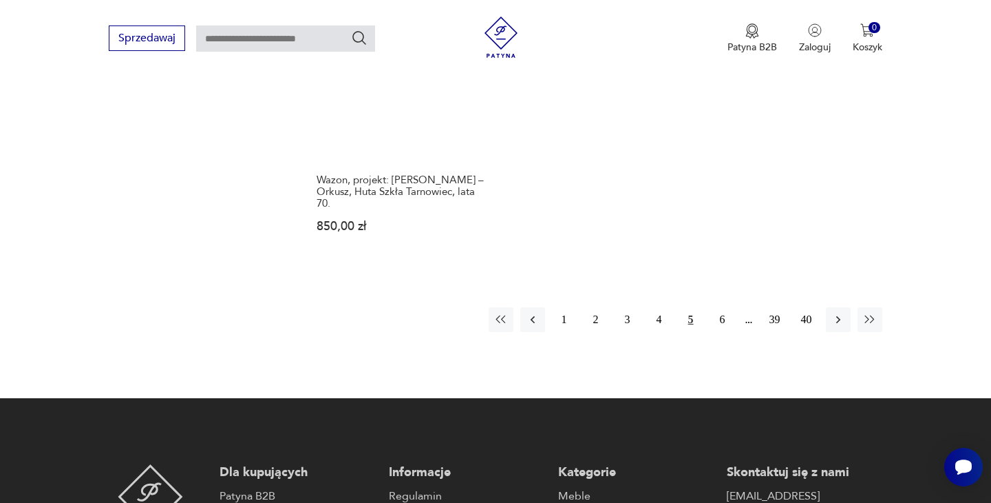
scroll to position [1888, 0]
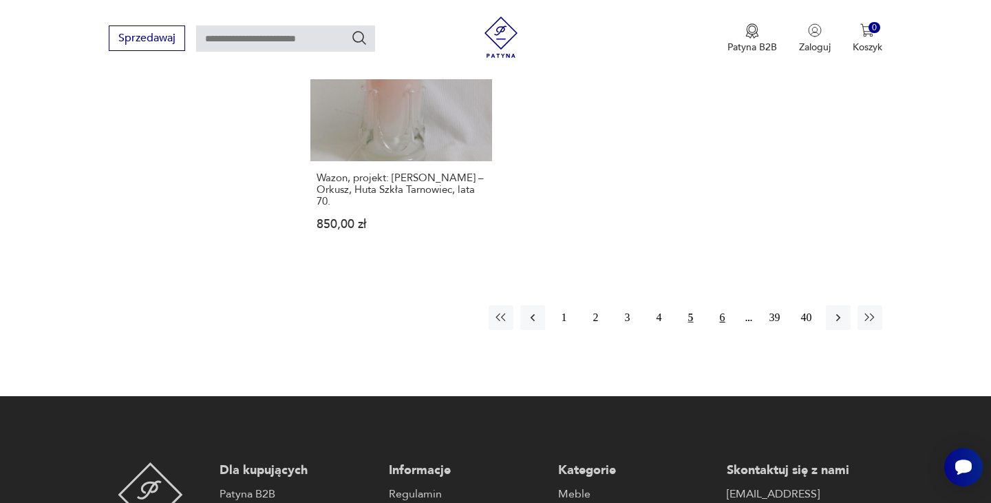
click at [723, 305] on button "6" at bounding box center [722, 317] width 25 height 25
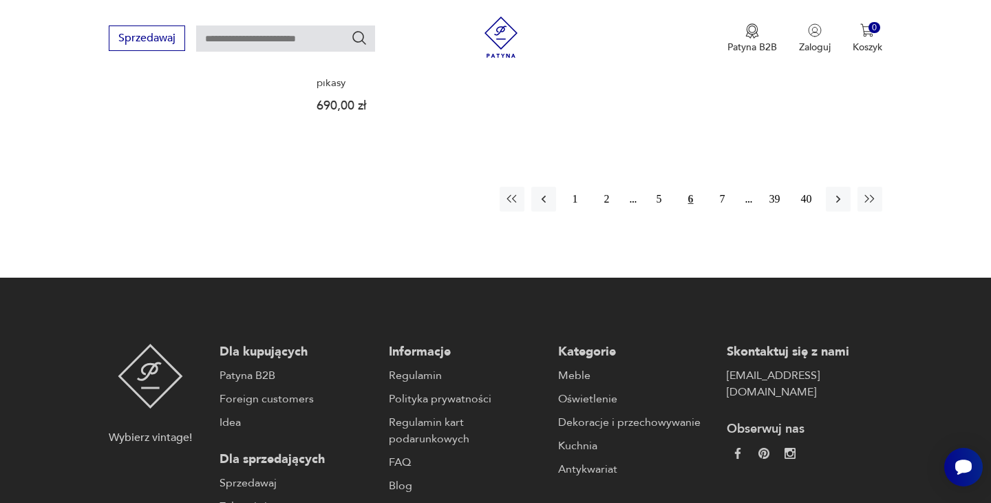
scroll to position [2019, 0]
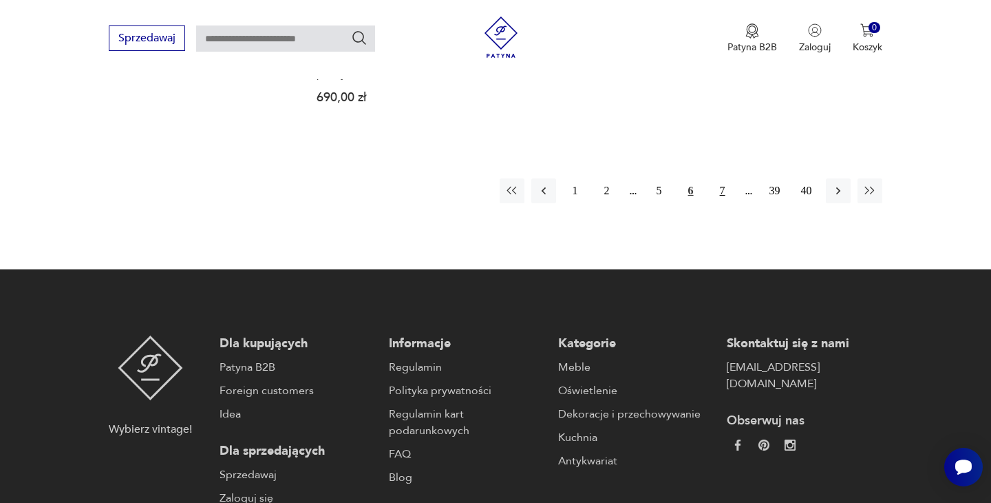
click at [730, 178] on button "7" at bounding box center [722, 190] width 25 height 25
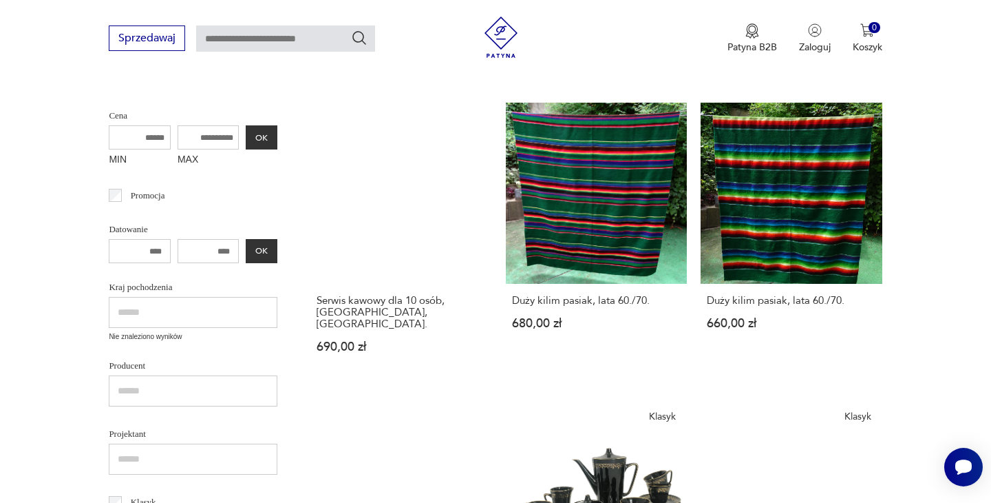
scroll to position [249, 0]
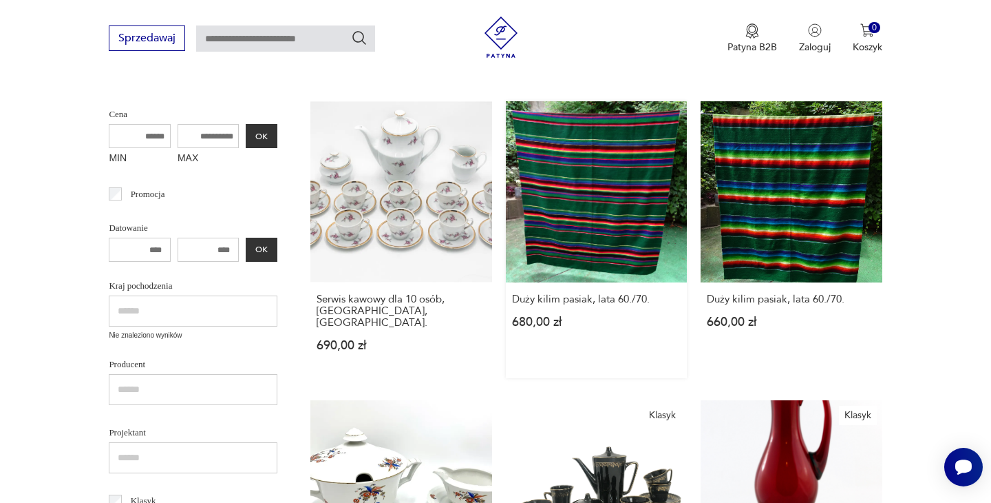
click at [657, 176] on link "Duży kilim pasiak, lata 60./70. 680,00 zł" at bounding box center [596, 239] width 181 height 277
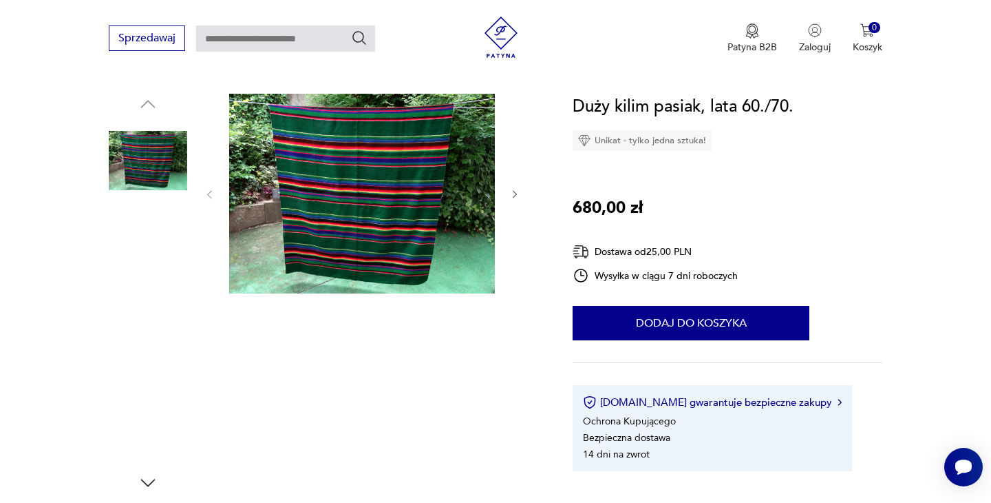
scroll to position [132, 0]
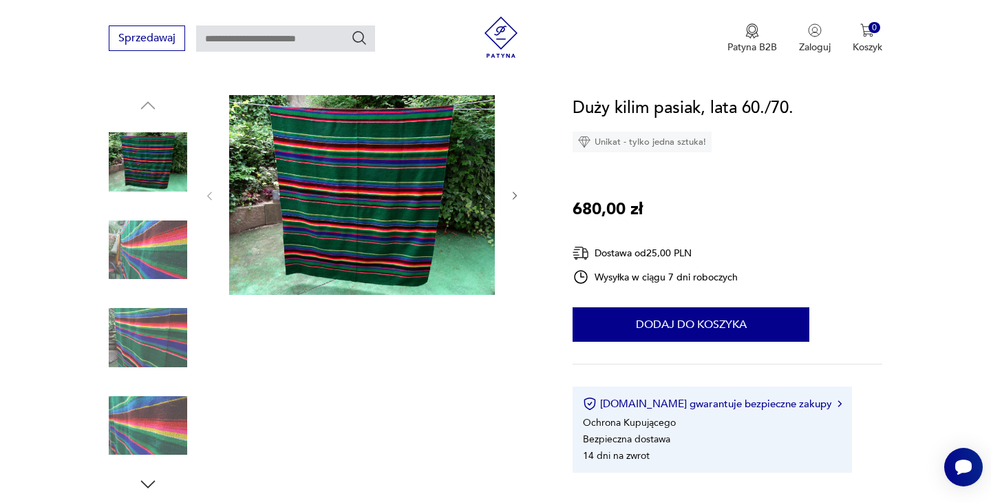
click at [200, 164] on div at bounding box center [324, 294] width 431 height 399
click at [159, 164] on img at bounding box center [148, 162] width 78 height 78
click at [156, 242] on img at bounding box center [148, 250] width 78 height 78
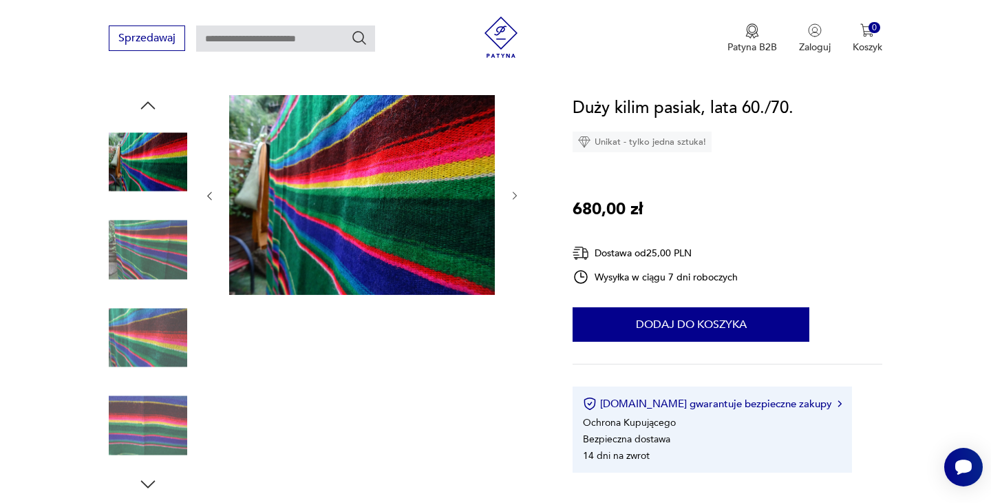
click at [154, 275] on img at bounding box center [148, 250] width 78 height 78
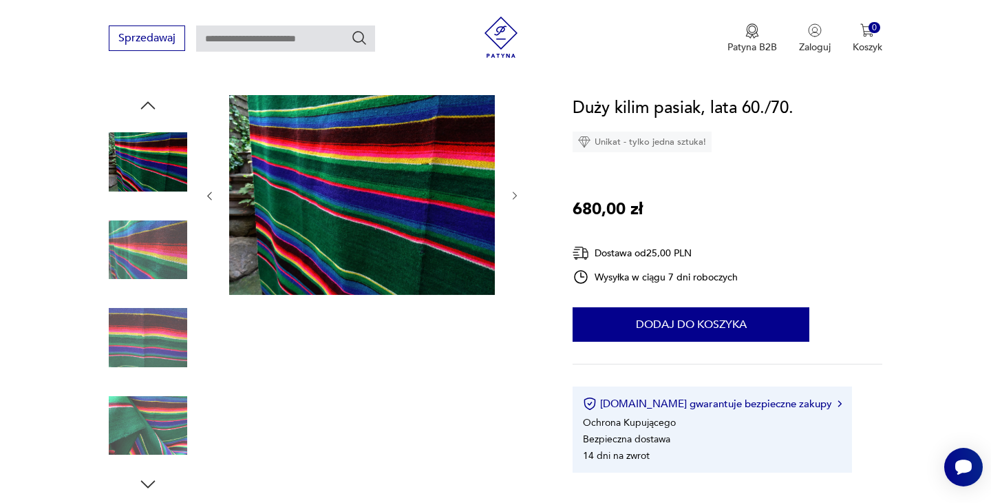
click at [154, 293] on div at bounding box center [148, 295] width 78 height 344
click at [155, 249] on img at bounding box center [148, 250] width 78 height 78
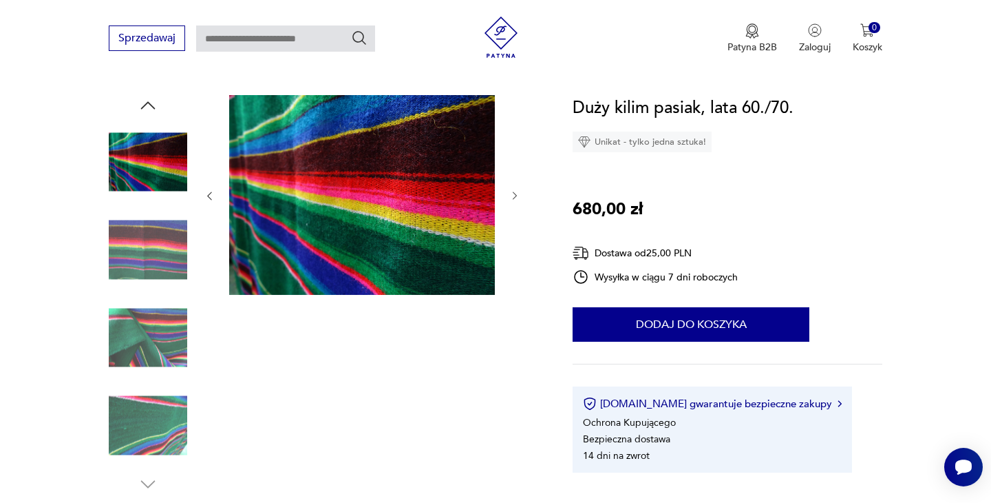
click at [152, 257] on img at bounding box center [148, 250] width 78 height 78
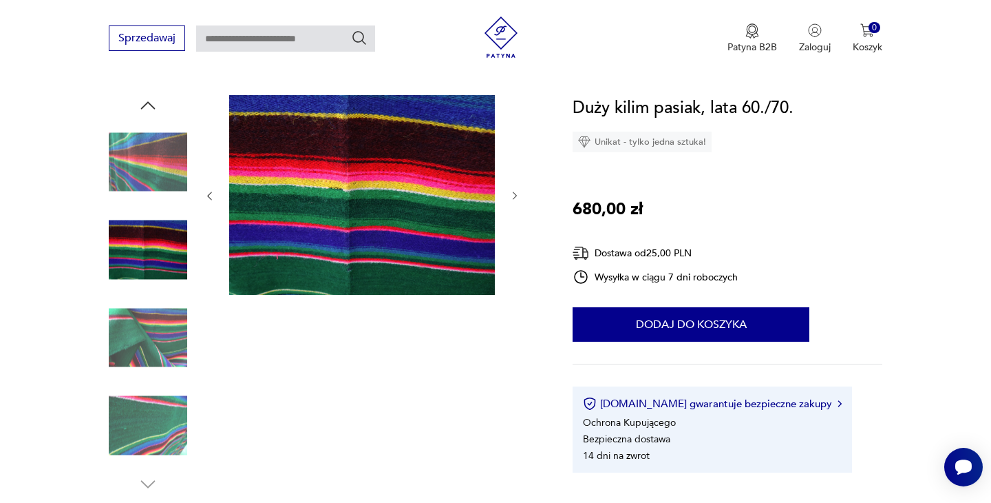
click at [154, 321] on img at bounding box center [148, 337] width 78 height 78
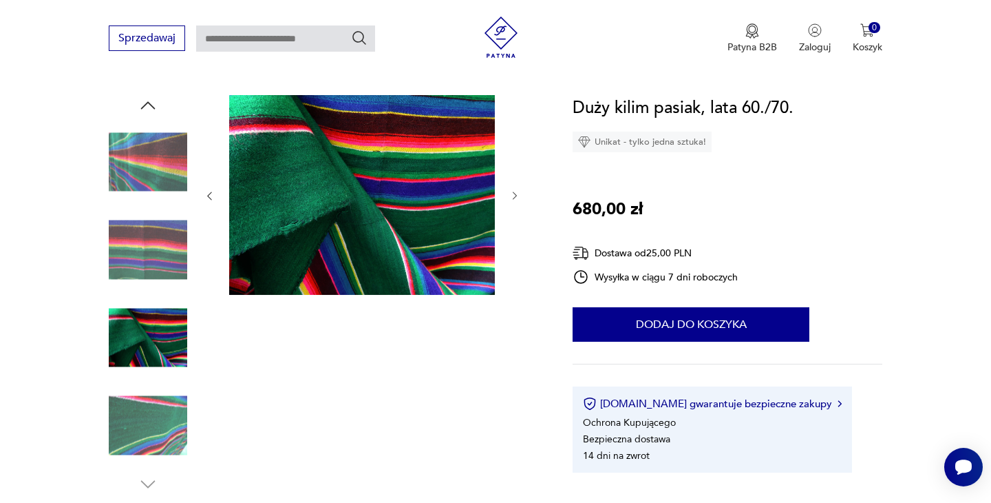
click at [156, 401] on img at bounding box center [148, 425] width 78 height 78
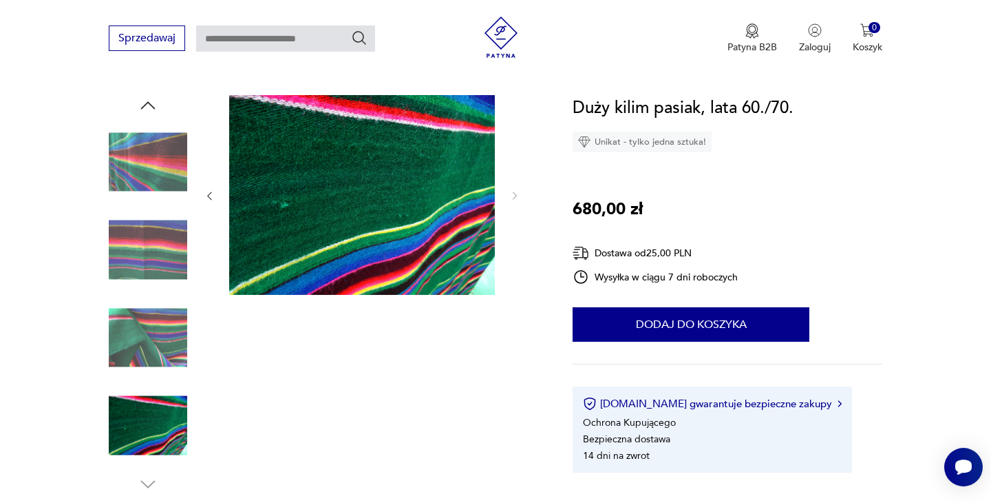
scroll to position [249, 0]
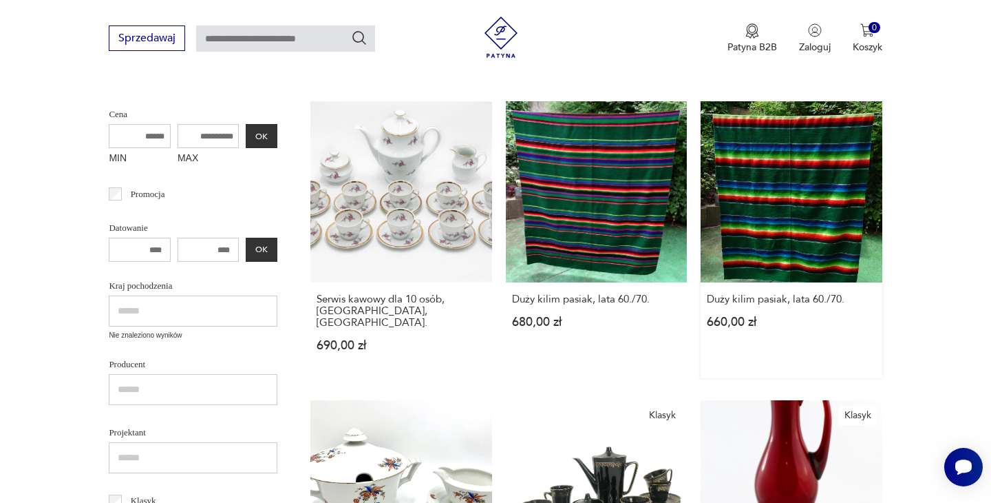
click at [783, 199] on link "Duży kilim pasiak, lata 60./70. 660,00 zł" at bounding box center [791, 239] width 181 height 277
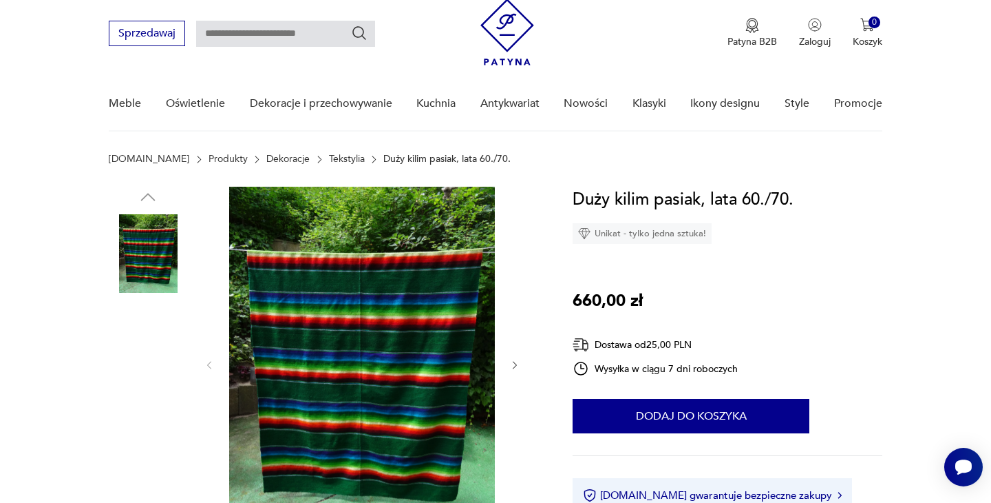
scroll to position [18, 0]
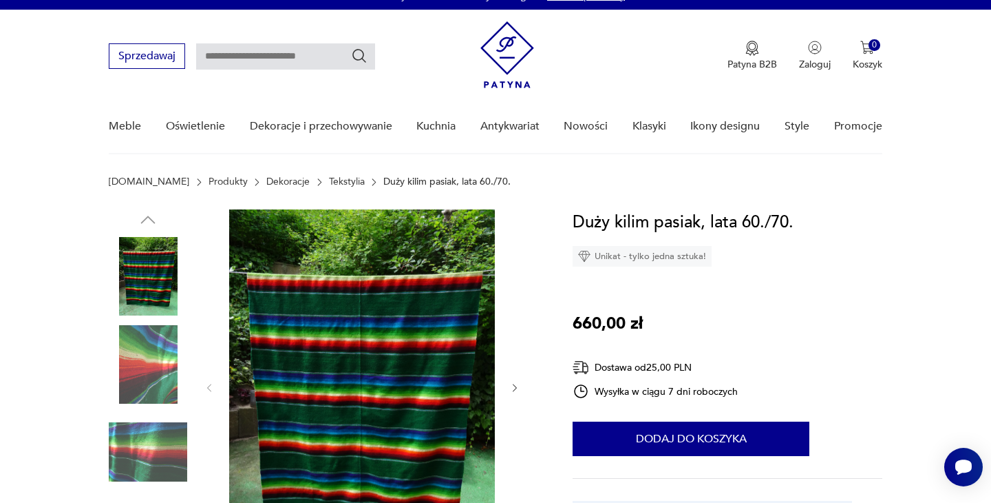
click at [173, 250] on img at bounding box center [148, 276] width 78 height 78
click at [161, 262] on img at bounding box center [148, 276] width 78 height 78
click at [518, 377] on div at bounding box center [362, 387] width 317 height 357
click at [512, 393] on button "button" at bounding box center [515, 388] width 12 height 14
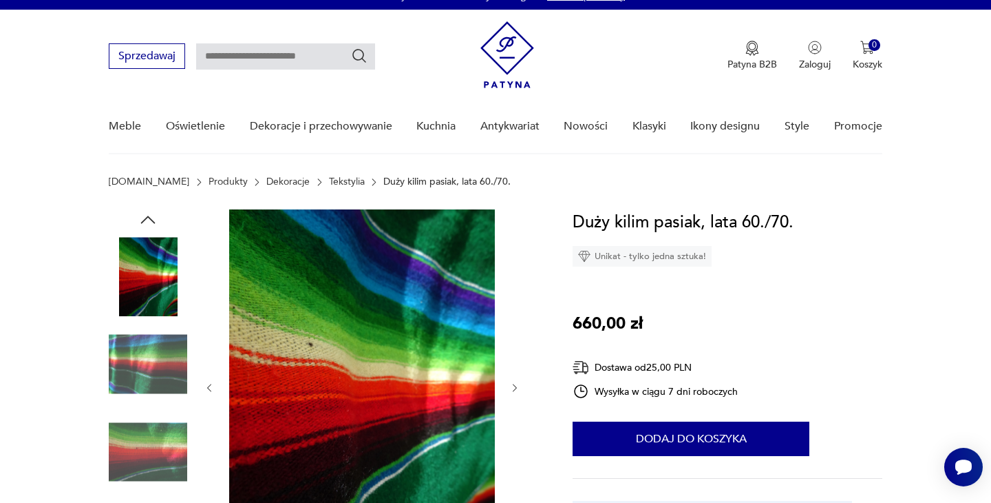
click at [512, 393] on button "button" at bounding box center [515, 388] width 12 height 14
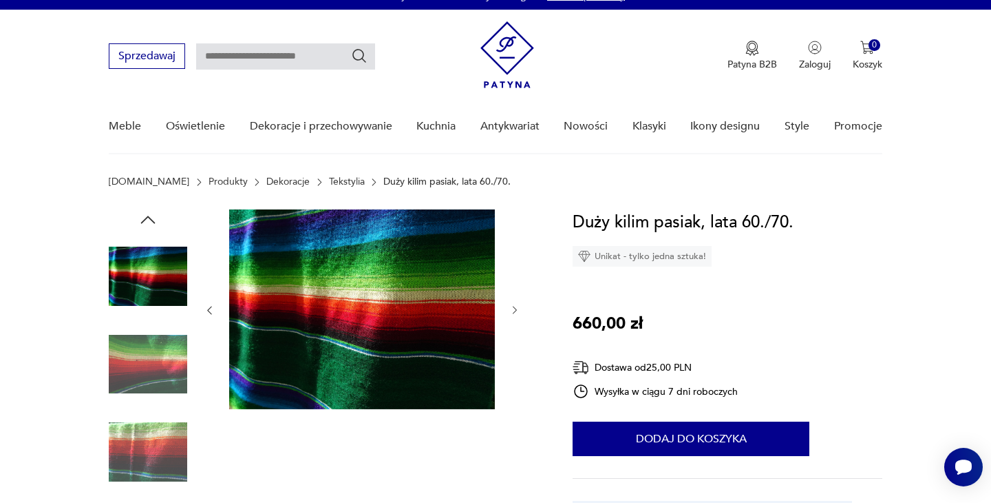
click at [512, 393] on div at bounding box center [362, 310] width 317 height 202
click at [212, 309] on icon "button" at bounding box center [210, 310] width 12 height 12
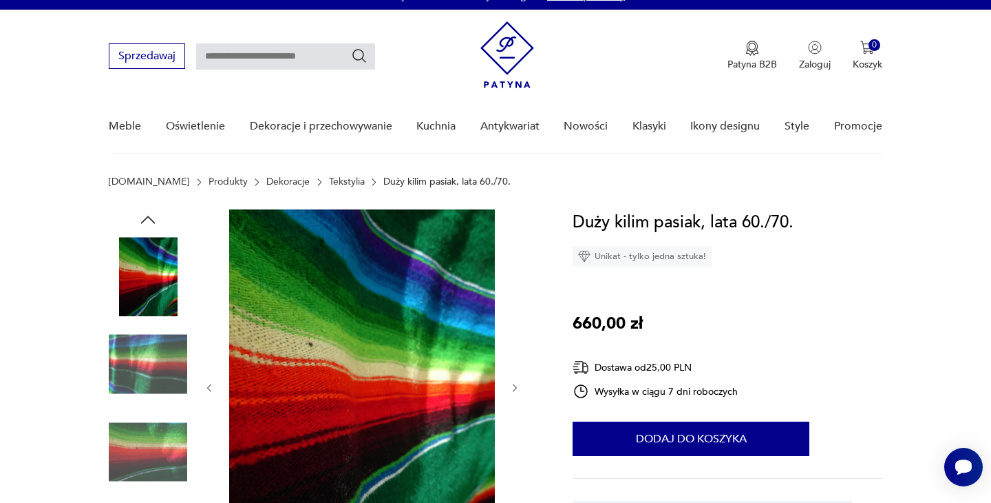
click at [212, 309] on div at bounding box center [362, 387] width 317 height 357
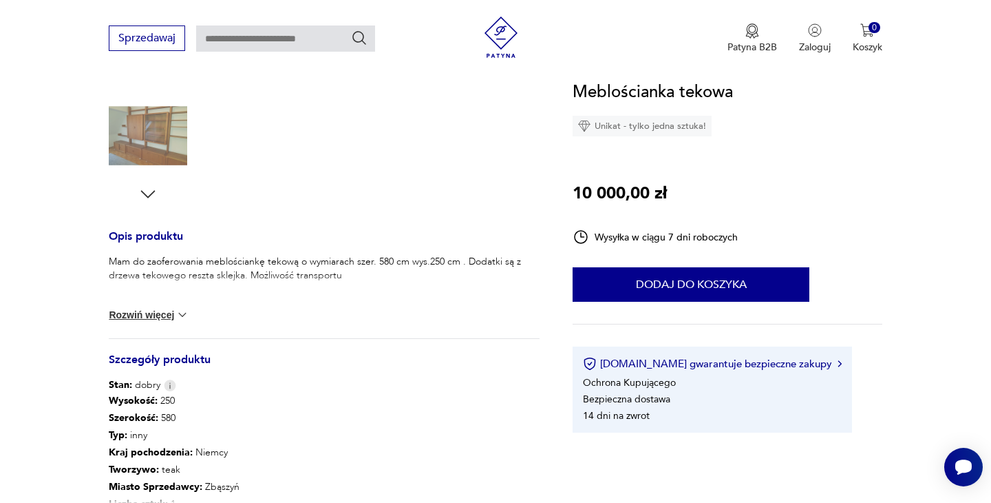
click at [155, 310] on button "Rozwiń więcej" at bounding box center [149, 315] width 80 height 14
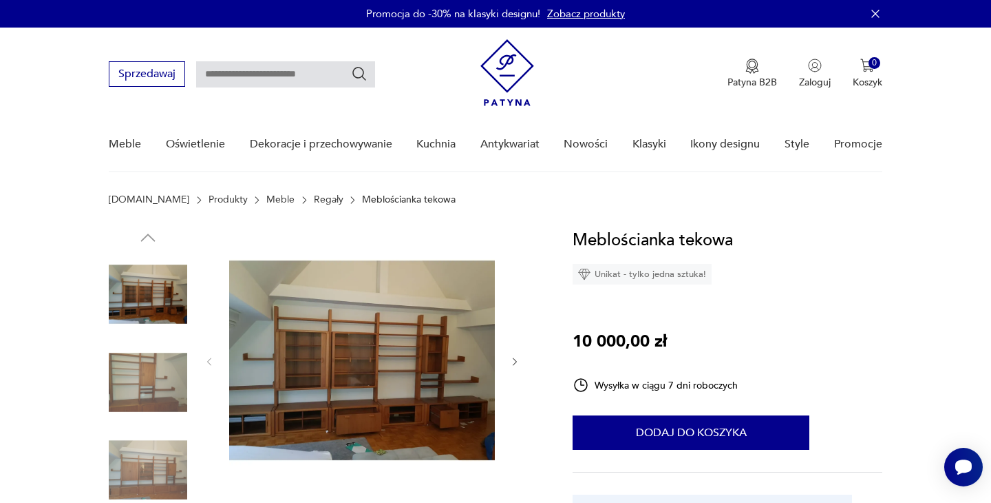
click at [130, 289] on img at bounding box center [148, 294] width 78 height 78
click at [151, 359] on img at bounding box center [148, 382] width 78 height 78
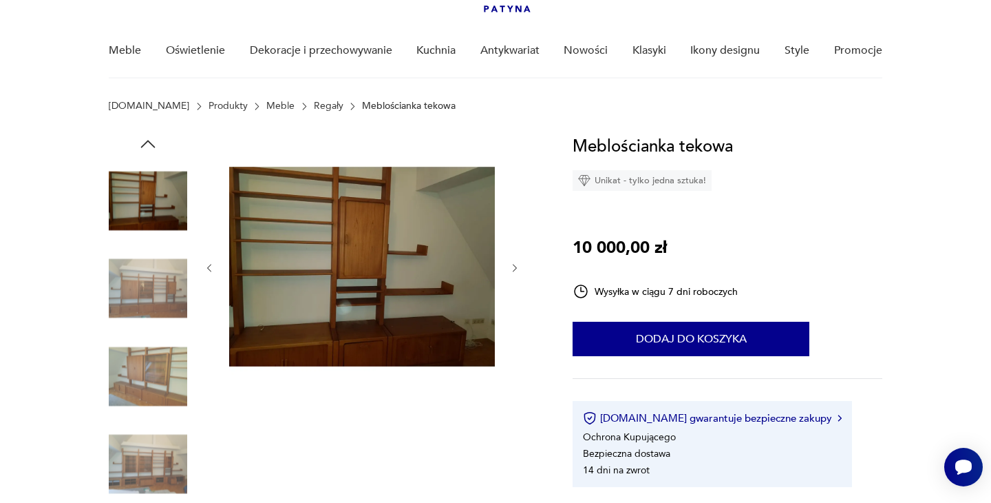
scroll to position [125, 0]
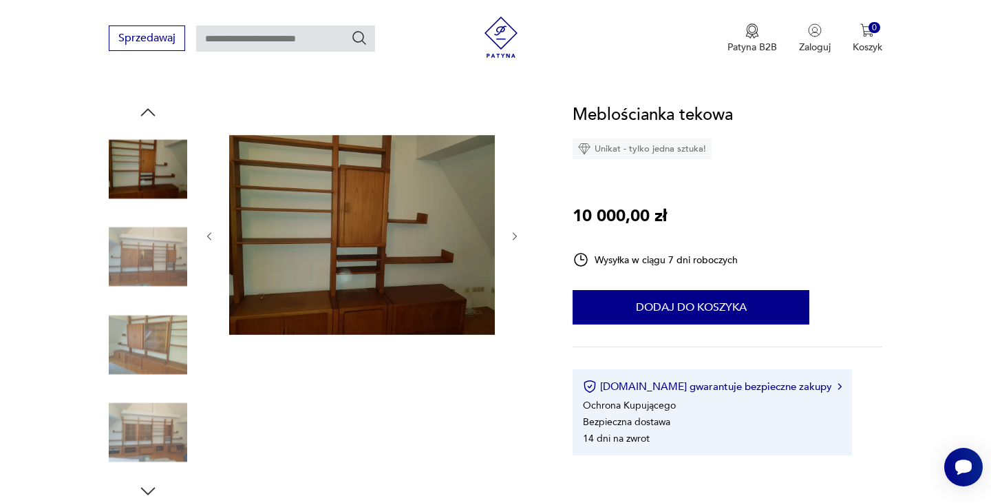
click at [147, 328] on img at bounding box center [148, 344] width 78 height 78
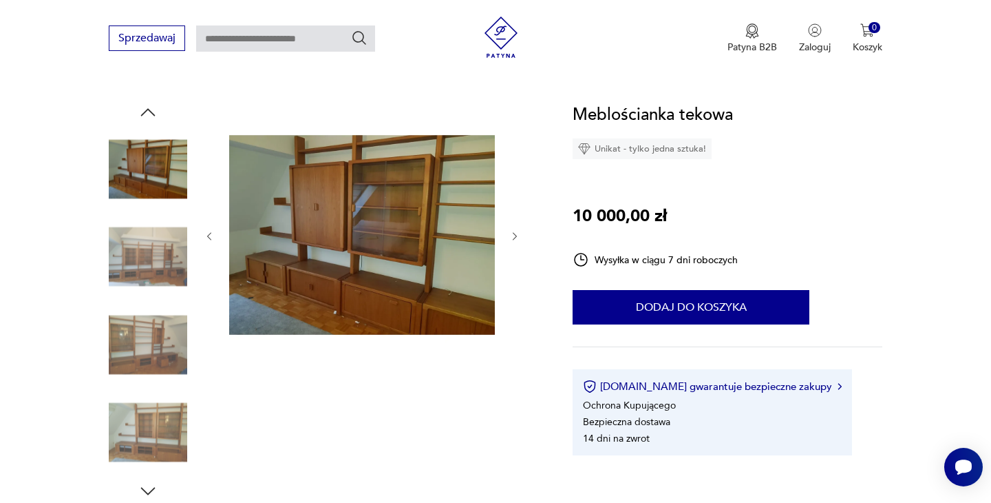
click at [156, 254] on img at bounding box center [148, 257] width 78 height 78
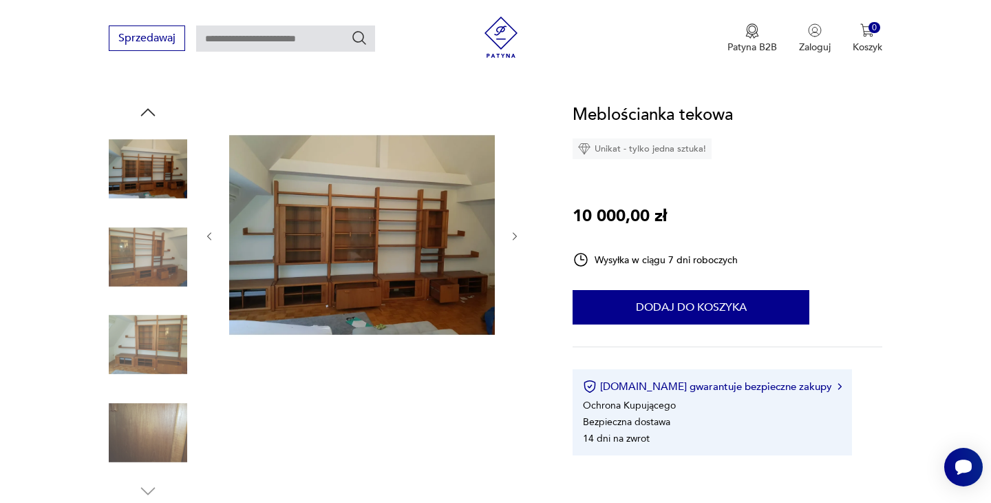
click at [147, 270] on img at bounding box center [148, 257] width 78 height 78
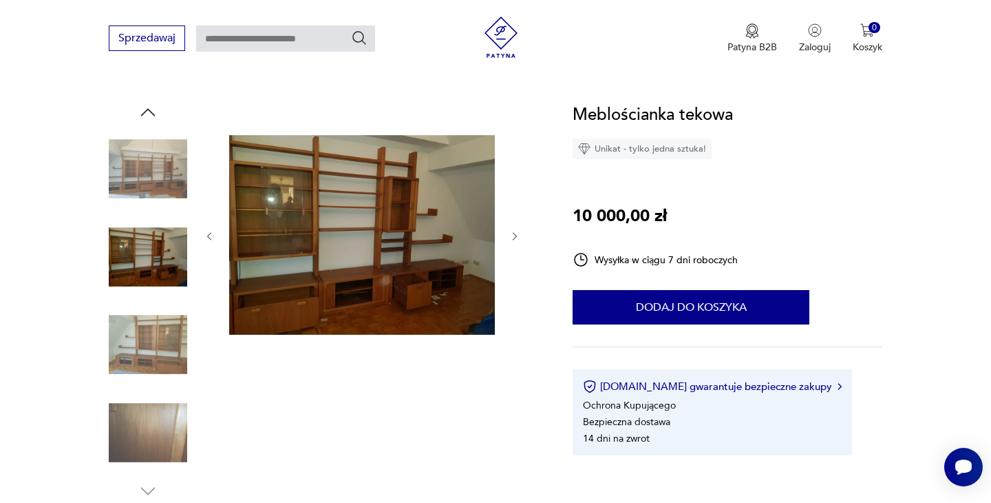
click at [145, 322] on img at bounding box center [148, 344] width 78 height 78
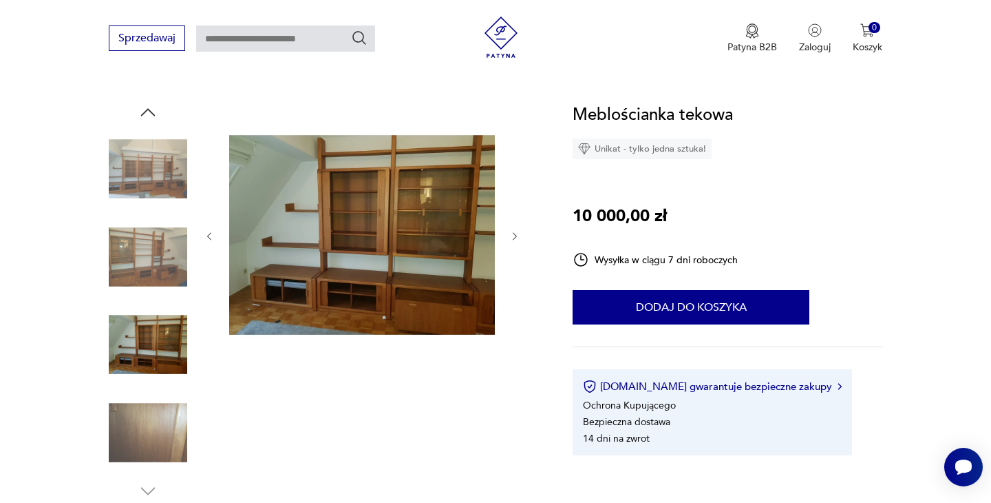
click at [143, 418] on img at bounding box center [148, 432] width 78 height 78
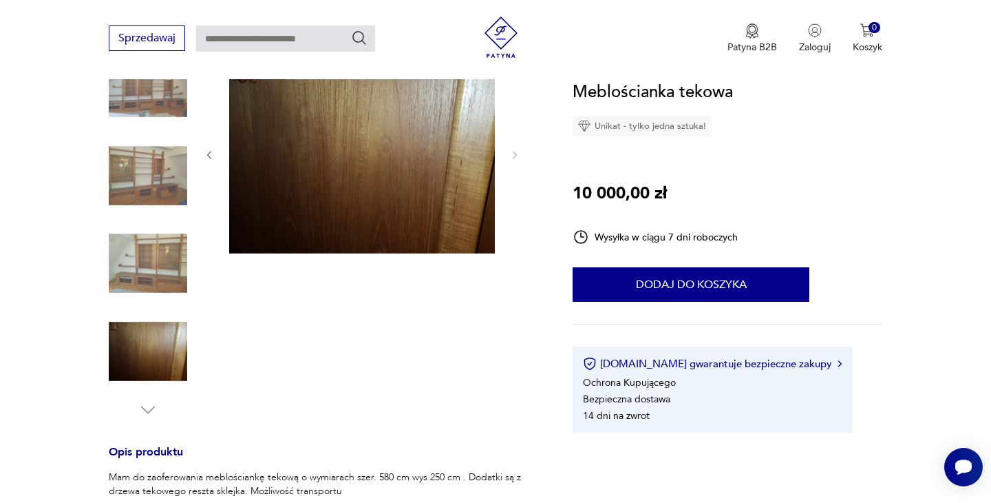
scroll to position [235, 0]
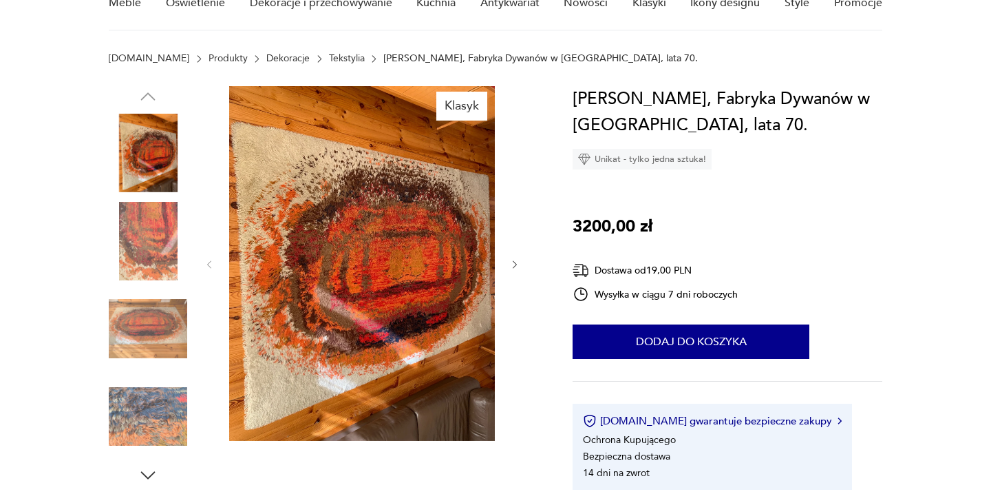
scroll to position [141, 0]
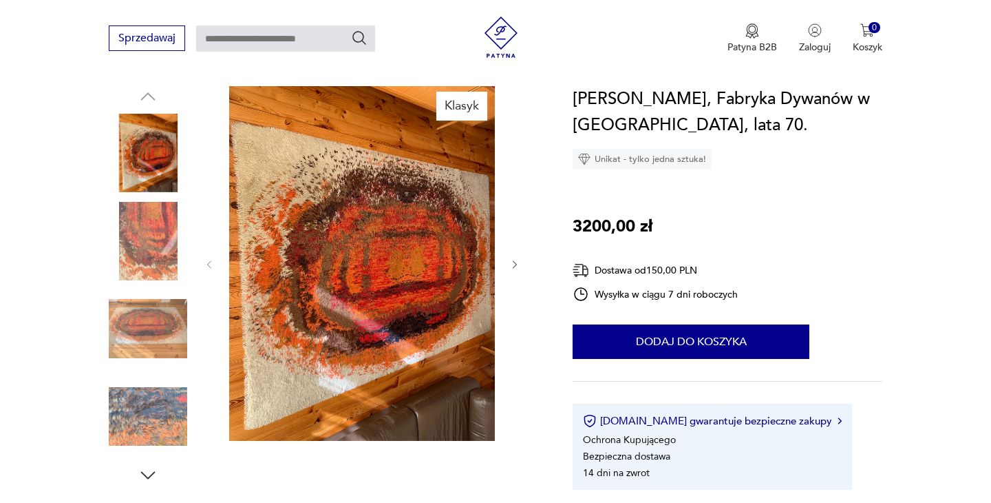
click at [138, 224] on img at bounding box center [148, 241] width 78 height 78
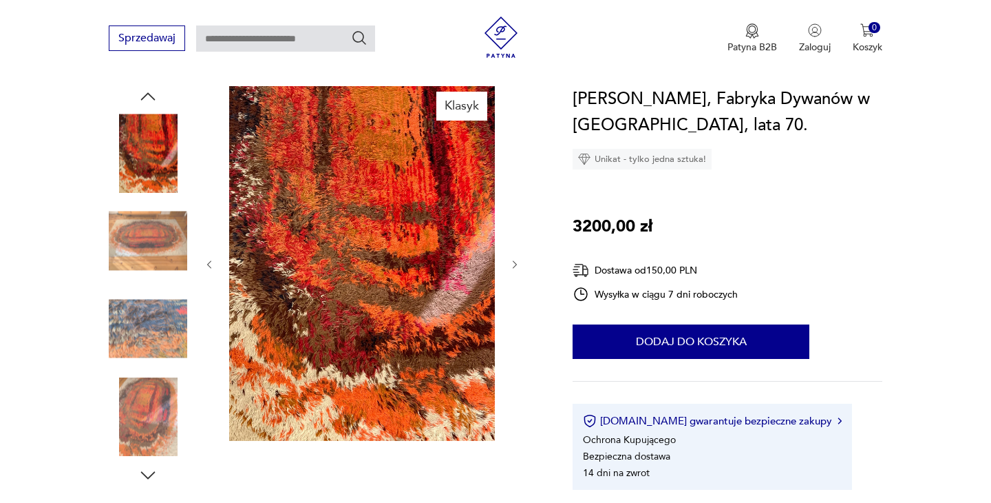
click at [141, 258] on img at bounding box center [148, 241] width 78 height 78
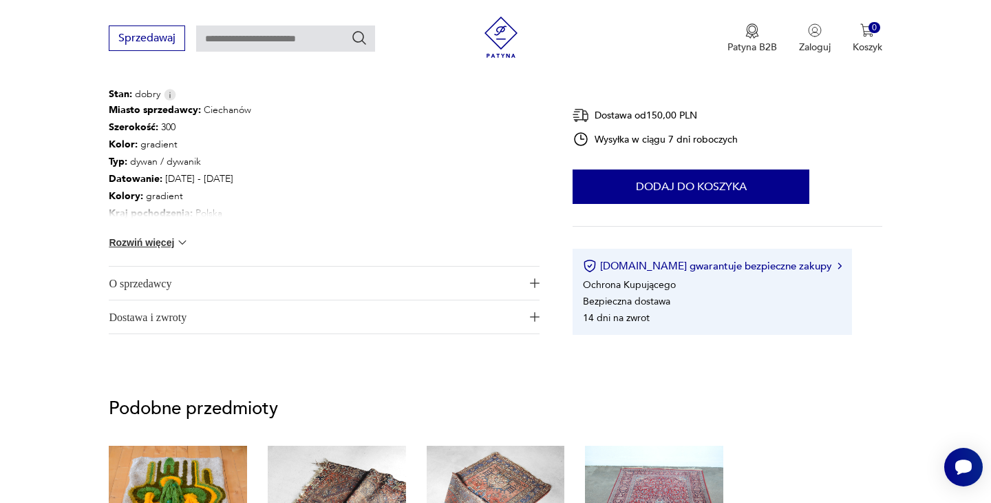
scroll to position [600, 0]
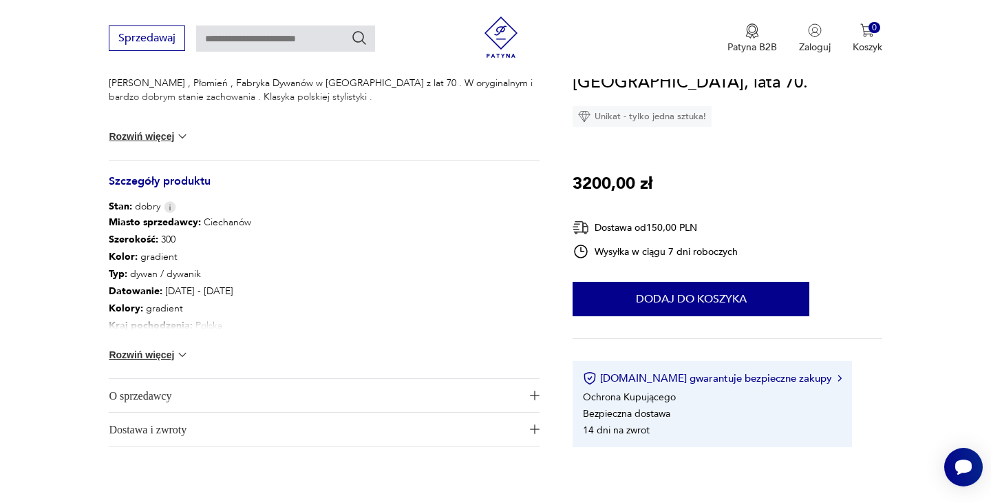
click at [146, 355] on button "Rozwiń więcej" at bounding box center [149, 355] width 80 height 14
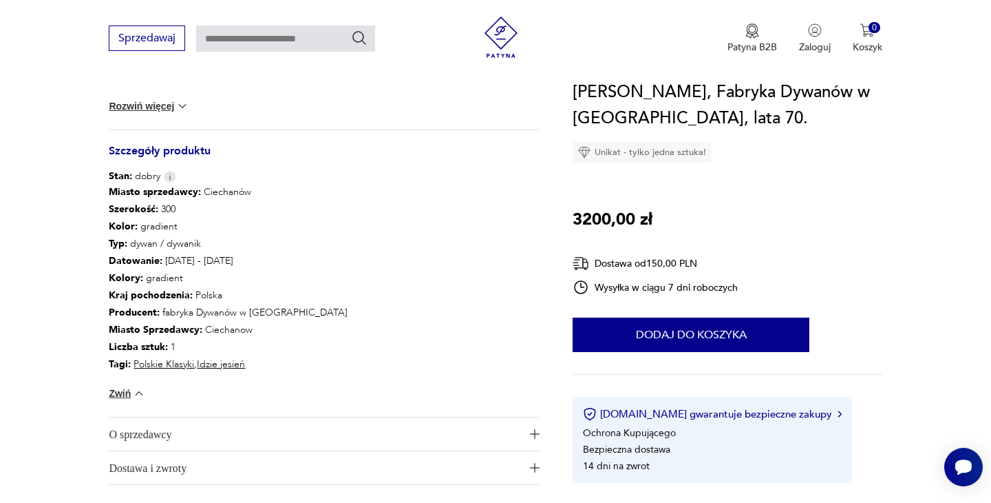
scroll to position [789, 0]
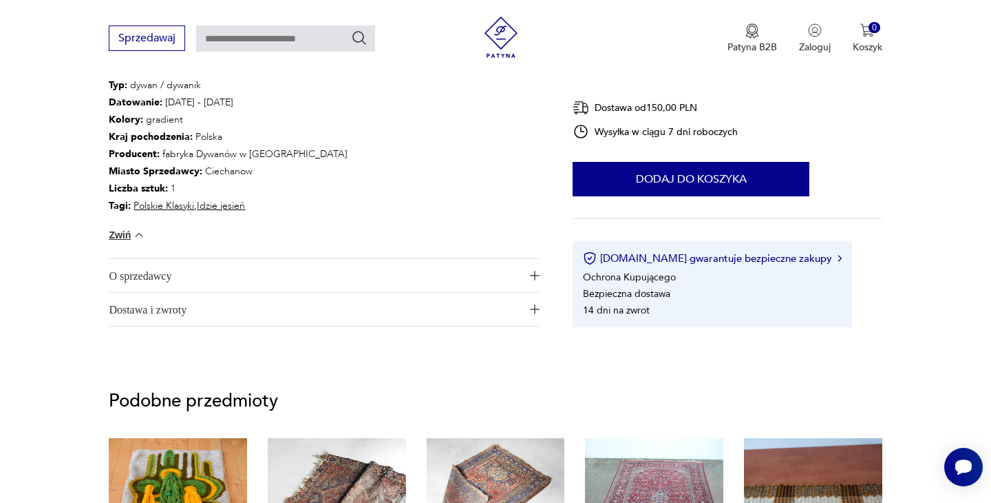
click at [279, 271] on span "O sprzedawcy" at bounding box center [315, 275] width 412 height 33
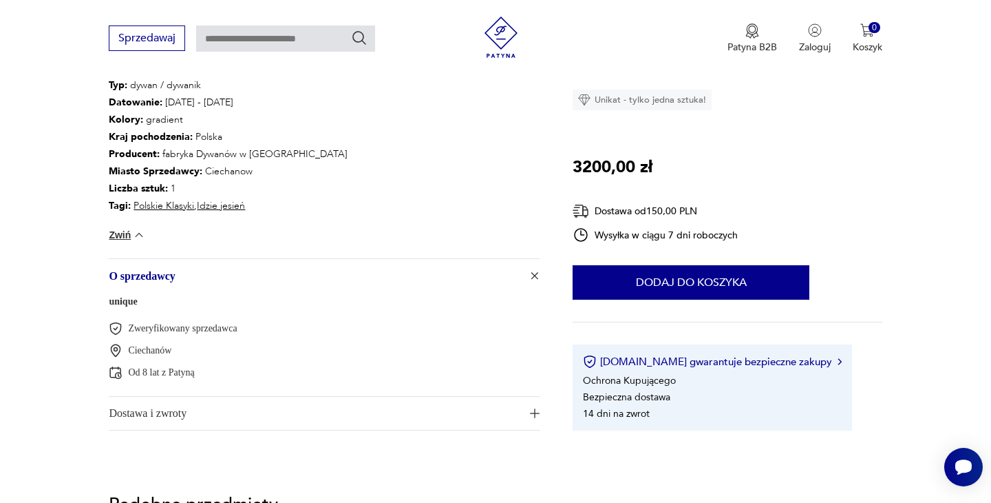
click at [279, 271] on span "O sprzedawcy" at bounding box center [315, 275] width 412 height 33
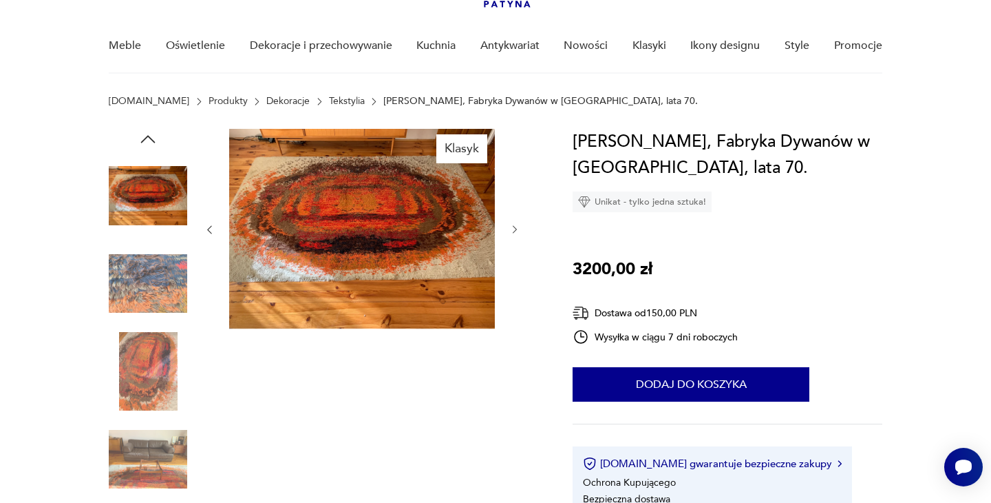
scroll to position [75, 0]
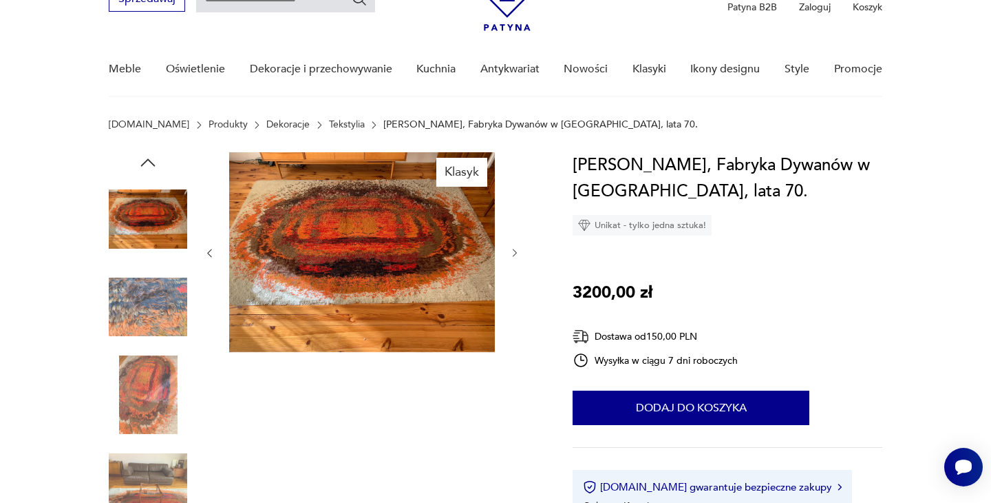
click at [140, 321] on img at bounding box center [148, 307] width 78 height 78
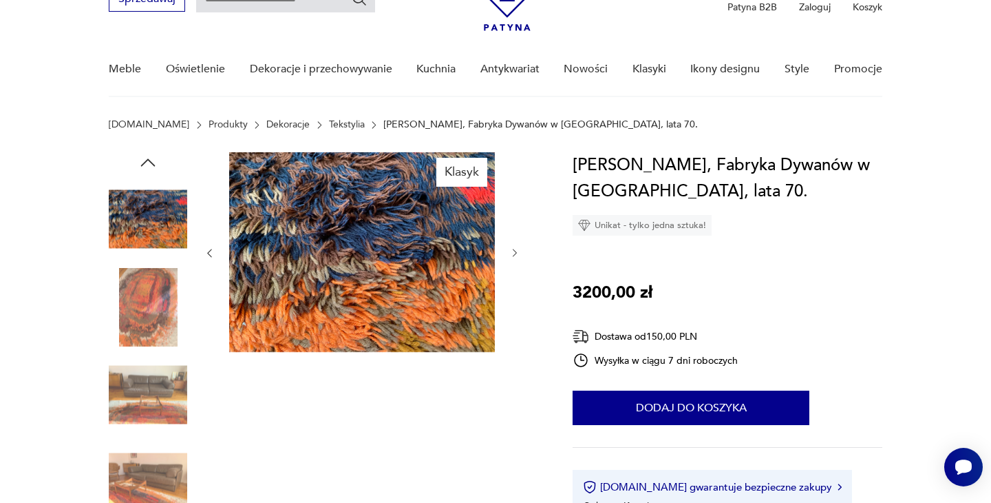
click at [153, 324] on img at bounding box center [148, 307] width 78 height 78
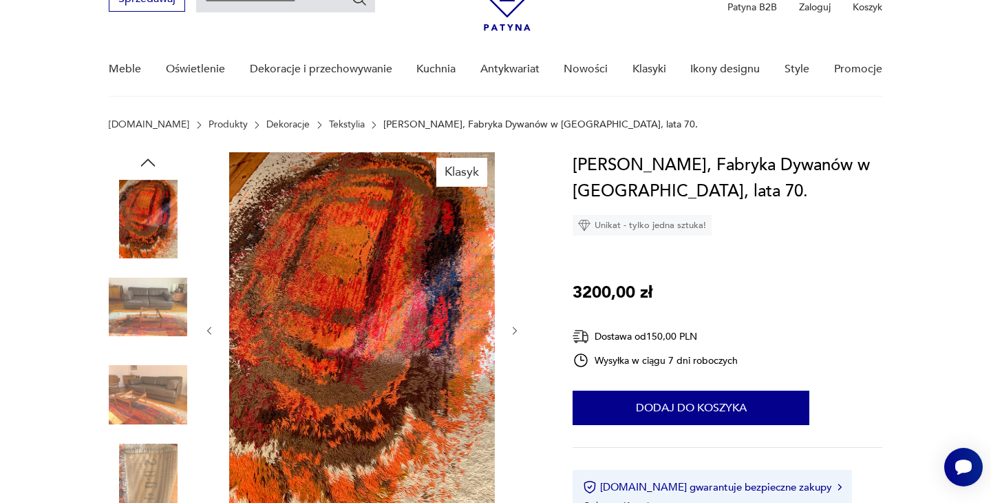
click at [151, 317] on img at bounding box center [148, 307] width 78 height 78
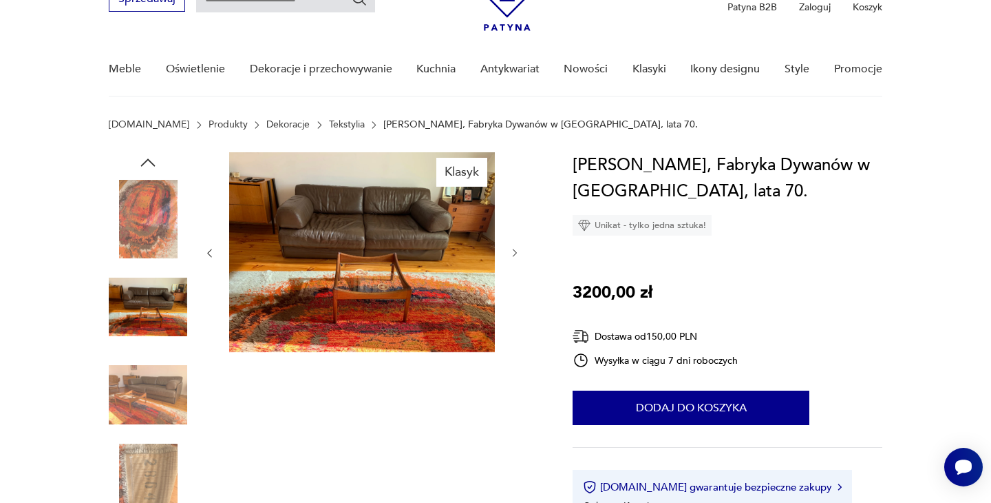
click at [851, 428] on div "Dywan Płomień, Fabryka Dywanów w Kietrzu, lata 70. Unikat - tylko jedna sztuka!…" at bounding box center [727, 353] width 309 height 403
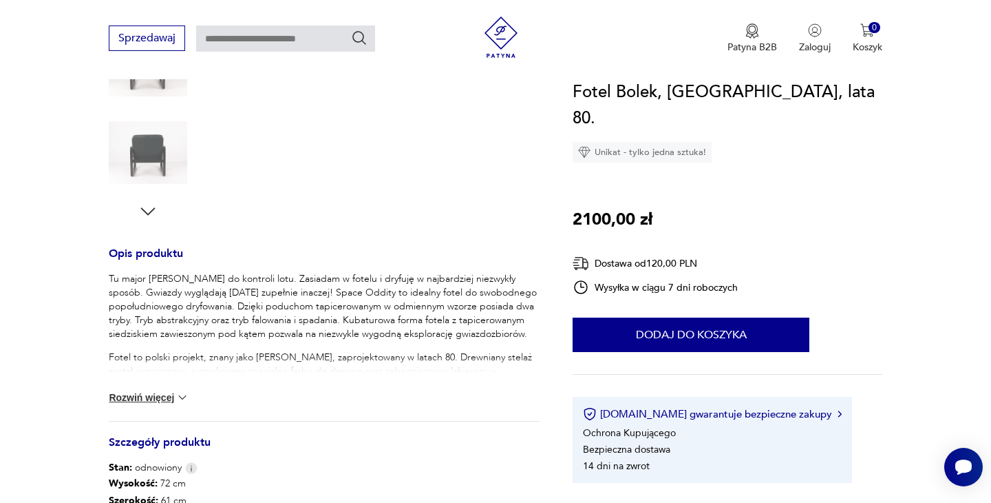
scroll to position [408, 0]
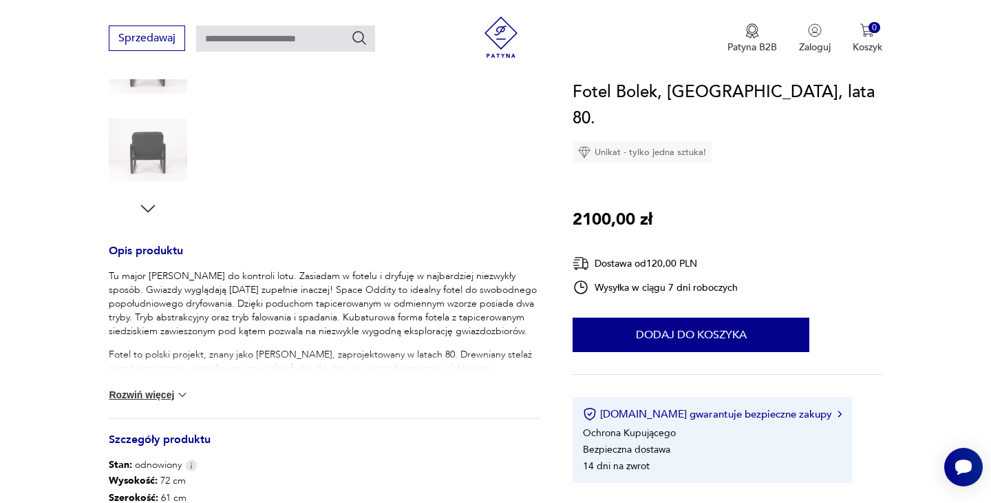
click at [142, 394] on button "Rozwiń więcej" at bounding box center [149, 395] width 80 height 14
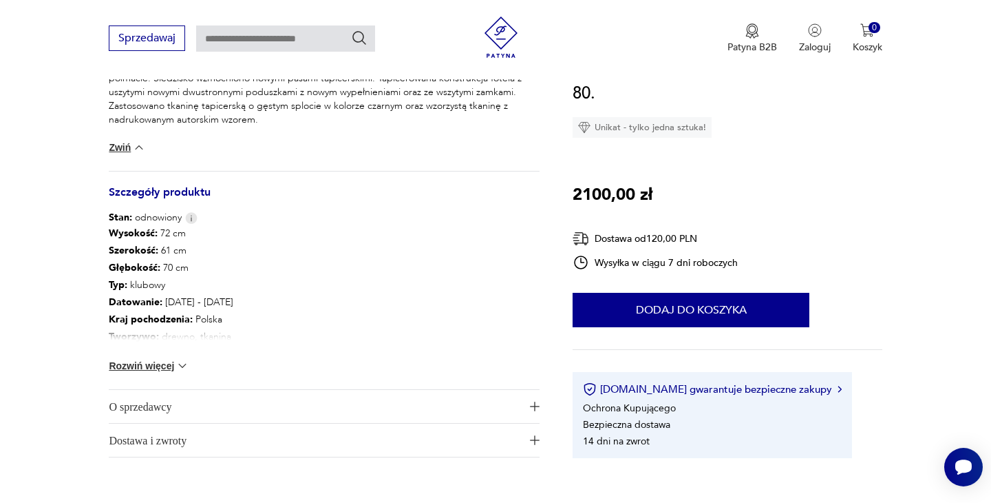
scroll to position [713, 0]
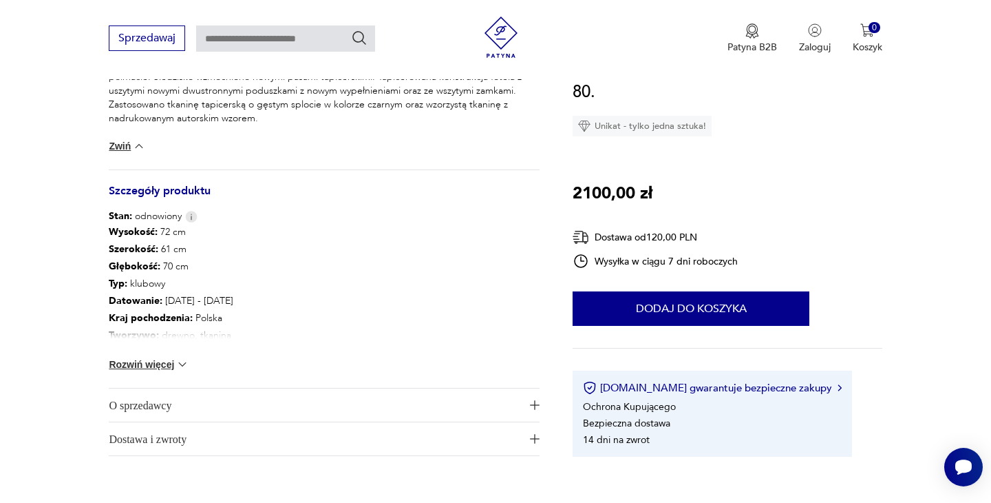
click at [133, 366] on button "Rozwiń więcej" at bounding box center [149, 364] width 80 height 14
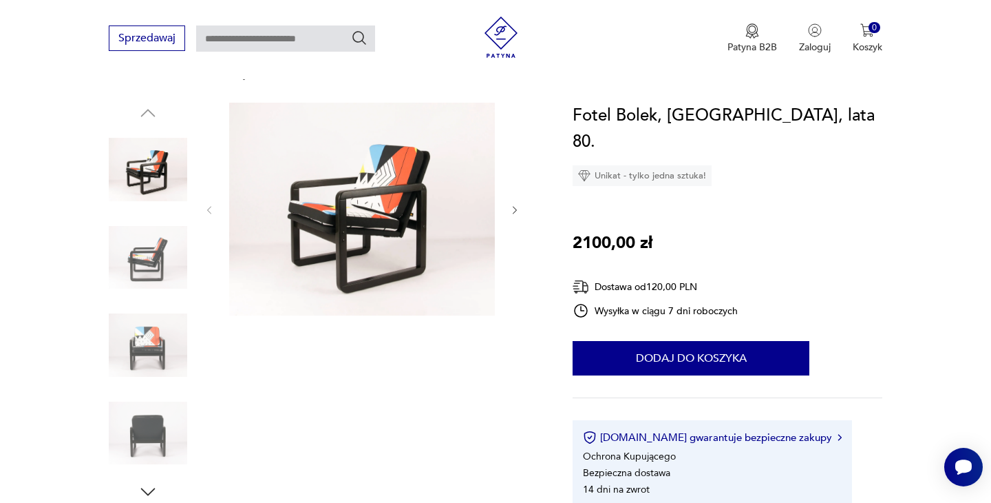
scroll to position [83, 0]
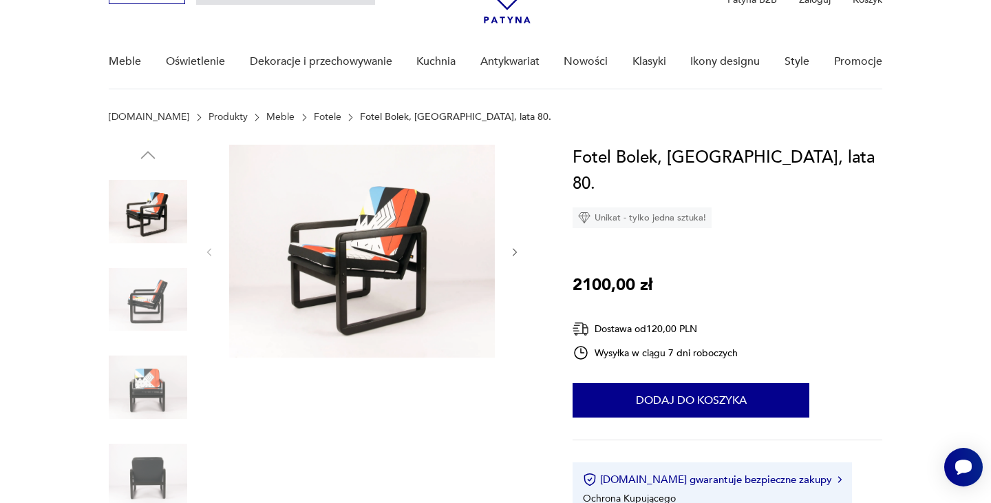
click at [270, 242] on img at bounding box center [362, 251] width 266 height 213
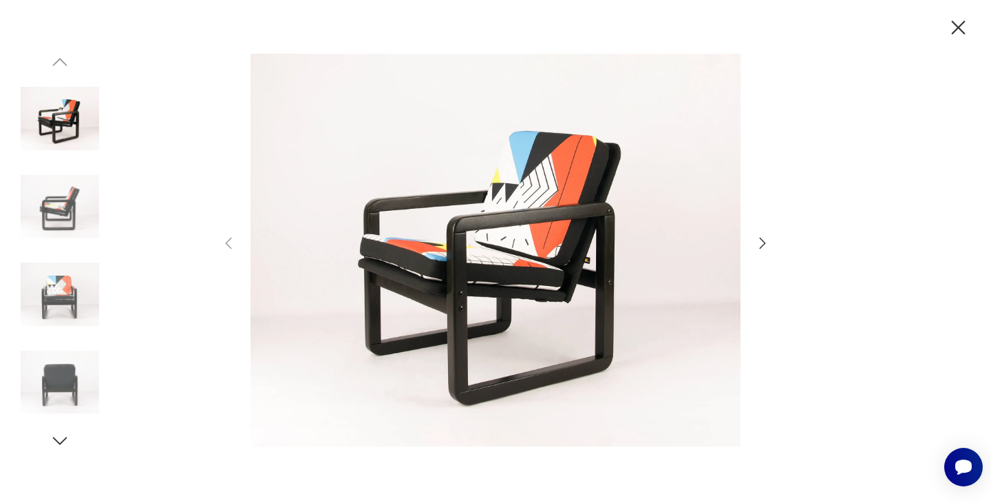
click at [755, 240] on icon "button" at bounding box center [763, 243] width 17 height 17
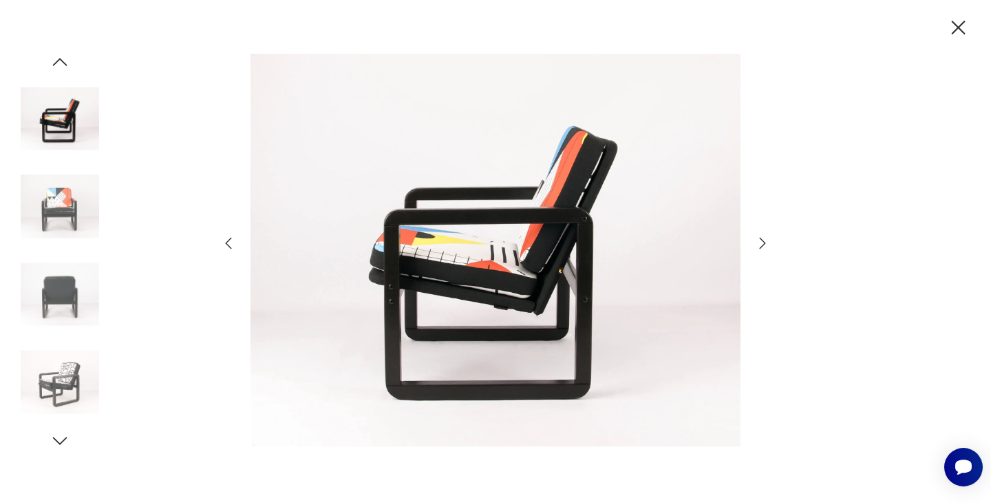
click at [755, 240] on icon "button" at bounding box center [763, 243] width 17 height 17
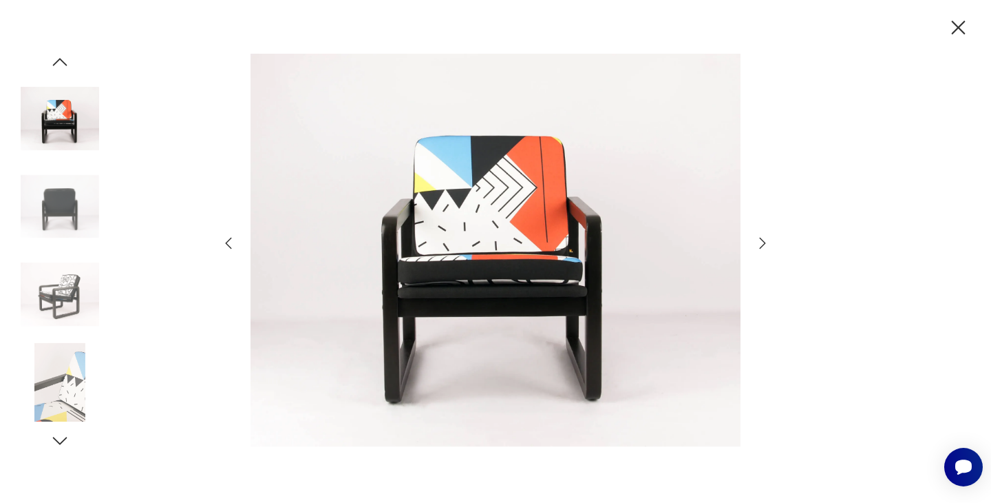
click at [755, 240] on icon "button" at bounding box center [763, 243] width 17 height 17
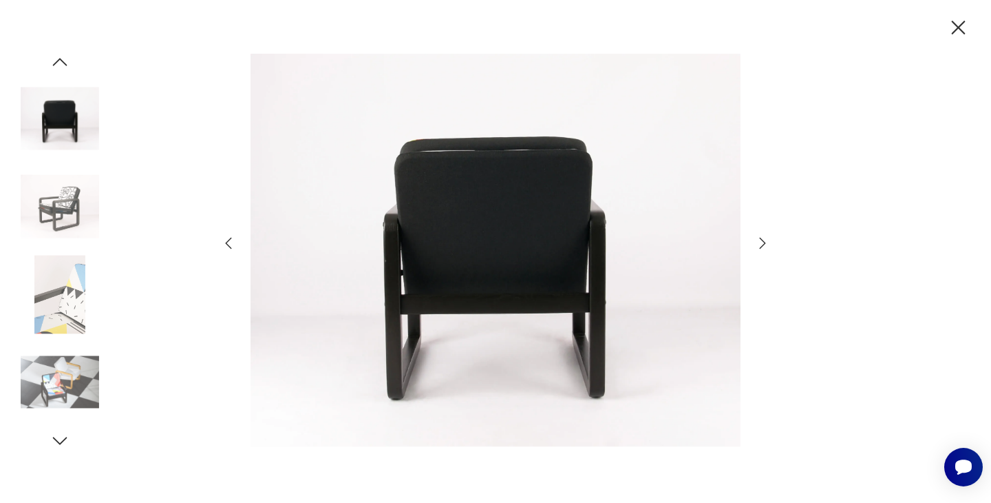
click at [755, 240] on icon "button" at bounding box center [763, 243] width 17 height 17
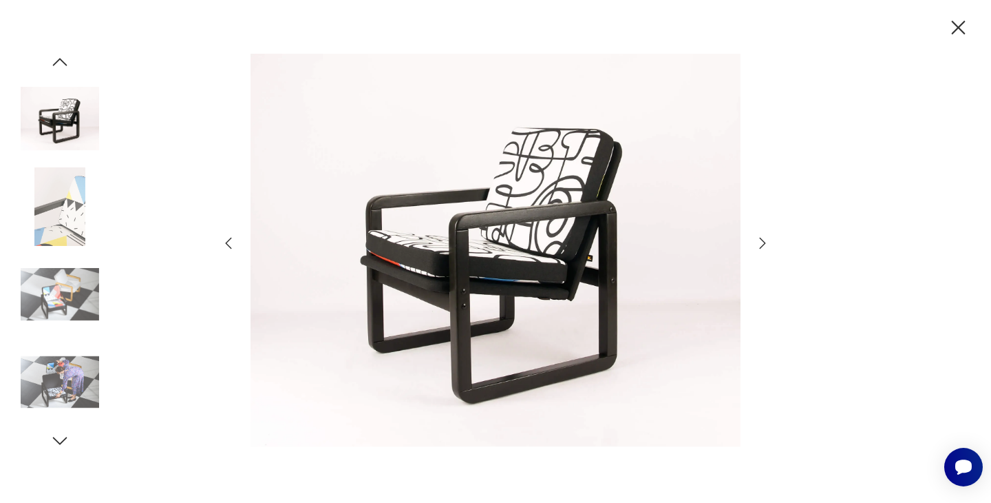
click at [755, 240] on icon "button" at bounding box center [763, 243] width 17 height 17
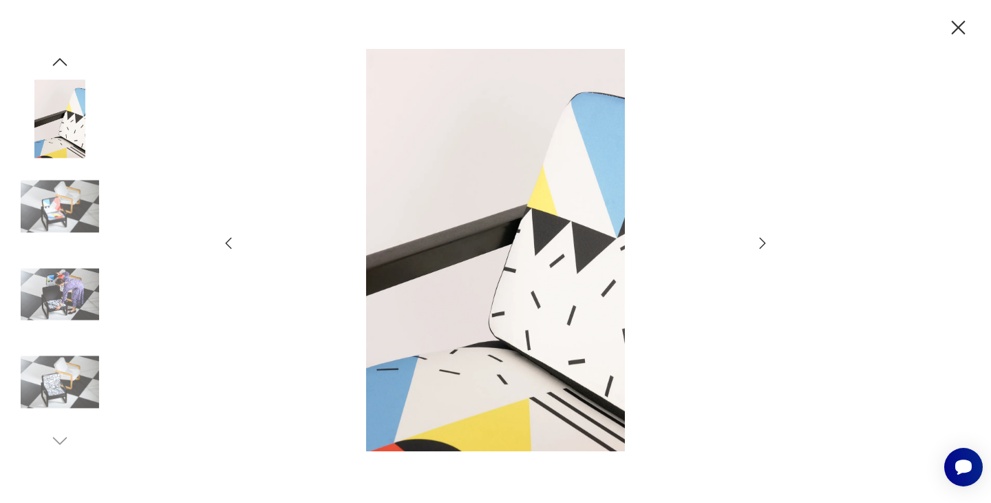
click at [755, 240] on icon "button" at bounding box center [763, 243] width 17 height 17
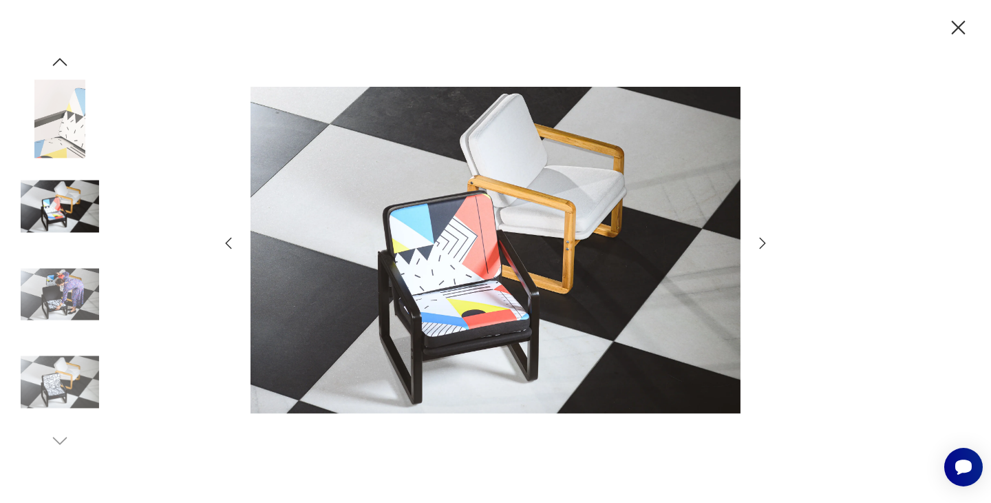
click at [755, 240] on icon "button" at bounding box center [763, 243] width 17 height 17
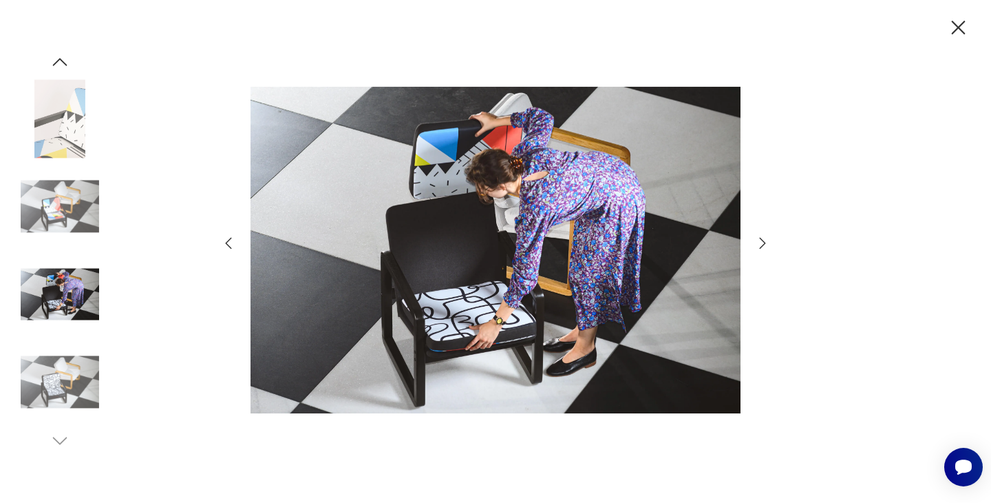
click at [955, 26] on icon "button" at bounding box center [959, 28] width 24 height 24
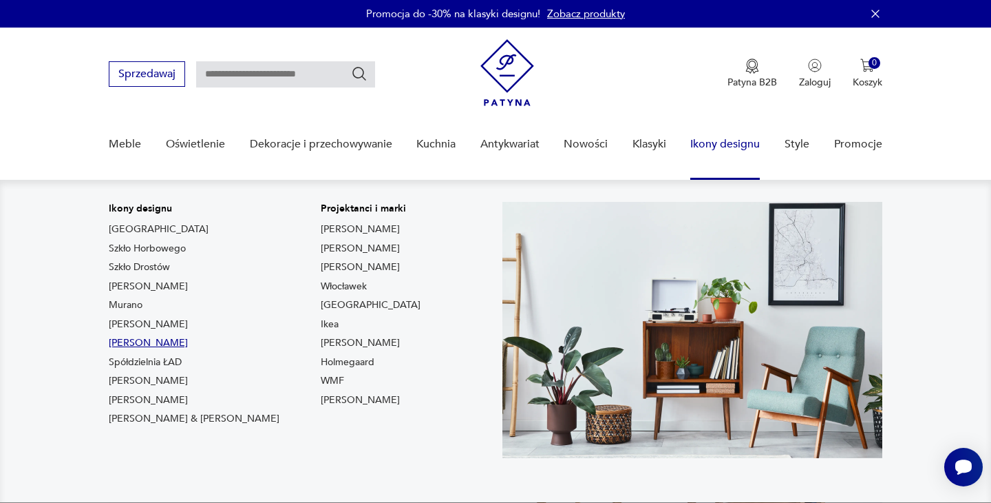
click at [133, 341] on link "[PERSON_NAME]" at bounding box center [148, 343] width 79 height 14
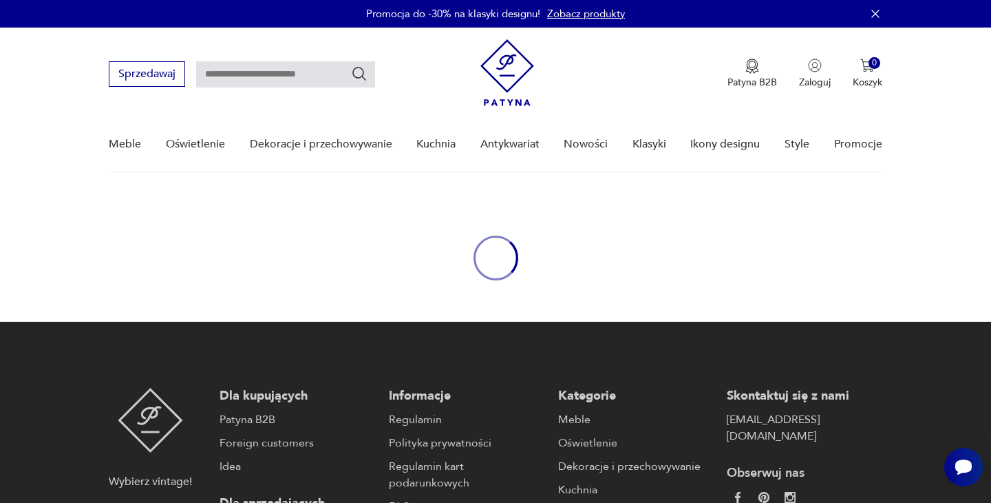
type input "*****"
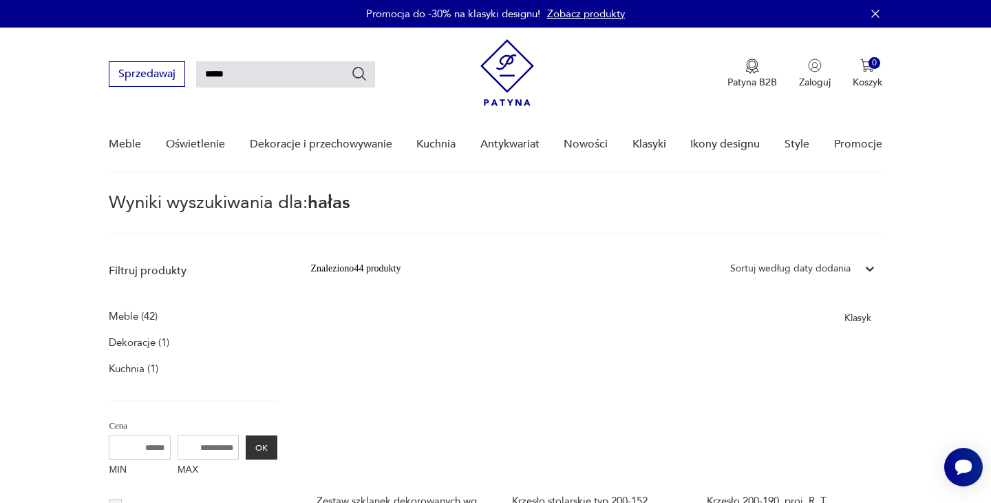
scroll to position [76, 0]
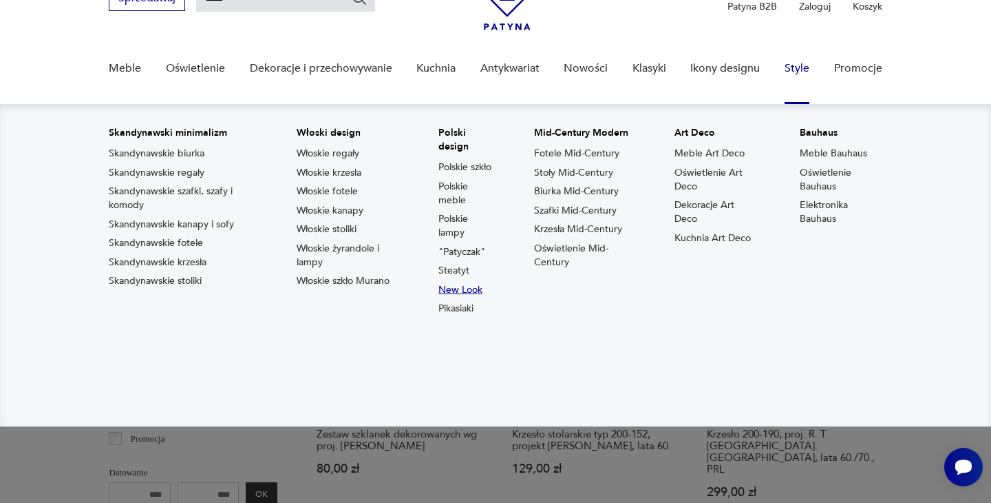
click at [454, 297] on link "New Look" at bounding box center [461, 290] width 44 height 14
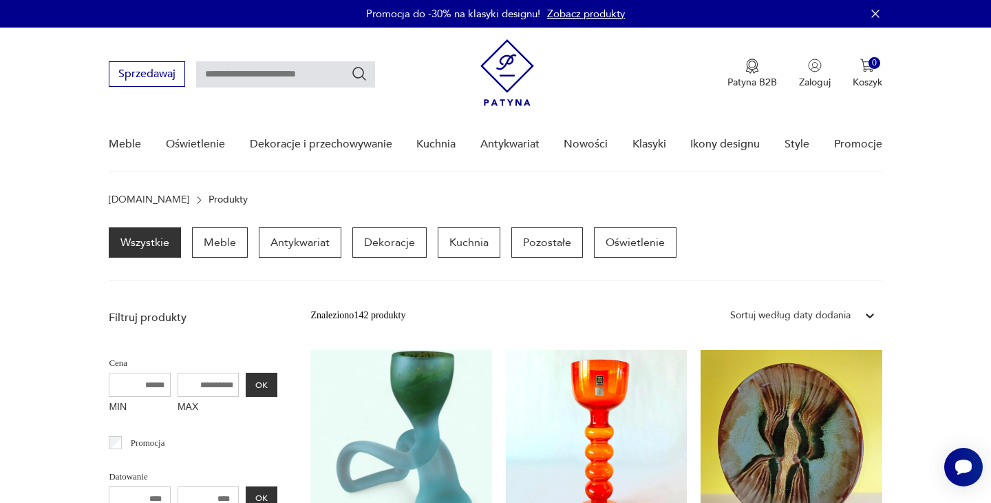
click at [790, 317] on div "Sortuj według daty dodania" at bounding box center [790, 315] width 120 height 15
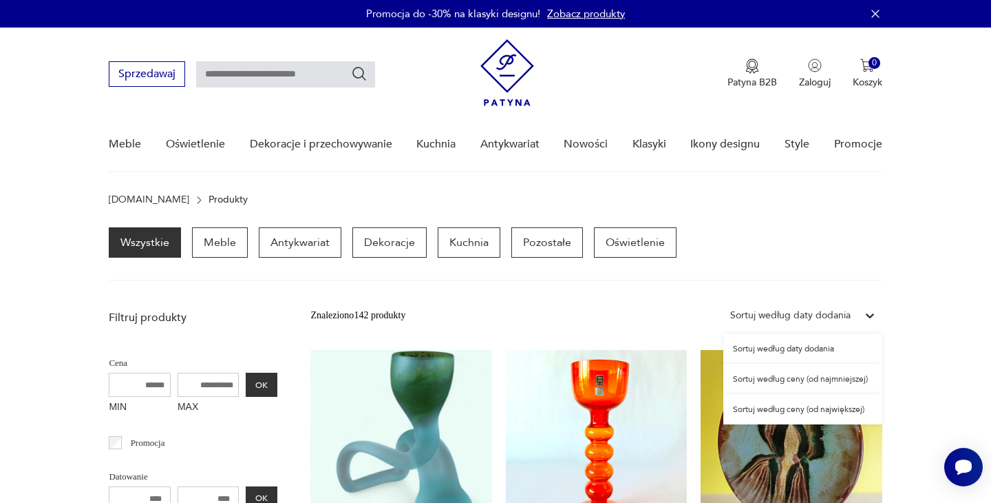
click at [775, 409] on div "Sortuj według ceny (od największej)" at bounding box center [803, 409] width 159 height 30
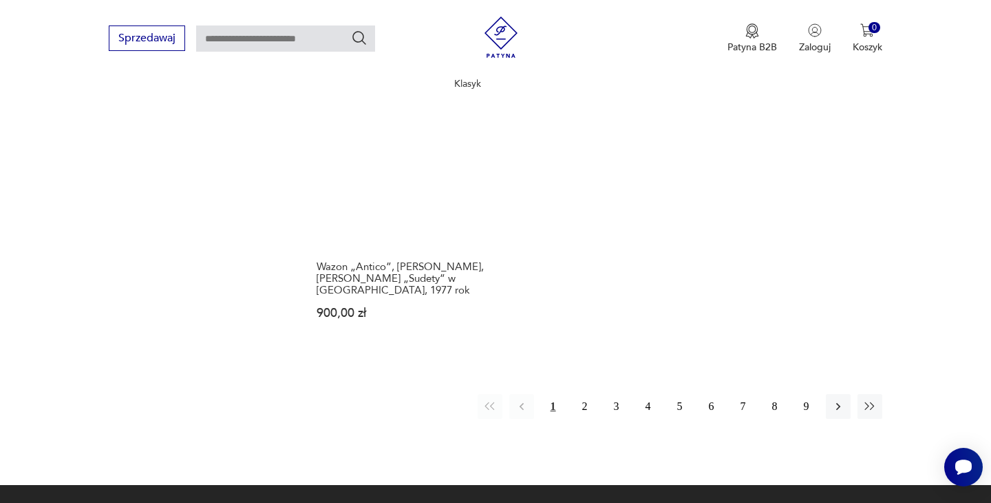
scroll to position [1914, 0]
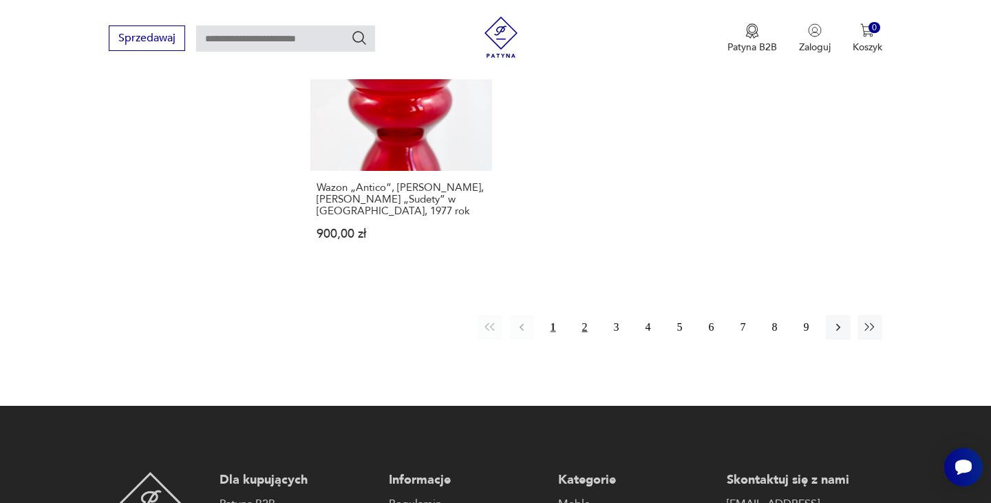
click at [584, 318] on button "2" at bounding box center [585, 327] width 25 height 25
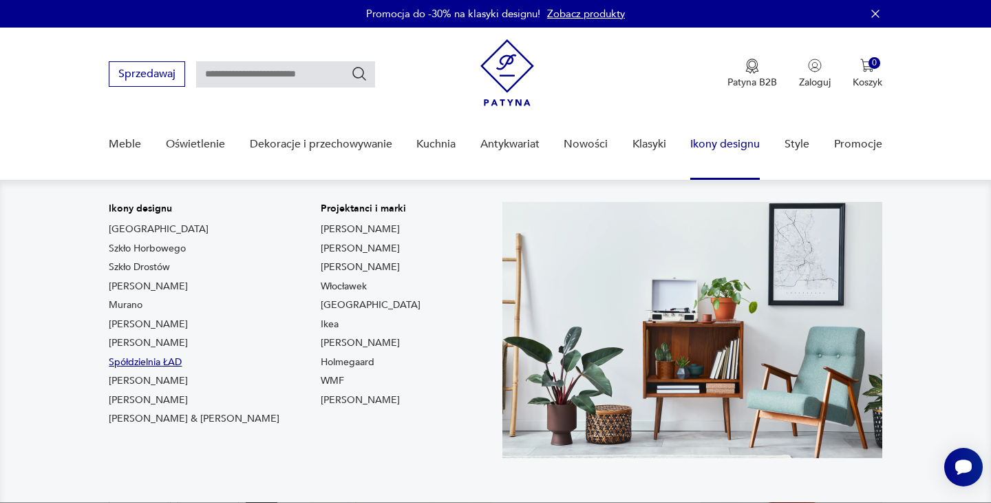
click at [149, 356] on link "Spółdzielnia ŁAD" at bounding box center [145, 362] width 73 height 14
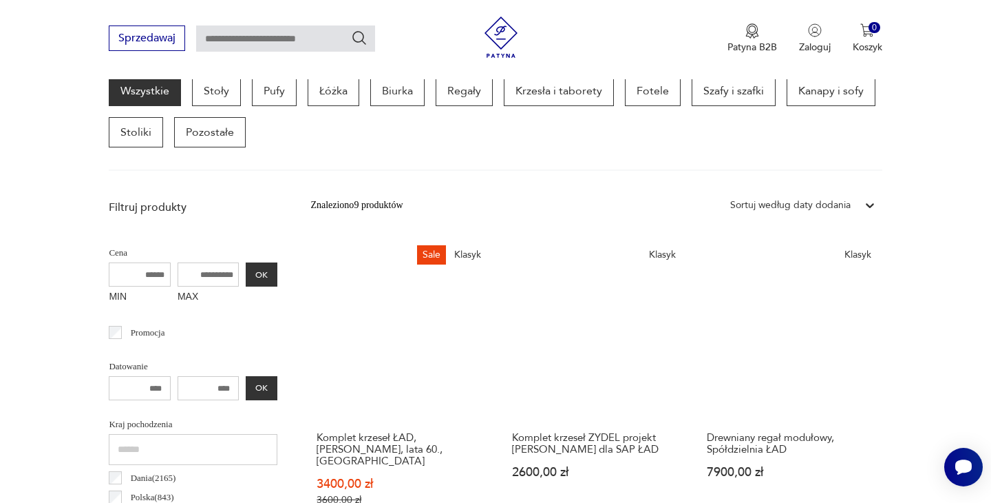
scroll to position [381, 0]
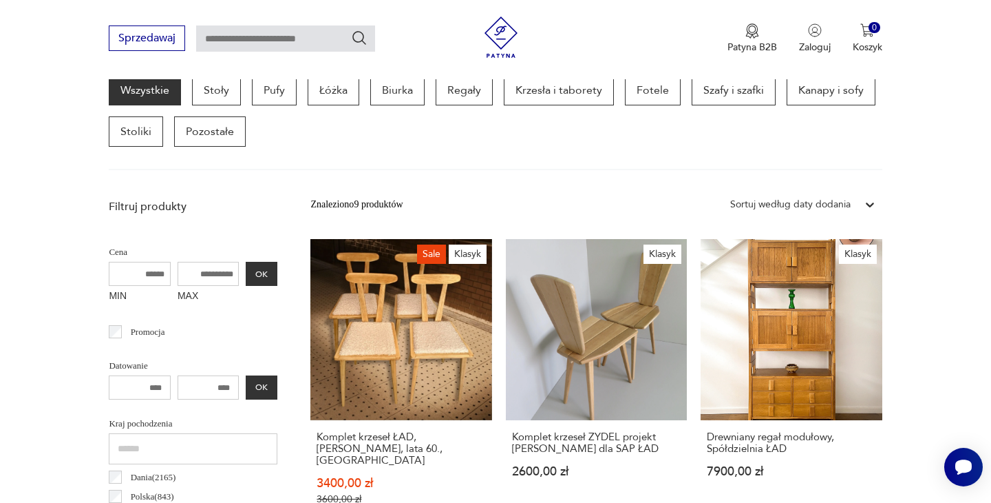
click at [838, 197] on div "Sortuj według daty dodania" at bounding box center [790, 204] width 120 height 15
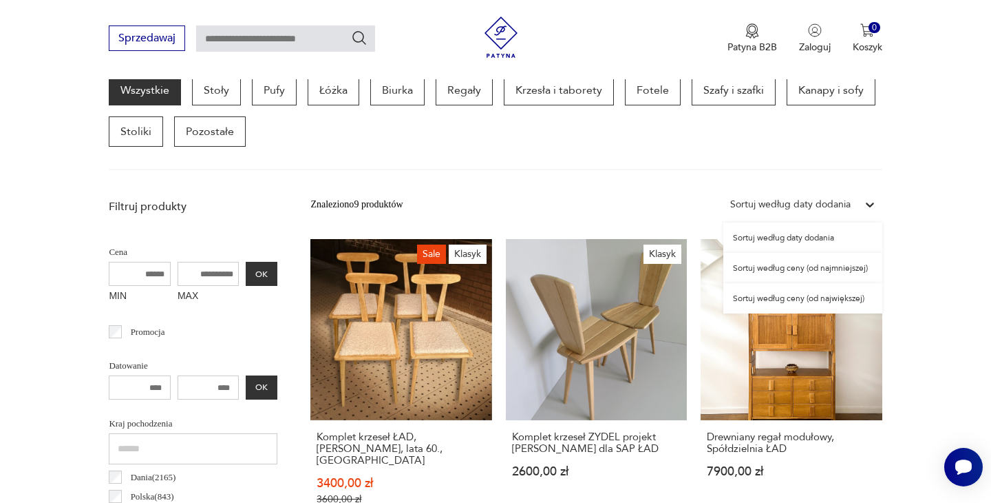
click at [784, 296] on div "Sortuj według ceny (od największej)" at bounding box center [803, 298] width 159 height 30
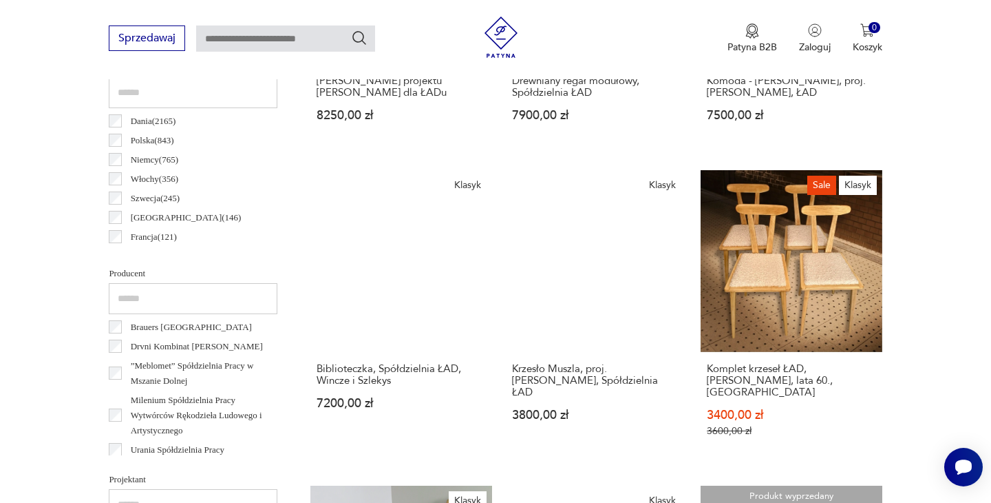
scroll to position [737, 0]
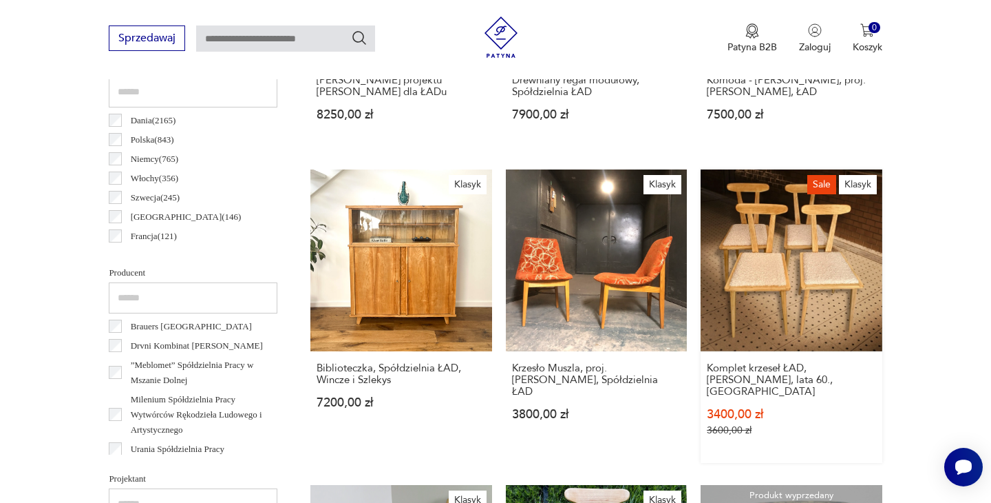
click at [823, 299] on link "Sale Klasyk Komplet krzeseł ŁAD, [PERSON_NAME], lata 60., Polska 3400,00 zł 360…" at bounding box center [791, 315] width 181 height 293
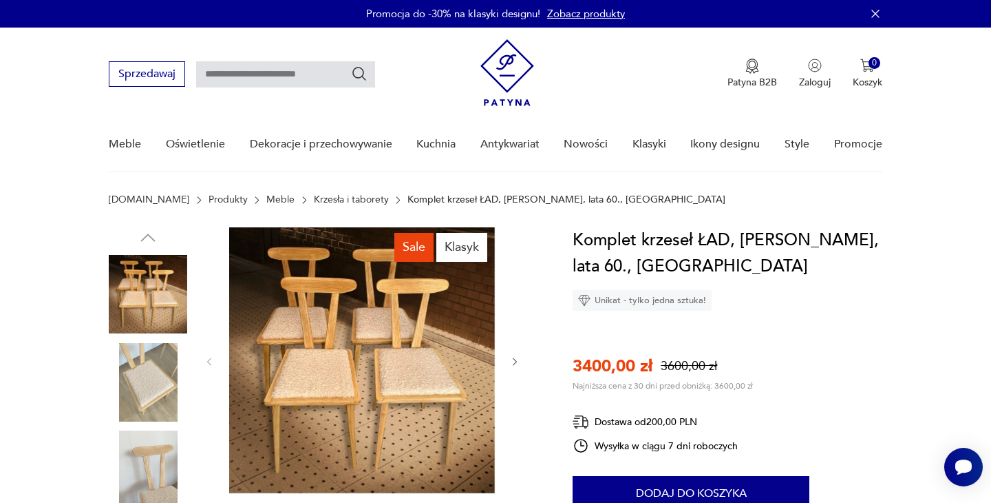
click at [401, 357] on img at bounding box center [362, 360] width 266 height 266
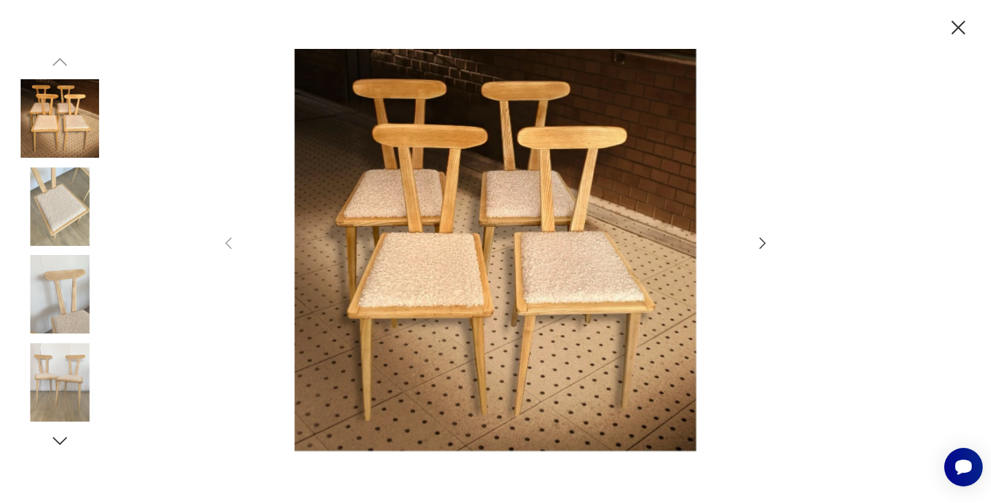
click at [759, 241] on icon "button" at bounding box center [763, 243] width 17 height 17
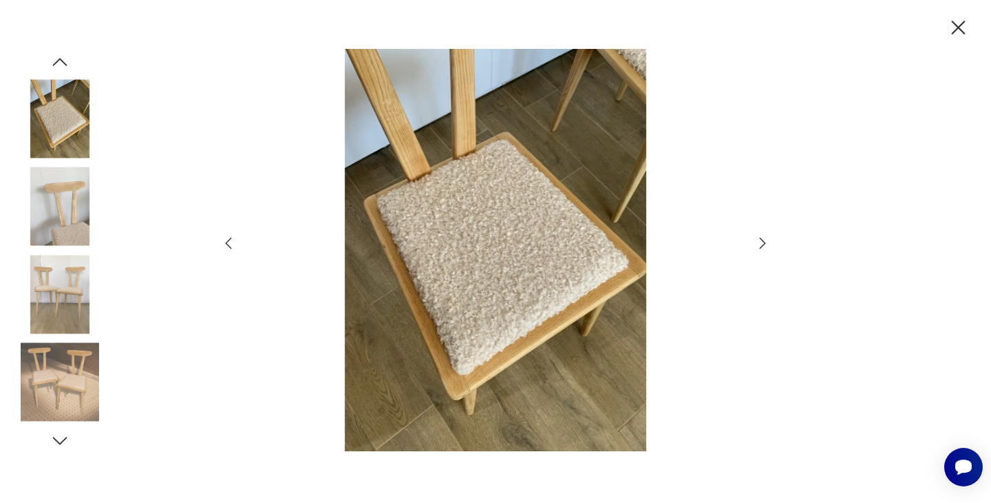
click at [759, 241] on icon "button" at bounding box center [763, 243] width 17 height 17
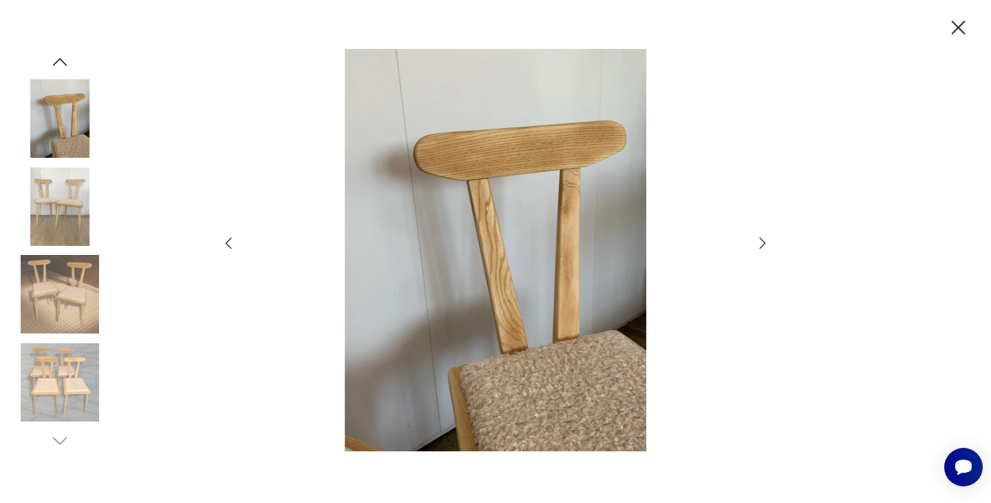
click at [759, 241] on icon "button" at bounding box center [763, 243] width 17 height 17
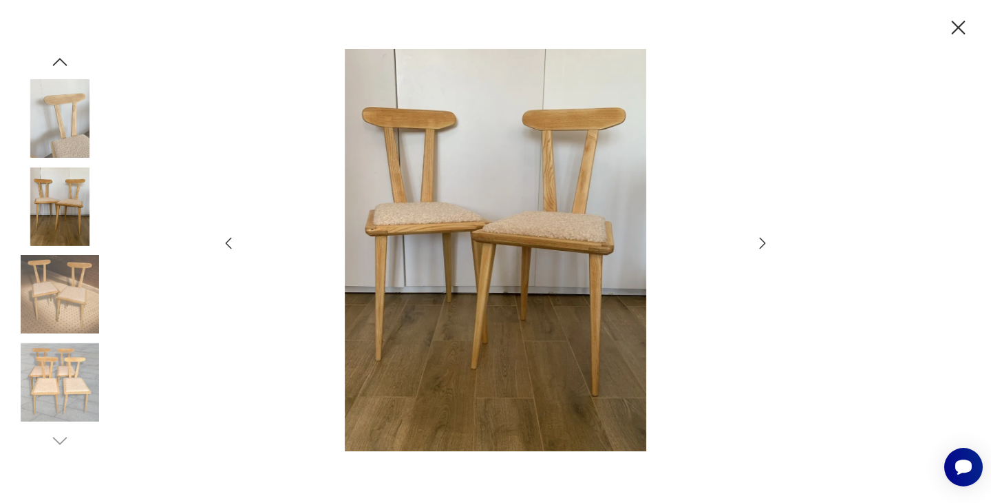
click at [759, 241] on icon "button" at bounding box center [763, 243] width 17 height 17
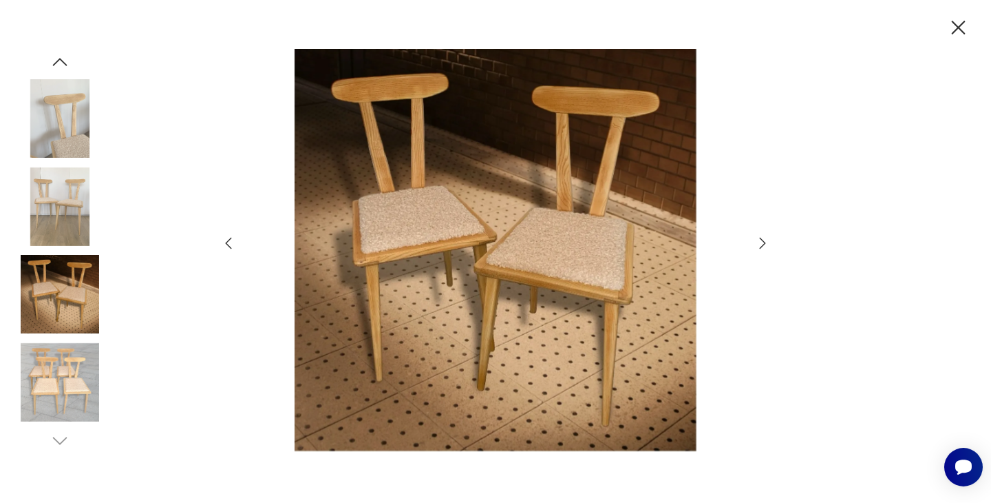
click at [759, 241] on icon "button" at bounding box center [763, 243] width 17 height 17
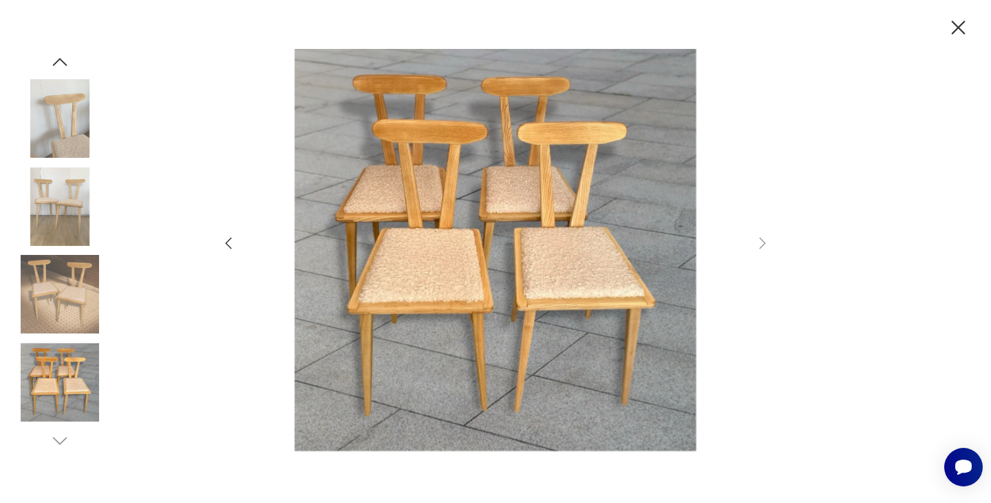
click at [964, 23] on icon "button" at bounding box center [959, 28] width 24 height 24
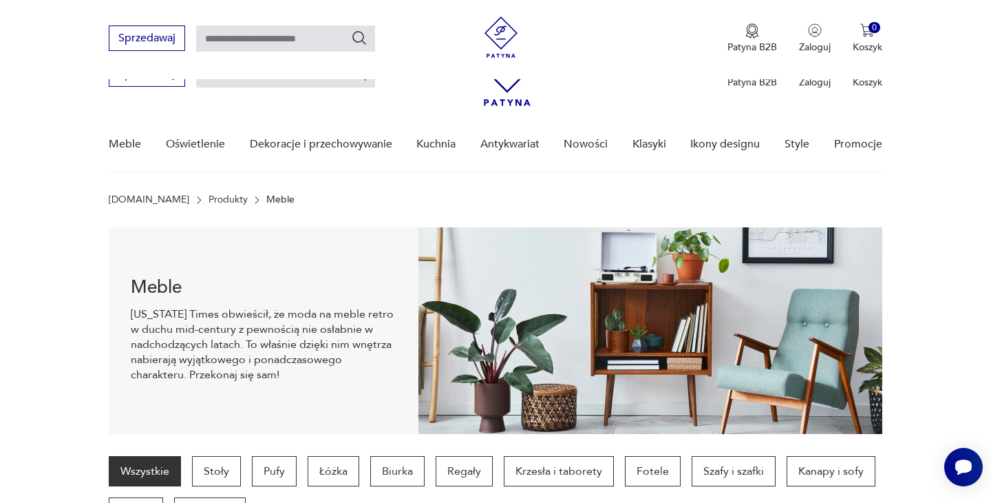
scroll to position [381, 0]
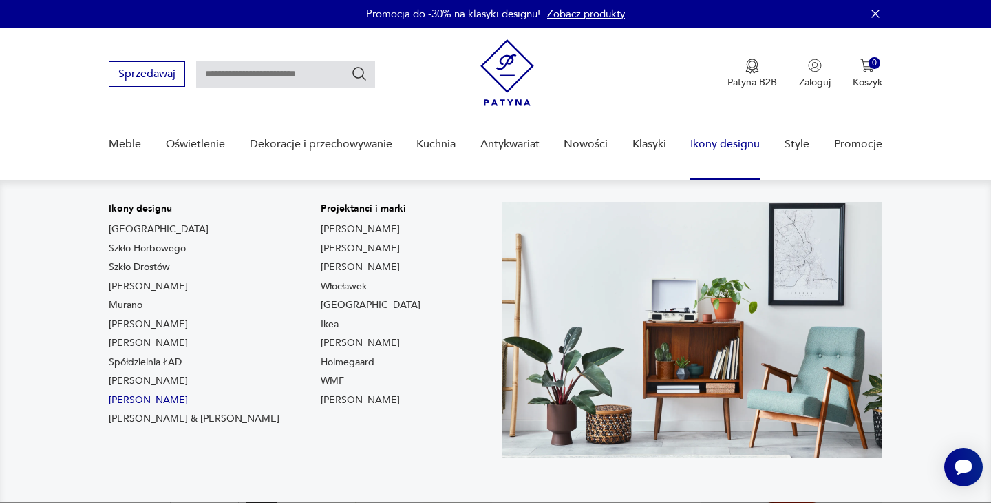
click at [131, 401] on link "[PERSON_NAME]" at bounding box center [148, 400] width 79 height 14
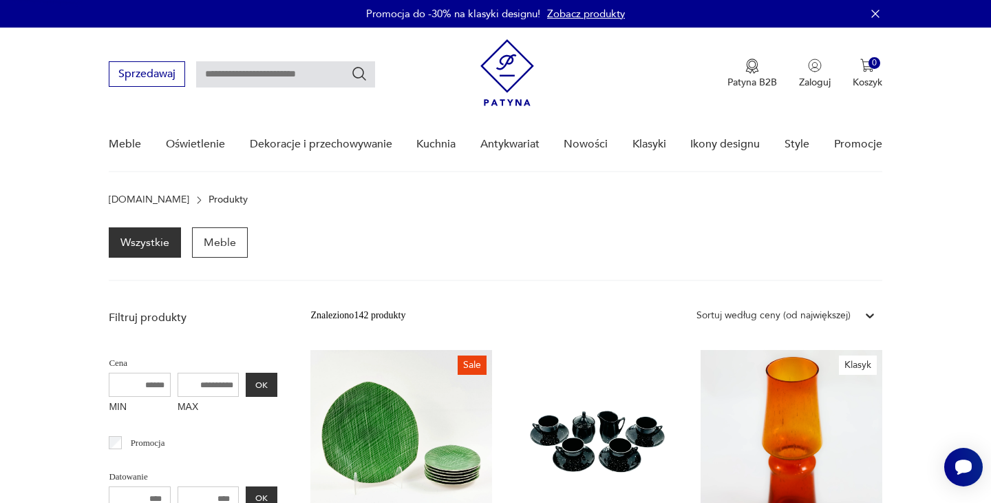
type input "*******"
